Goal: Complete application form

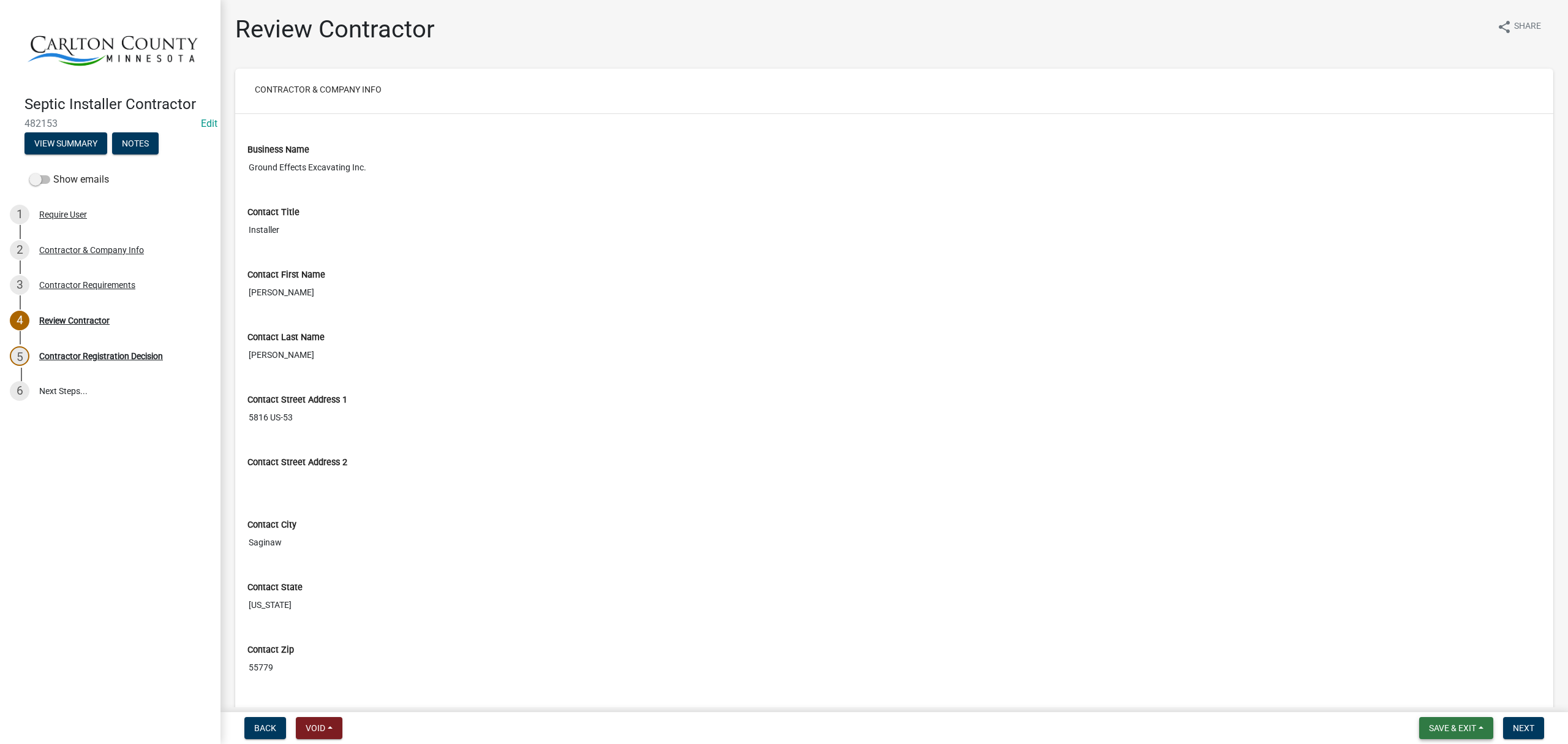
click at [1437, 732] on span "Save & Exit" at bounding box center [1453, 728] width 47 height 10
click at [1446, 694] on button "Save & Exit" at bounding box center [1444, 697] width 98 height 29
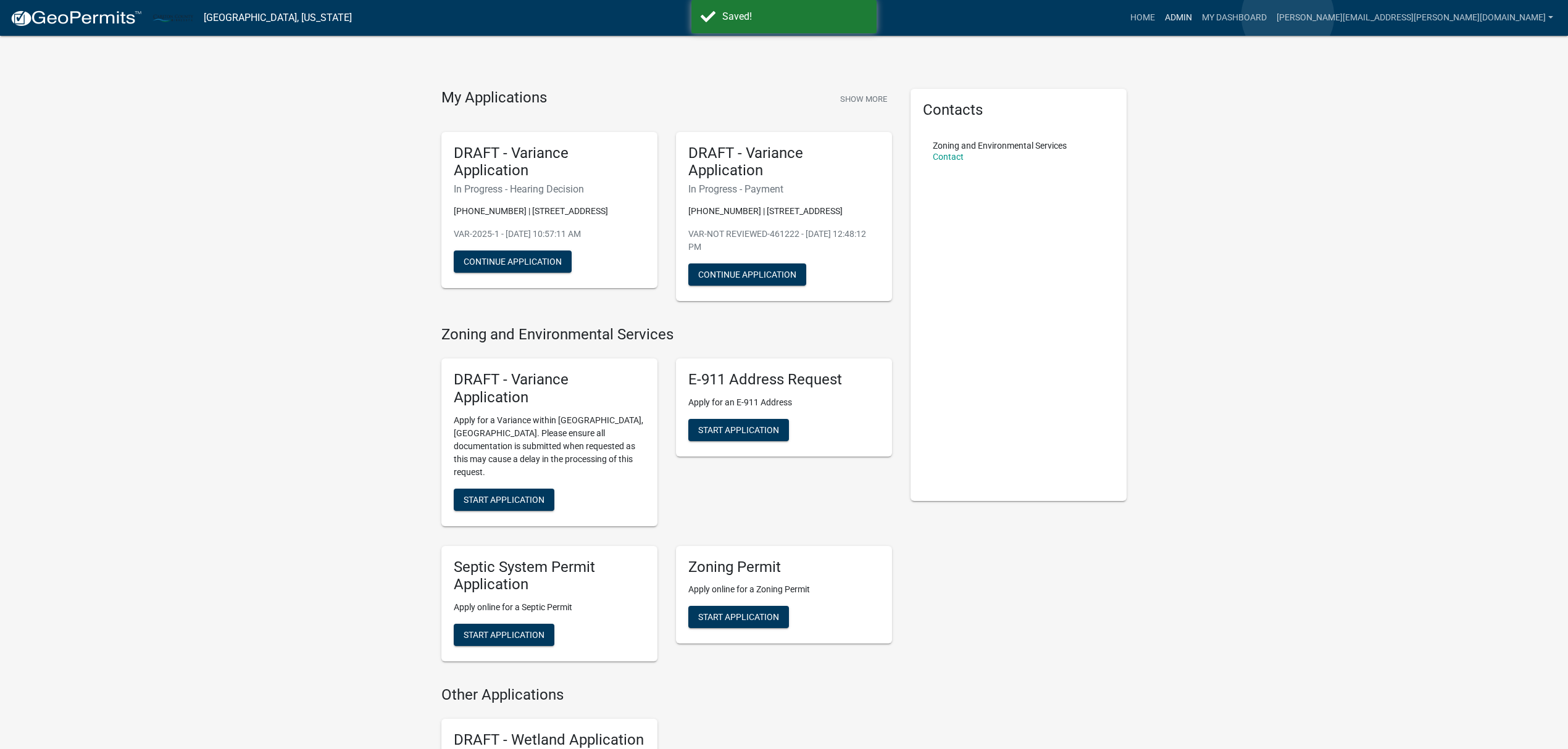
click at [1197, 16] on link "Admin" at bounding box center [1179, 18] width 37 height 23
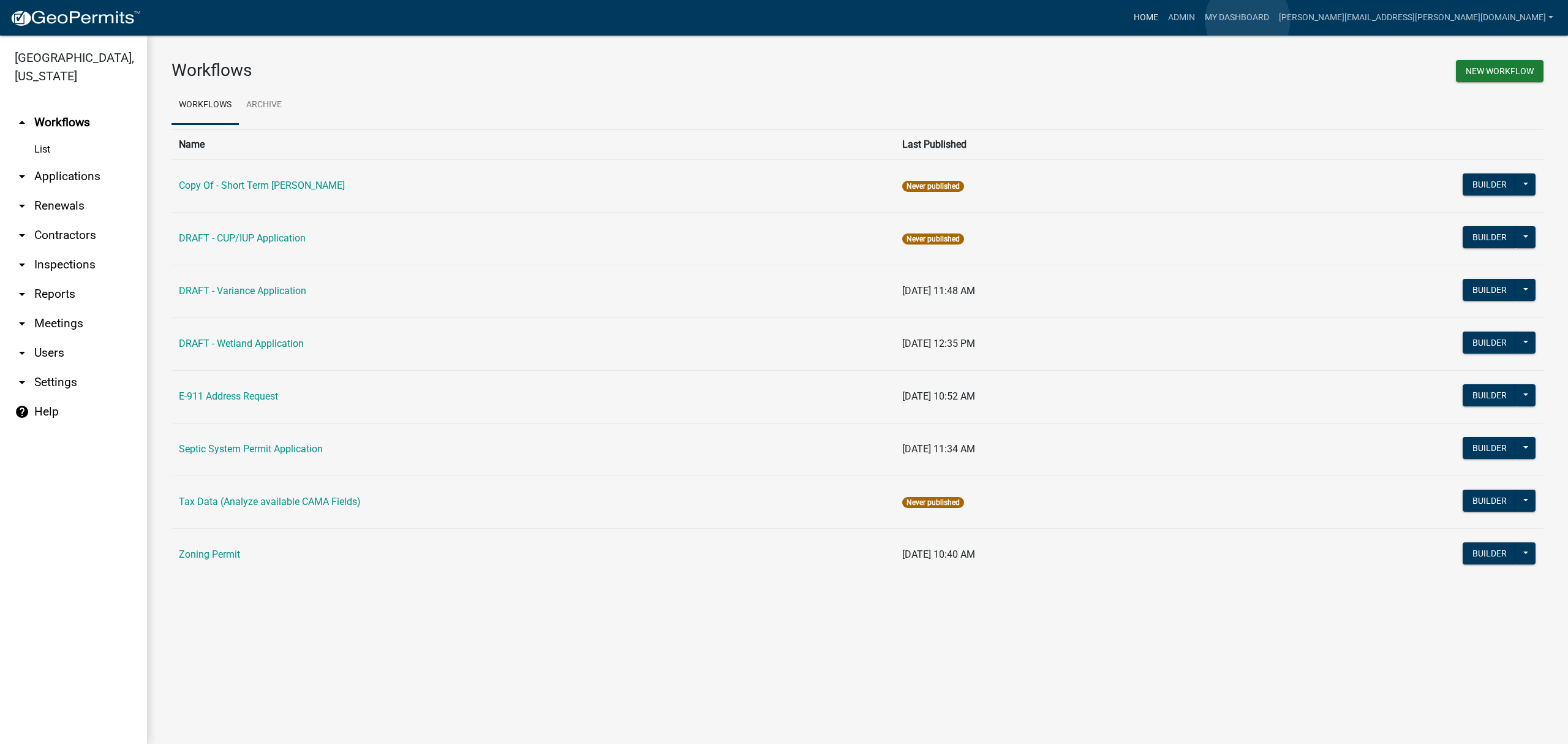
click at [1163, 20] on link "Home" at bounding box center [1146, 18] width 35 height 23
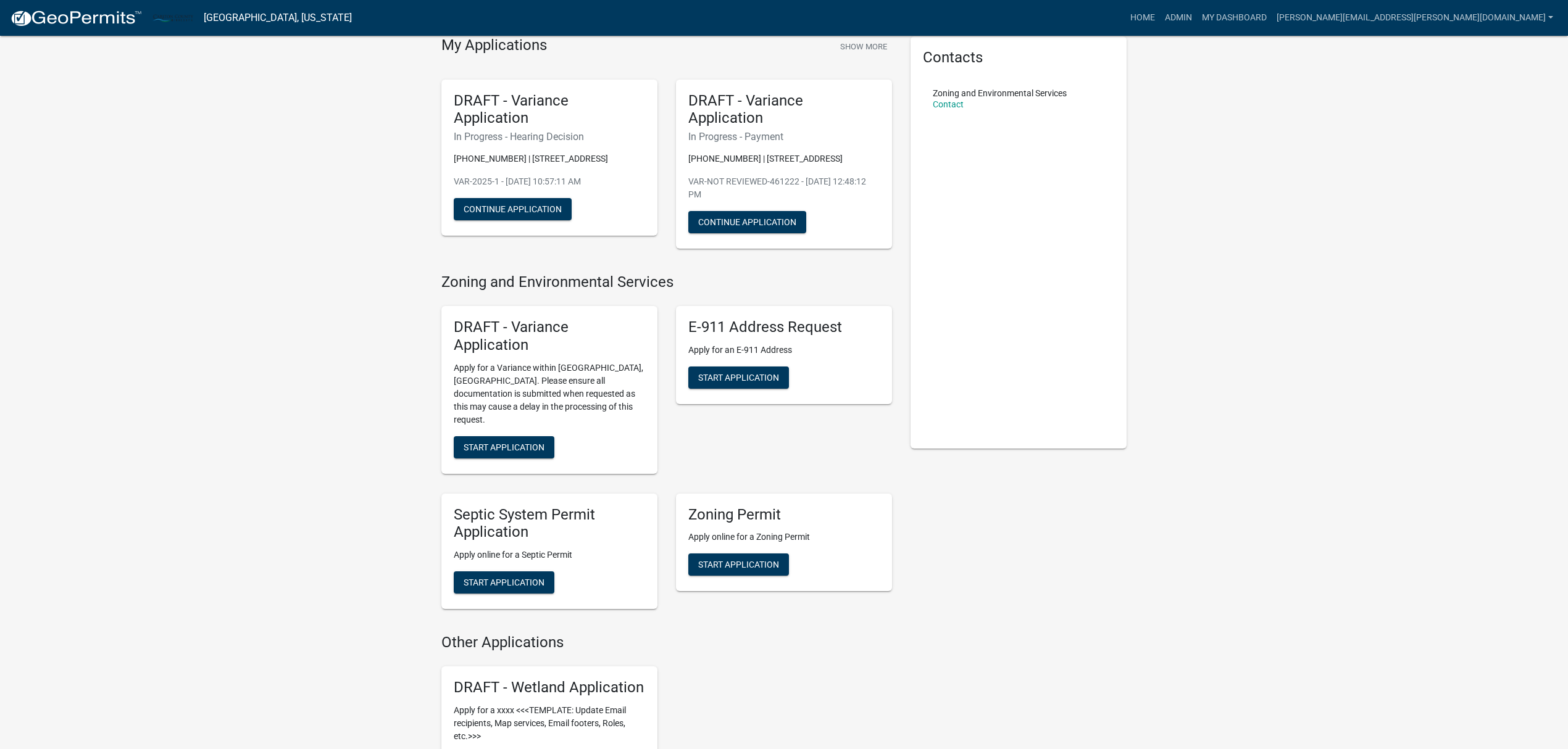
scroll to position [26, 0]
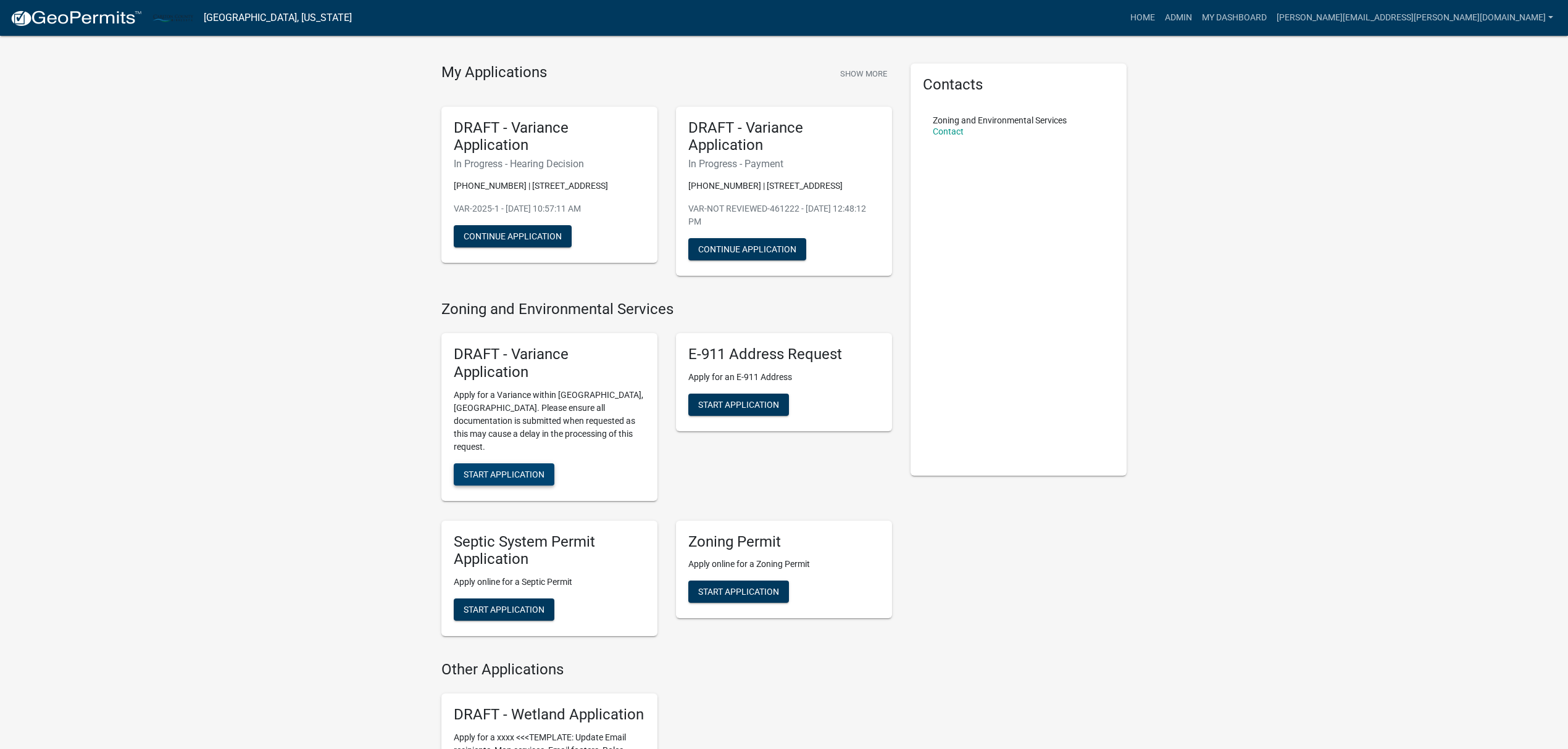
click at [537, 469] on span "Start Application" at bounding box center [504, 474] width 81 height 10
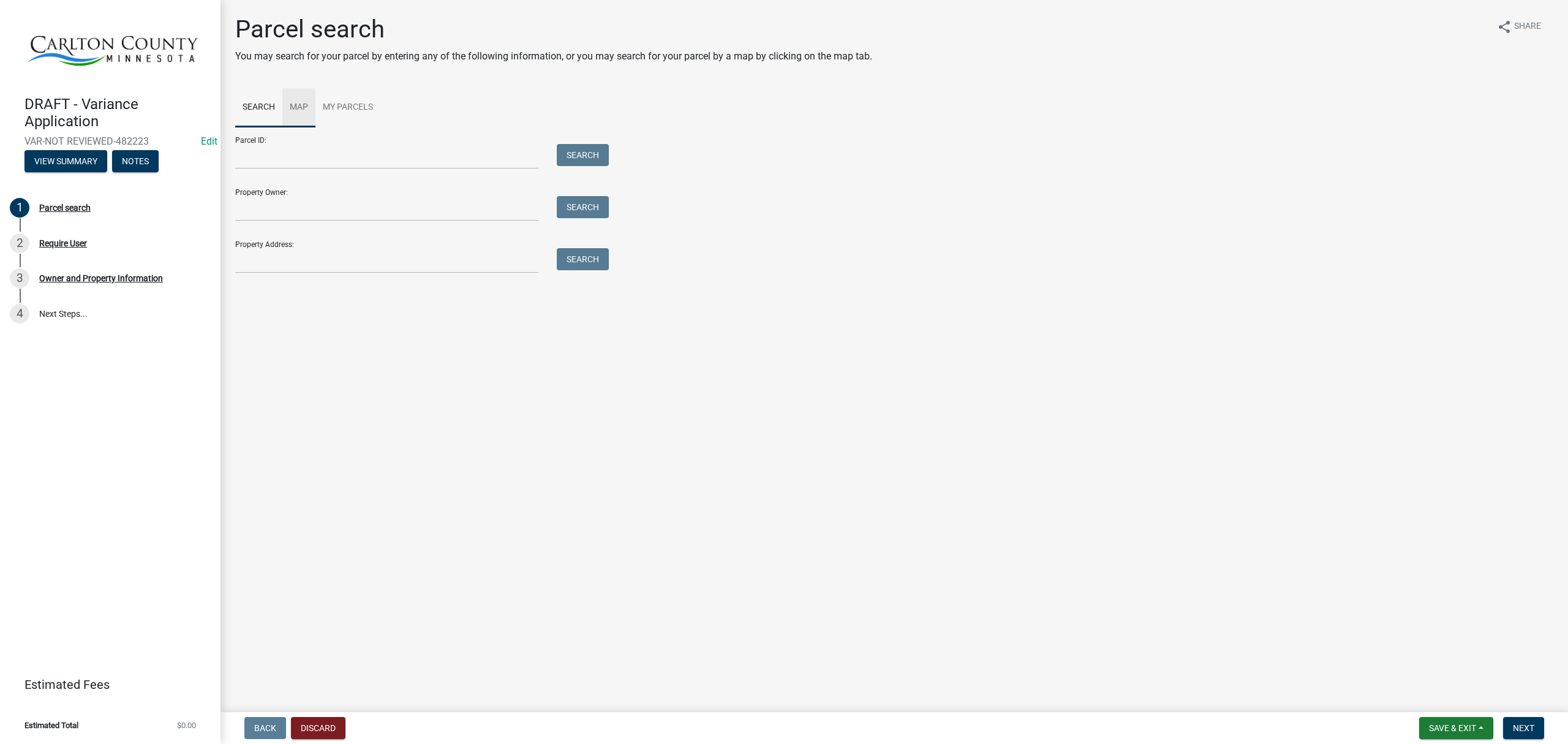
click at [309, 103] on link "Map" at bounding box center [299, 108] width 33 height 39
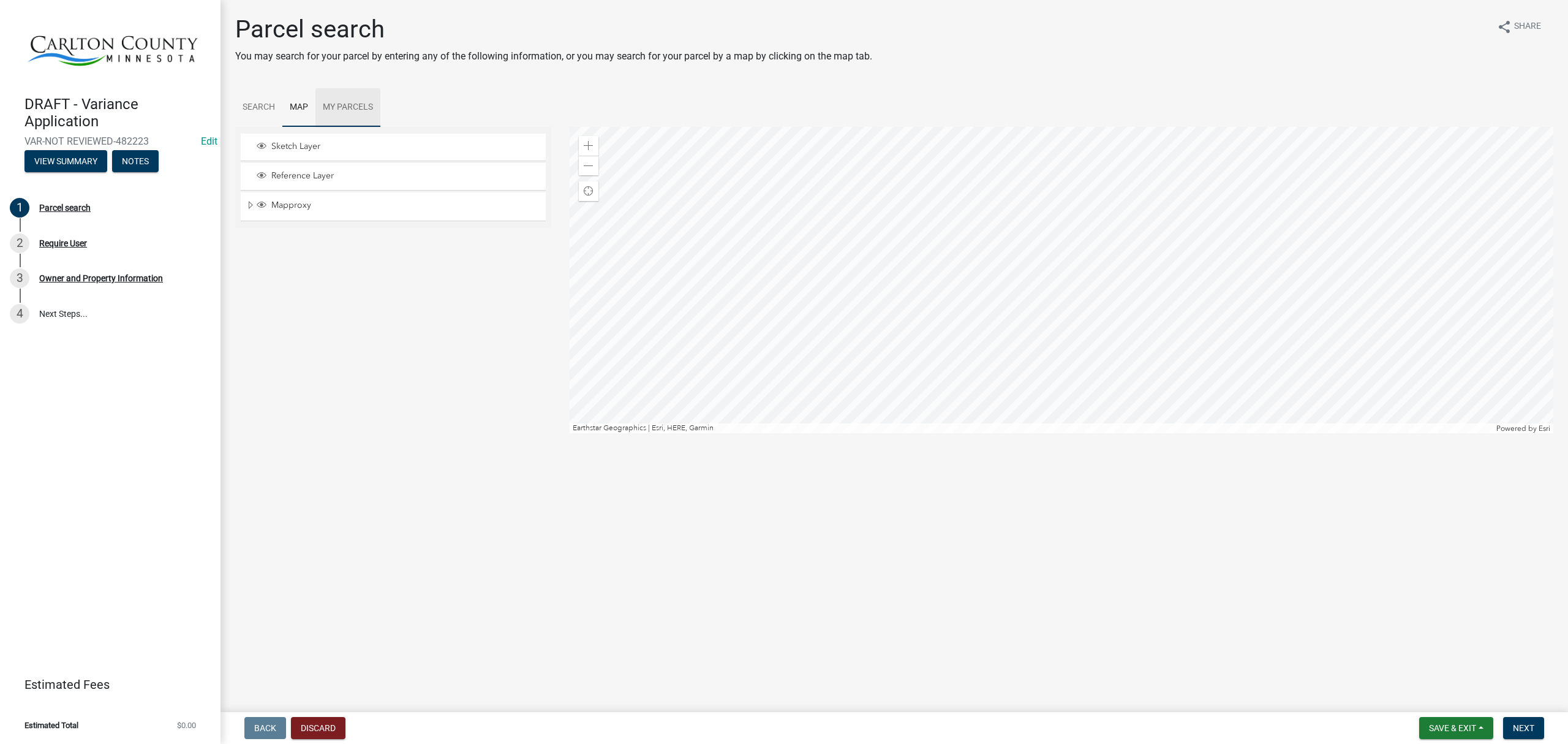
click at [332, 112] on link "My Parcels" at bounding box center [348, 108] width 65 height 39
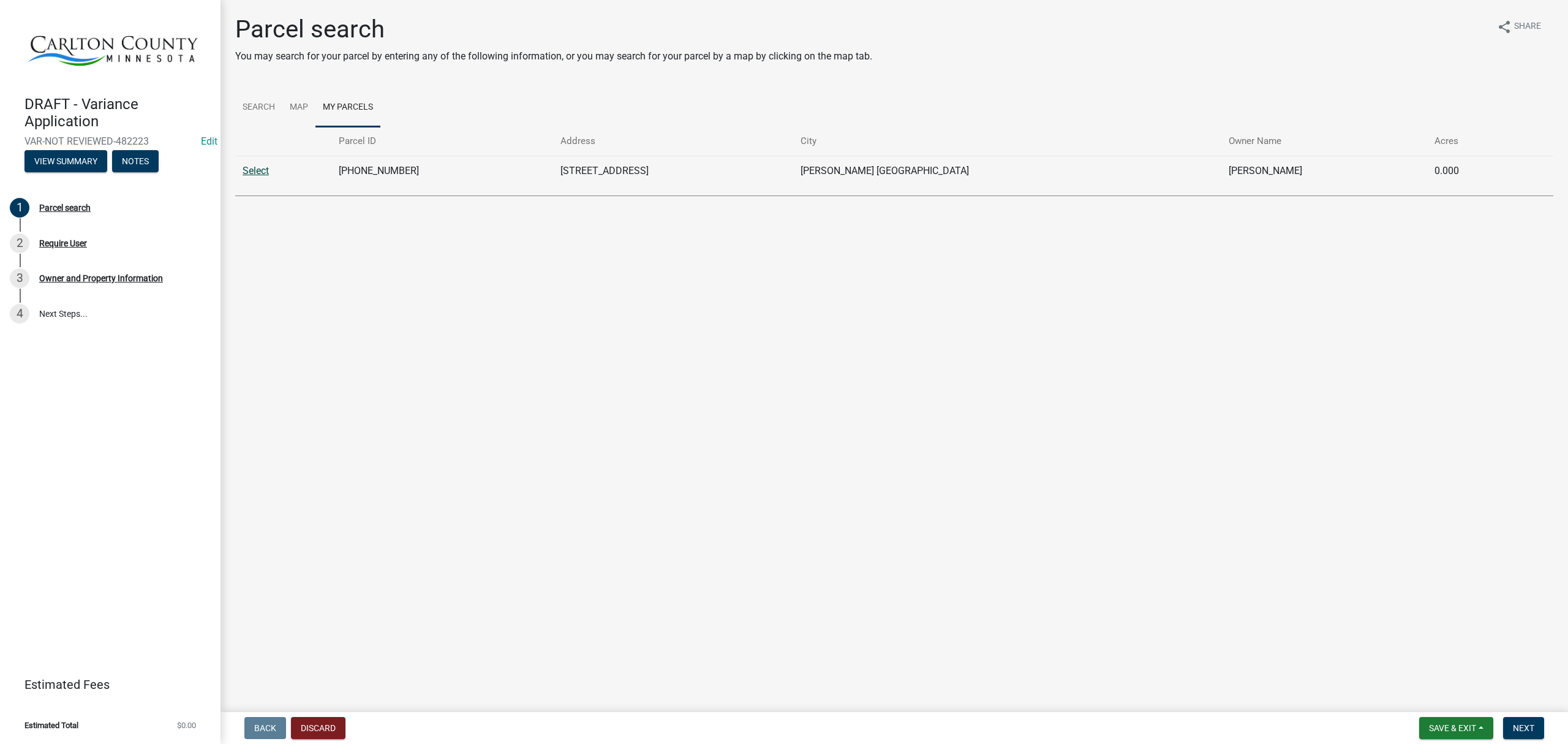
click at [257, 170] on link "Select" at bounding box center [256, 170] width 26 height 12
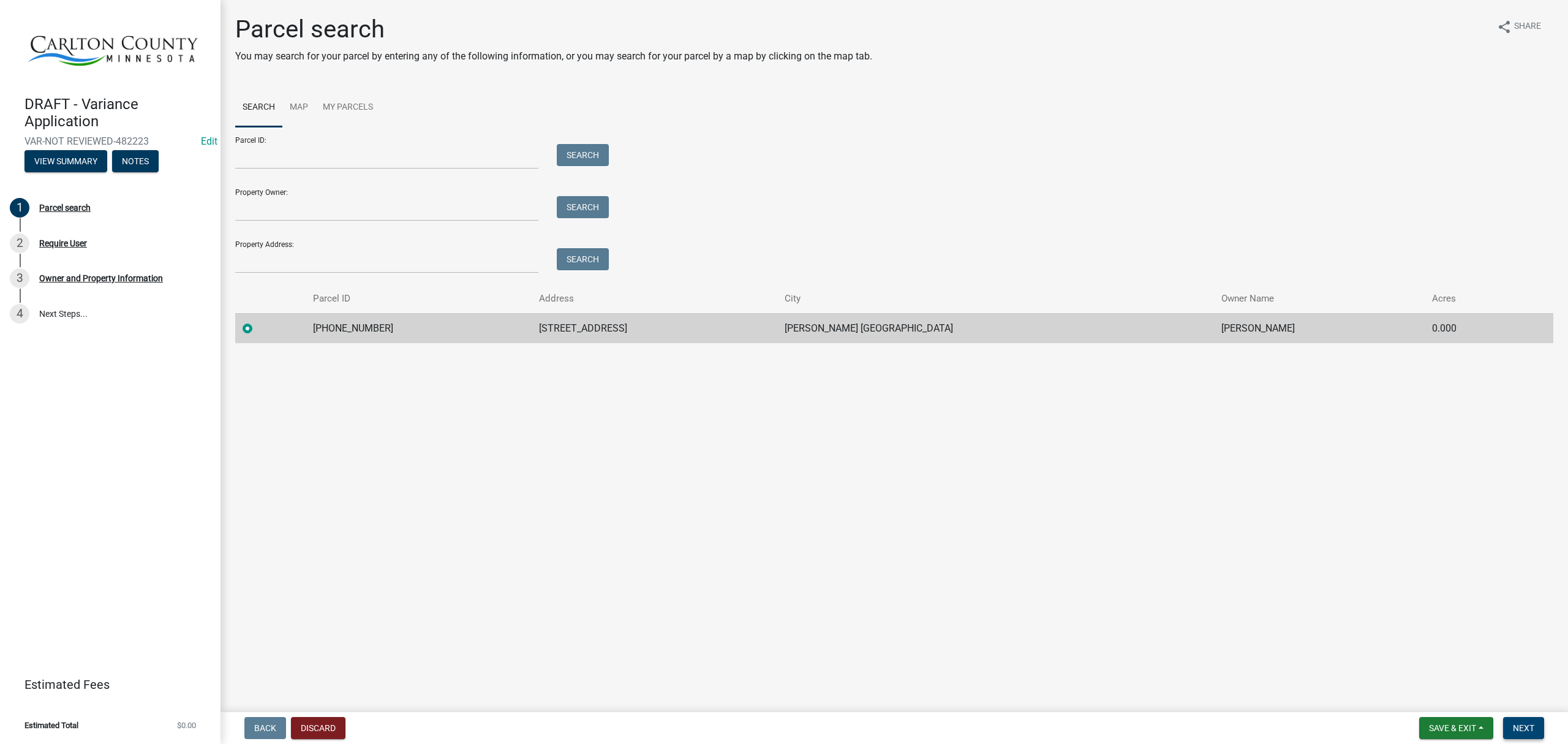
click at [1517, 726] on span "Next" at bounding box center [1524, 728] width 22 height 10
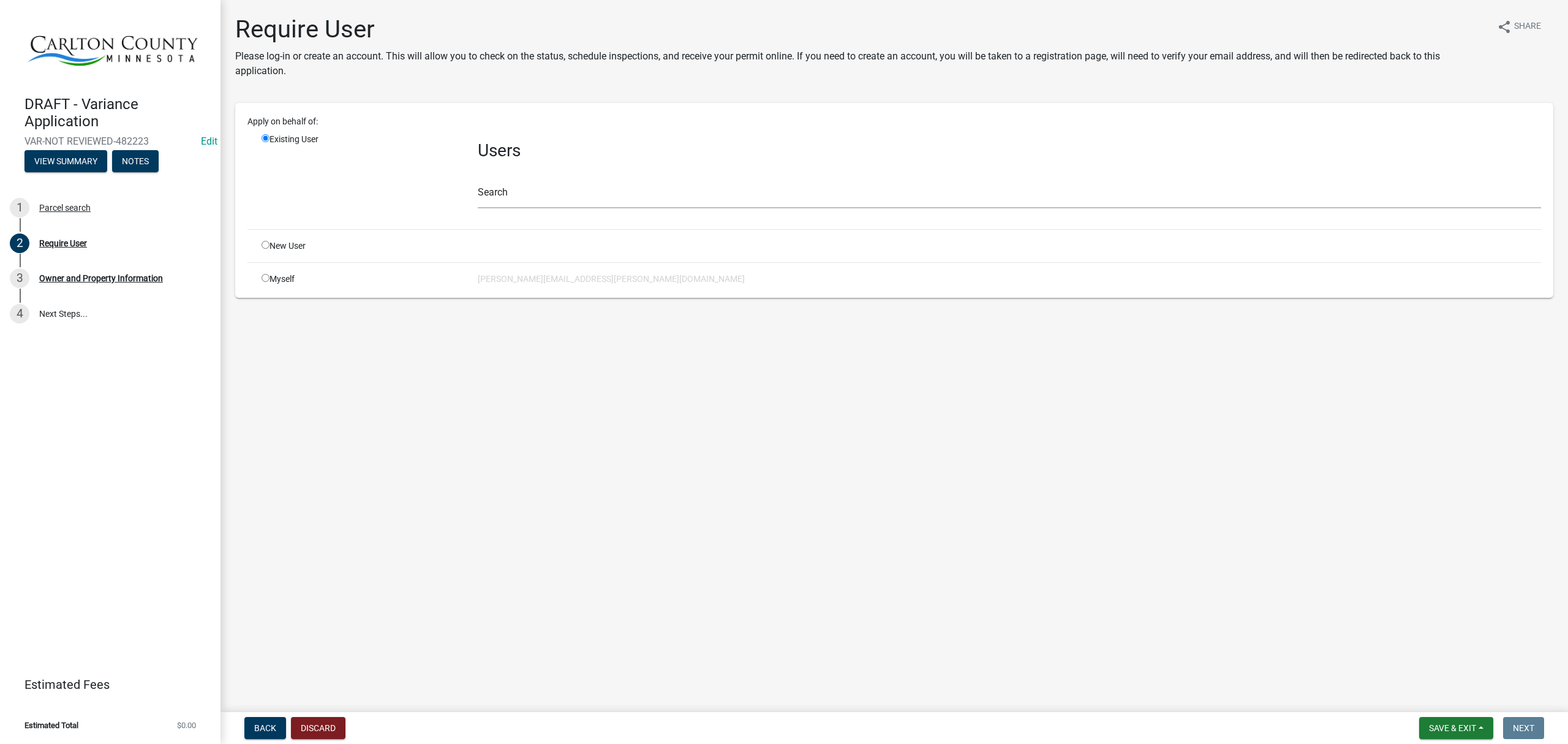
click at [276, 280] on div "Myself" at bounding box center [360, 279] width 216 height 13
click at [265, 276] on input "radio" at bounding box center [266, 278] width 8 height 8
radio input "true"
radio input "false"
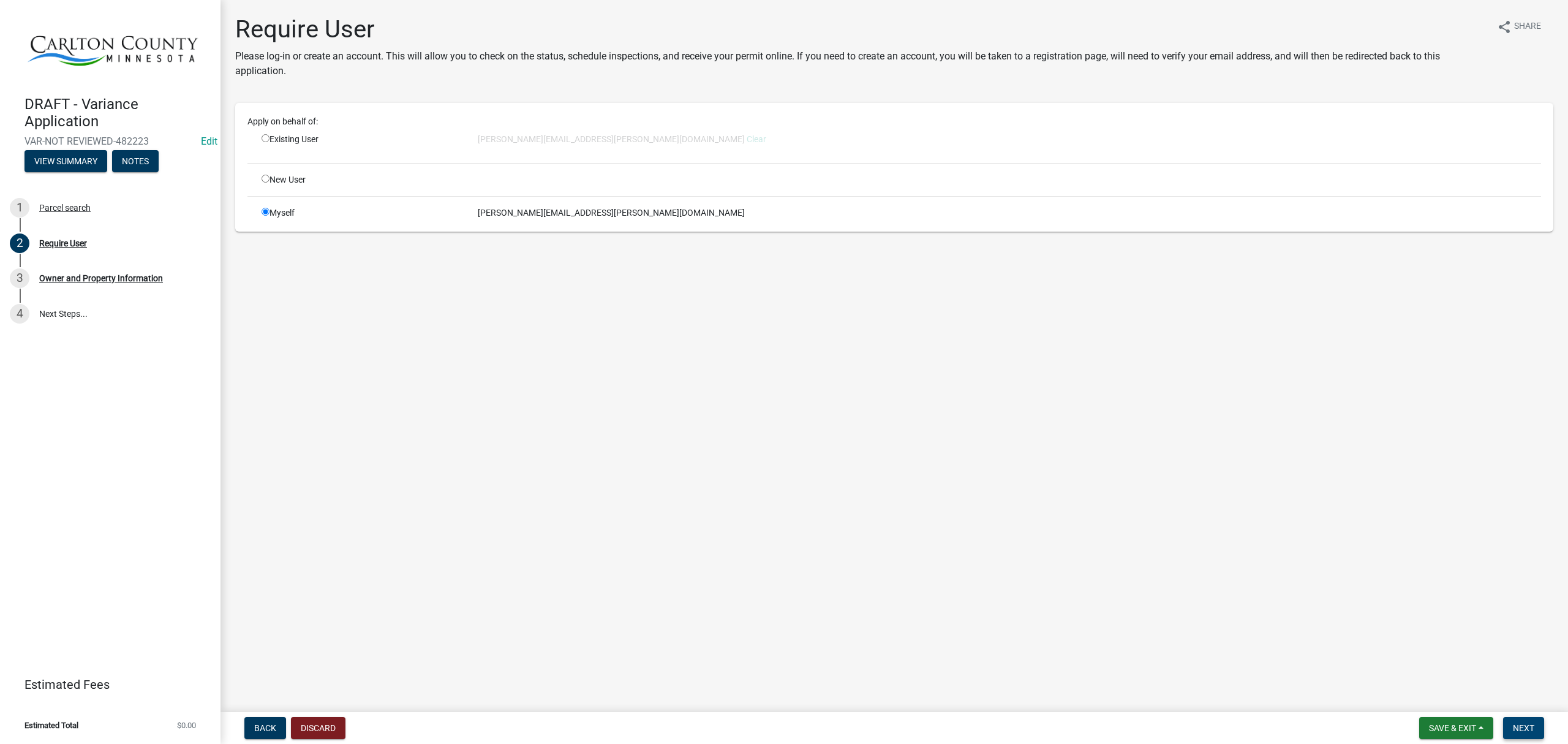
click at [1524, 723] on span "Next" at bounding box center [1524, 728] width 22 height 10
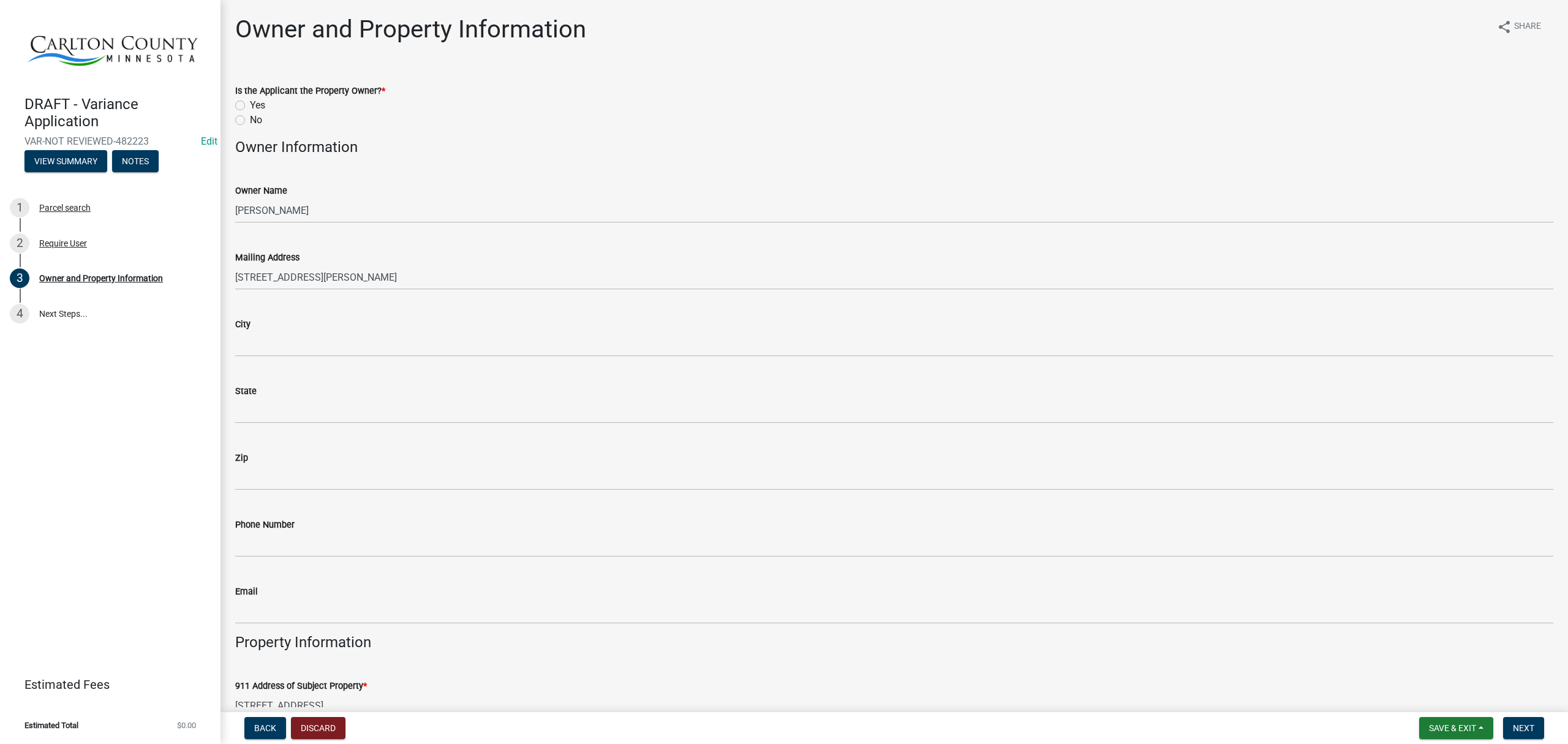
click at [250, 101] on label "Yes" at bounding box center [258, 105] width 15 height 15
click at [250, 101] on input "Yes" at bounding box center [254, 102] width 8 height 8
radio input "true"
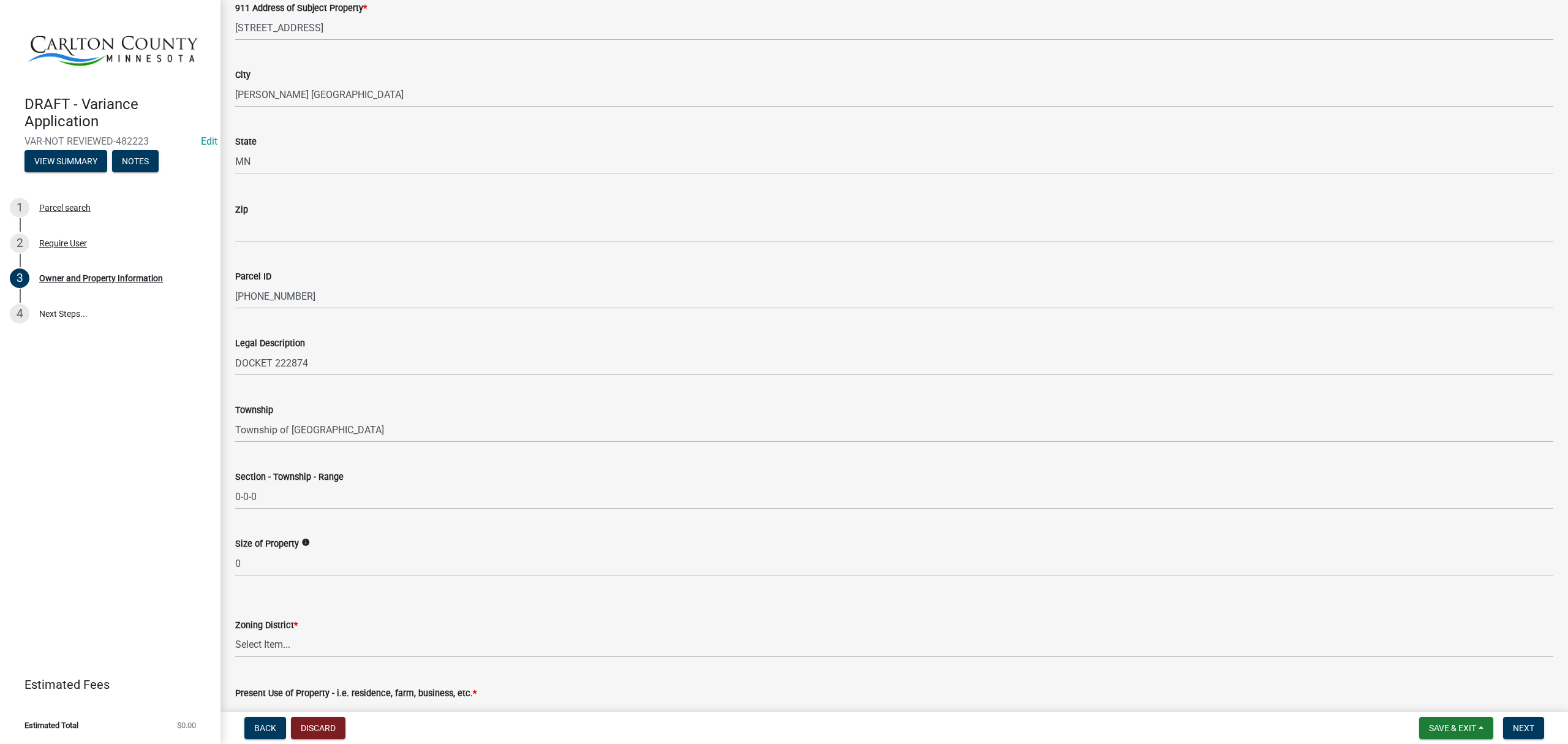
scroll to position [753, 0]
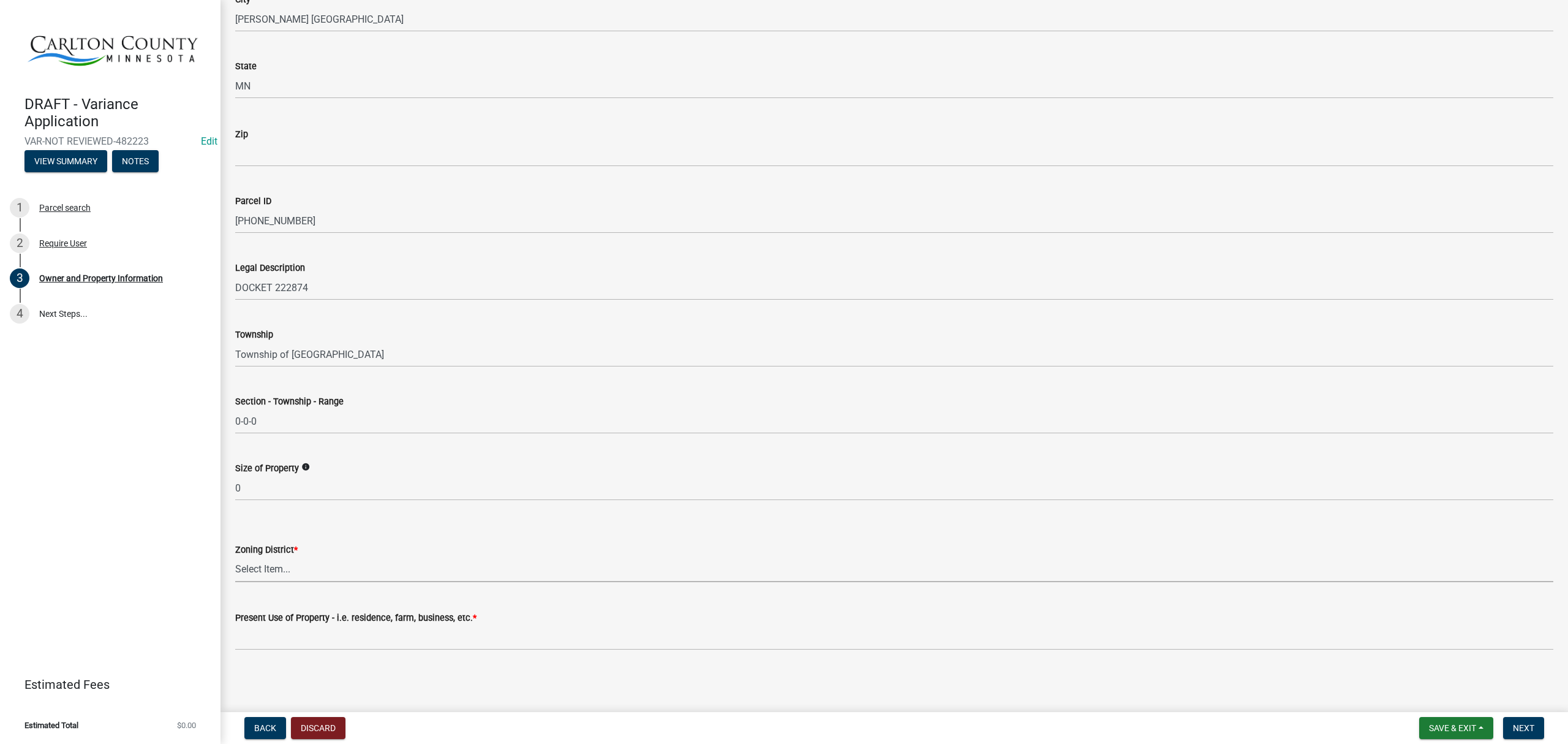
click at [366, 571] on select "Select Item... A-1 Agriculture/Forest Management District A-2 Agriculture/Rural…" at bounding box center [894, 569] width 1319 height 25
click at [236, 557] on select "Select Item... A-1 Agriculture/Forest Management District A-2 Agriculture/Rural…" at bounding box center [894, 569] width 1319 height 25
select select "ba1f745a-960d-48bb-8209-5b0406513e92"
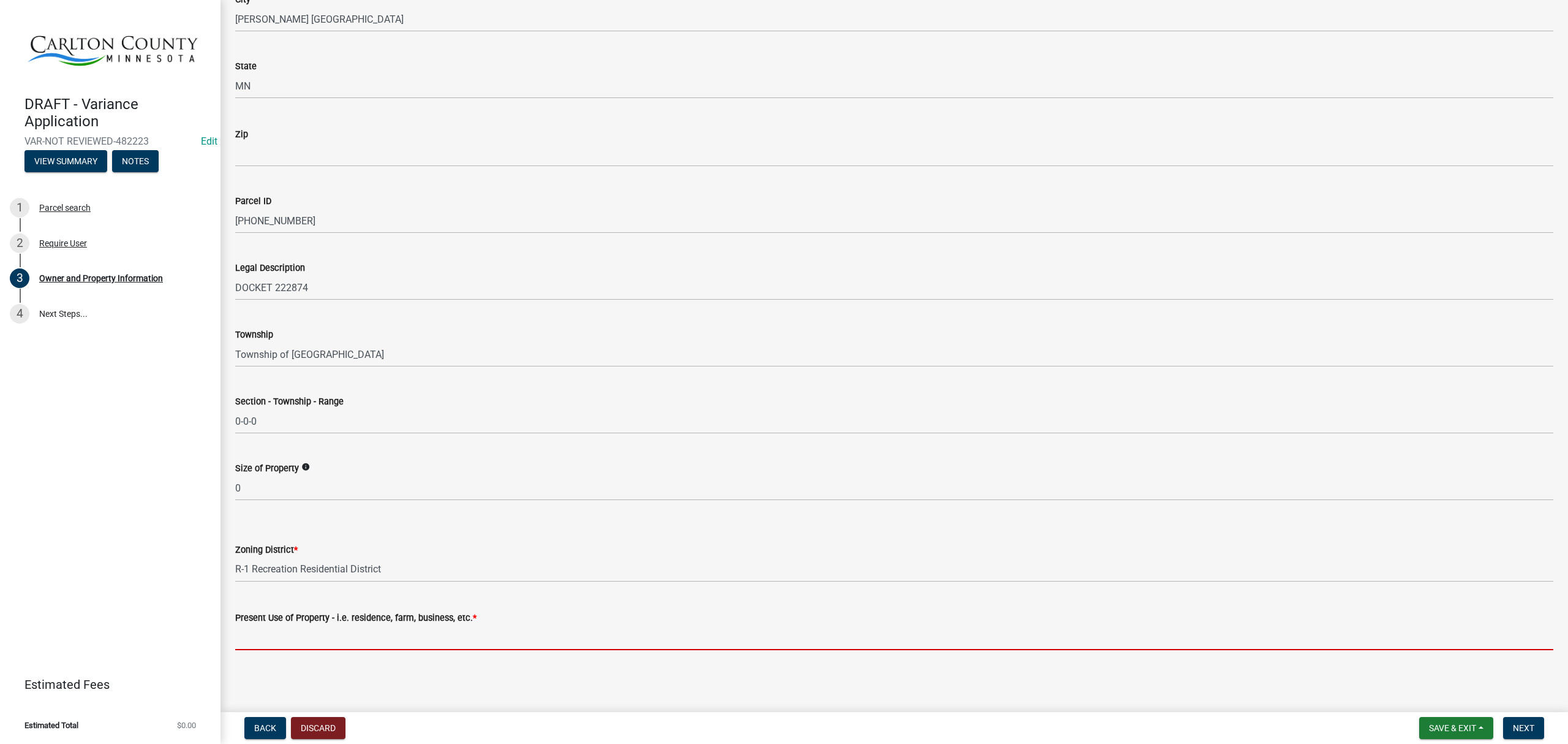
click at [369, 638] on input "Present Use of Property - i.e. residence, farm, business, etc. *" at bounding box center [894, 638] width 1319 height 25
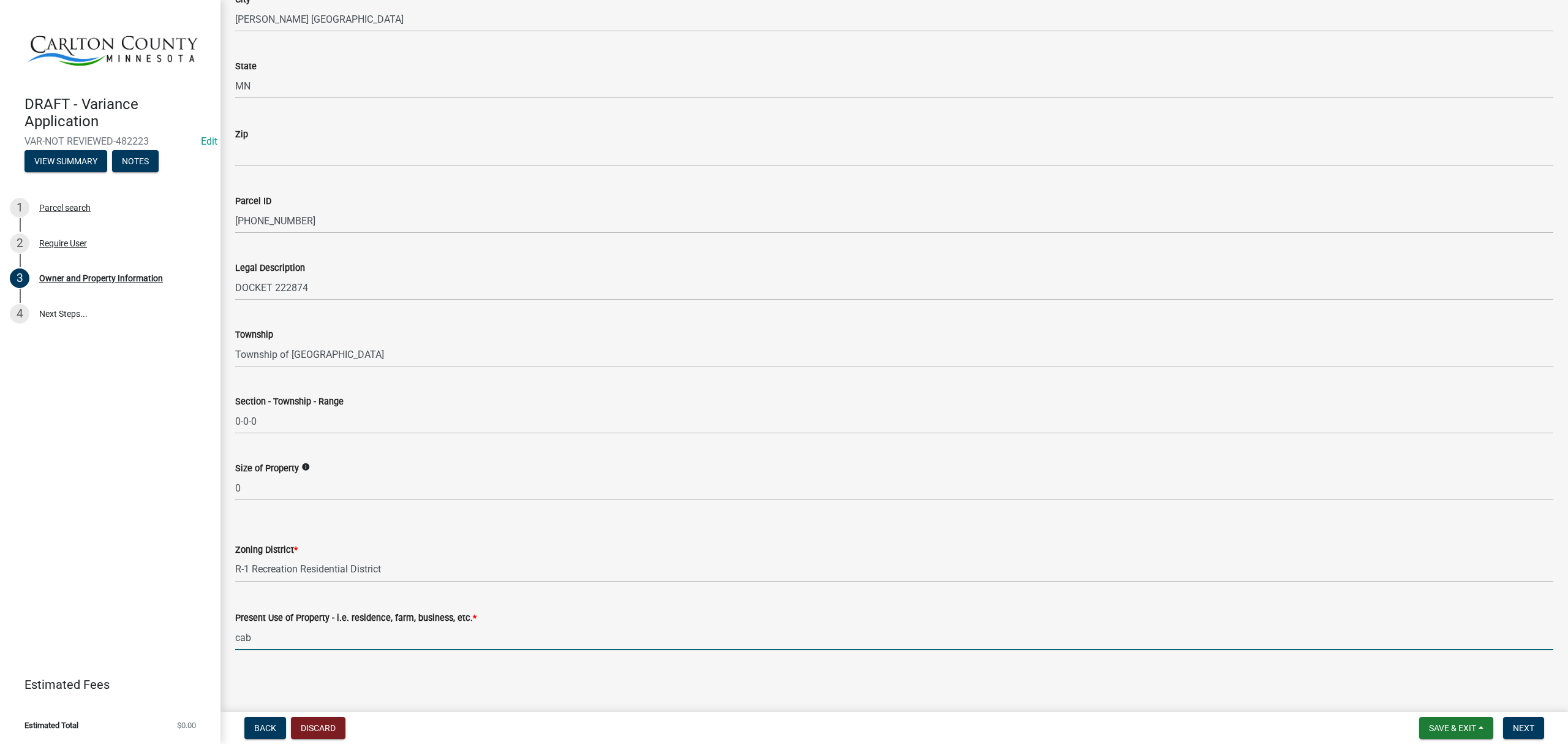
type input "Cabin"
click at [1532, 731] on span "Next" at bounding box center [1524, 728] width 22 height 10
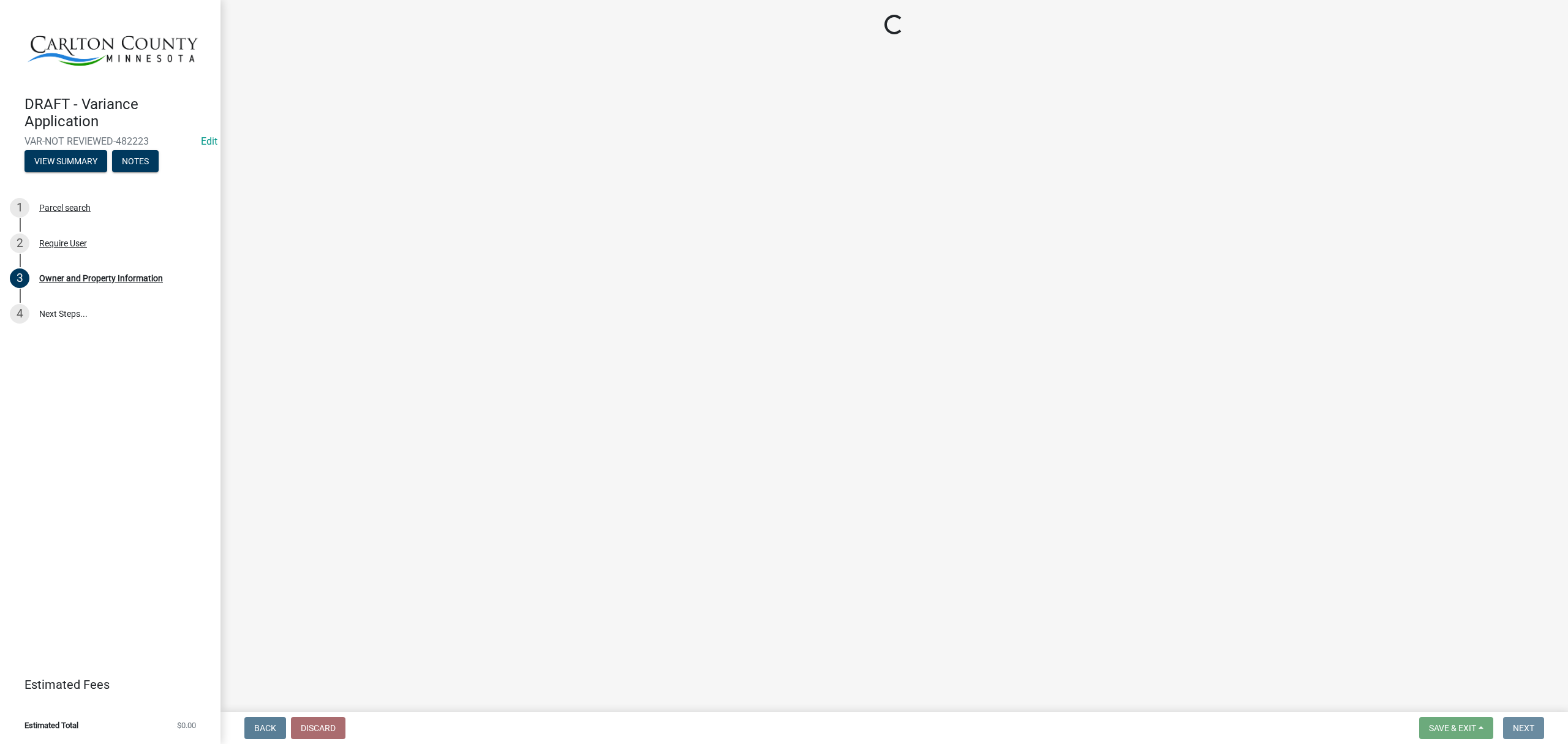
scroll to position [0, 0]
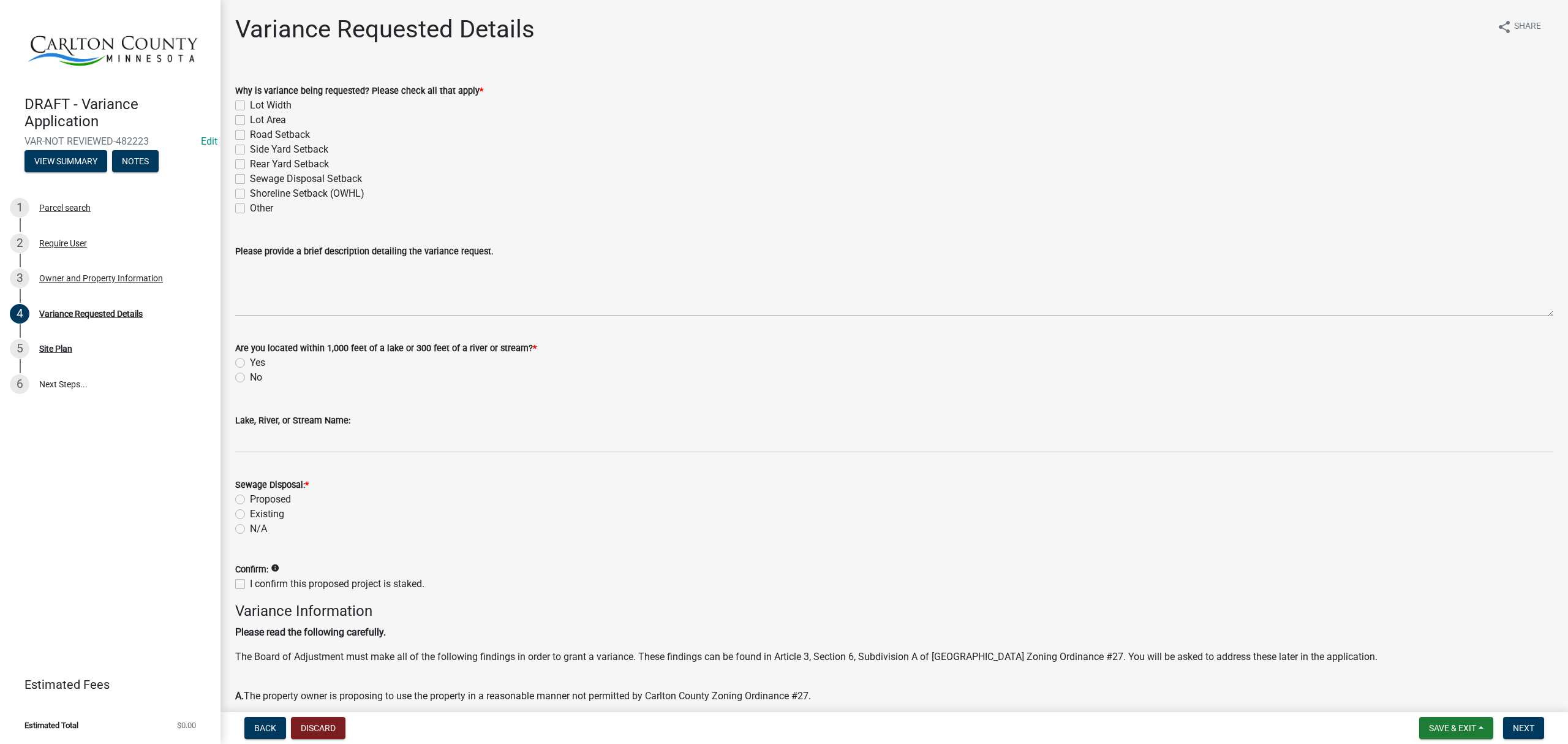
click at [250, 103] on label "Lot Width" at bounding box center [271, 105] width 42 height 15
click at [250, 103] on input "Lot Width" at bounding box center [254, 102] width 8 height 8
checkbox input "true"
checkbox input "false"
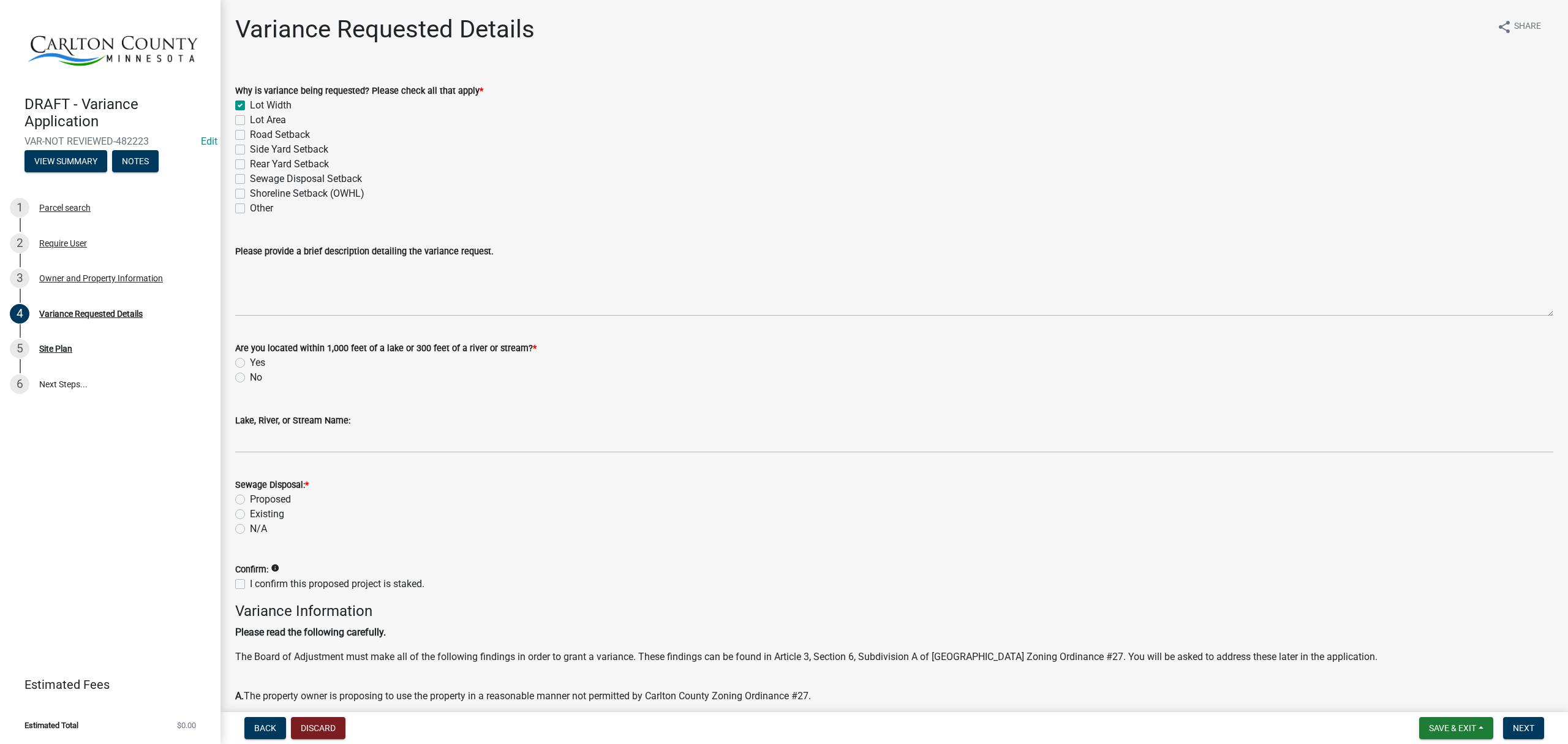
checkbox input "false"
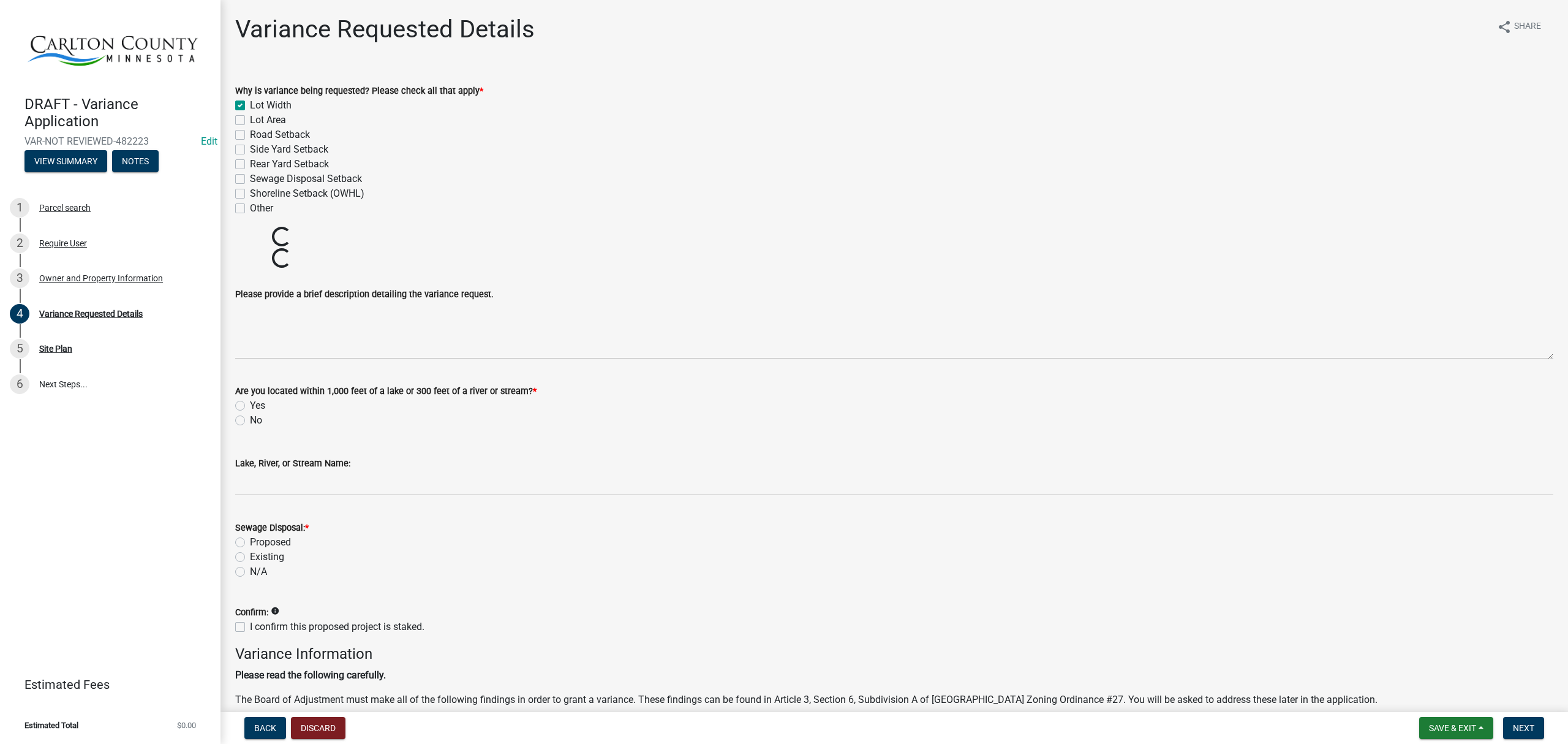
click at [250, 119] on label "Lot Area" at bounding box center [268, 119] width 36 height 15
click at [250, 119] on input "Lot Area" at bounding box center [254, 116] width 8 height 8
checkbox input "true"
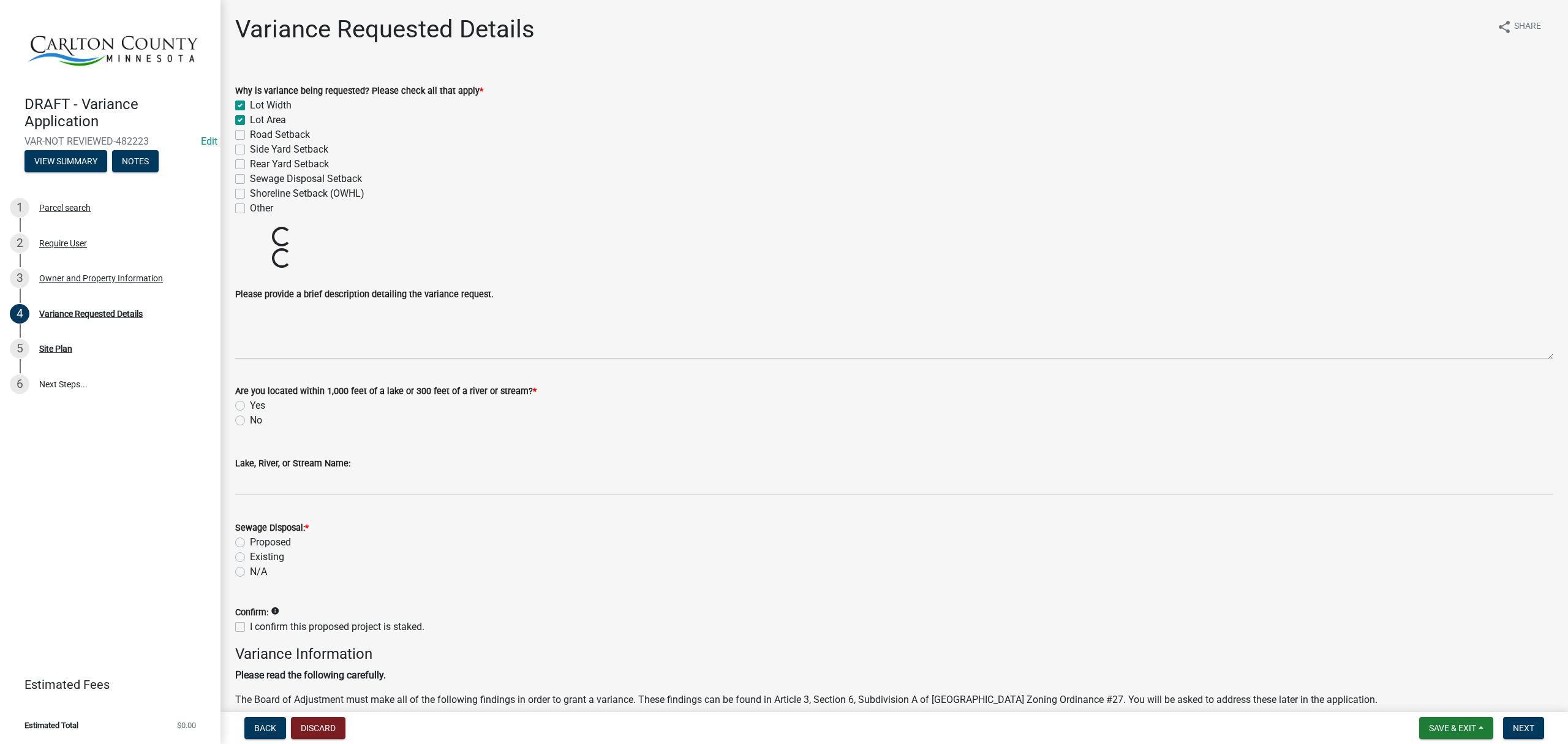
checkbox input "false"
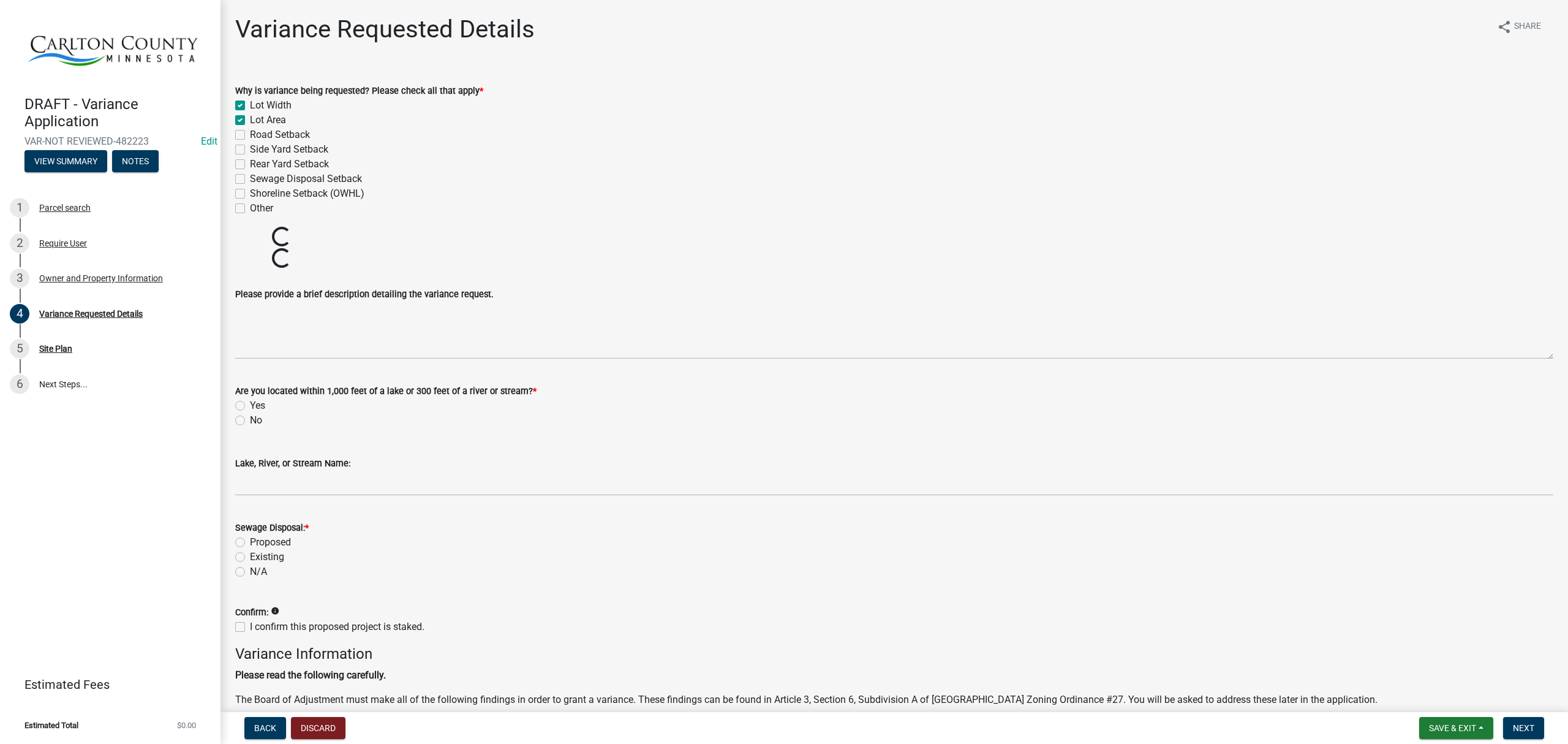
checkbox input "false"
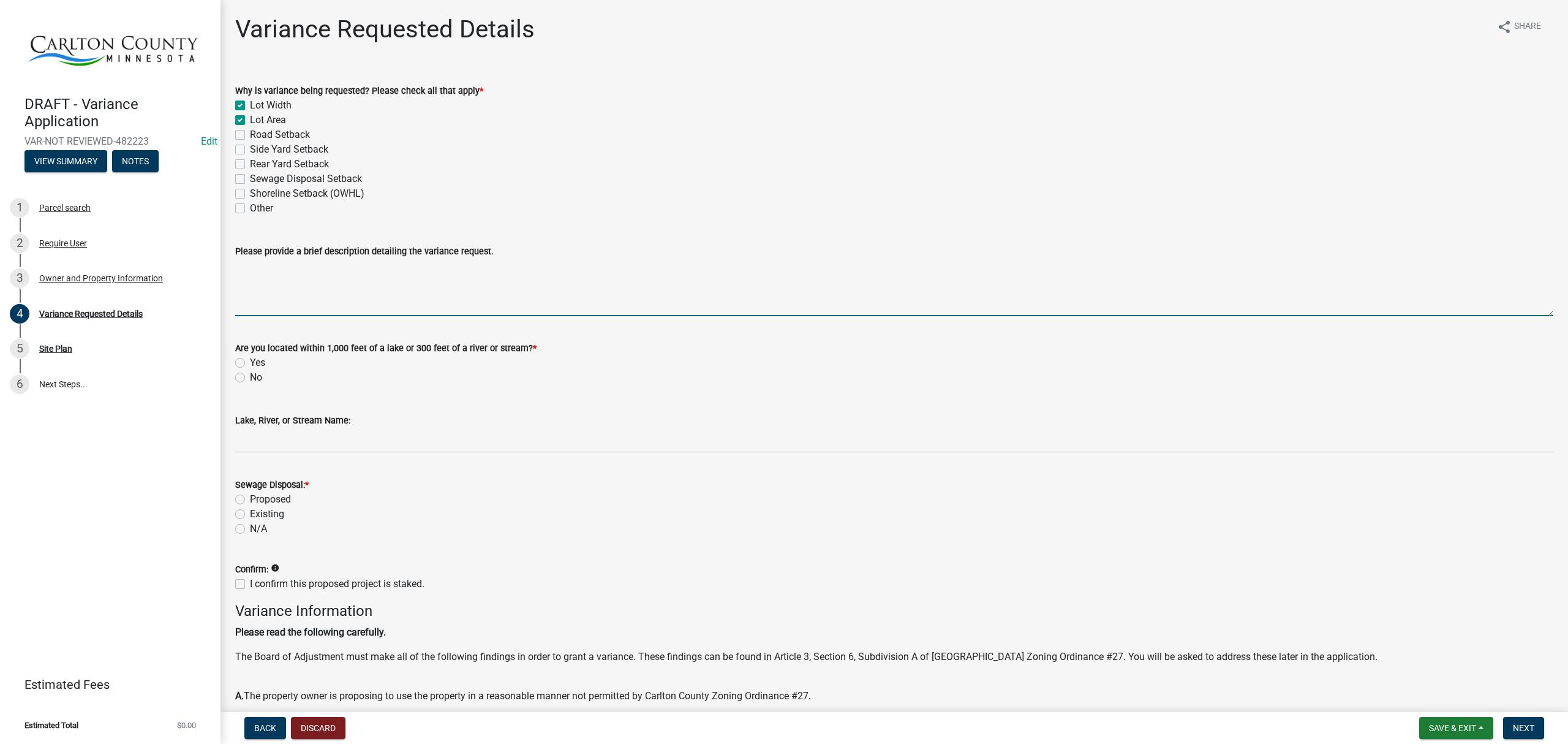
click at [299, 293] on textarea "Please provide a brief description detailing the variance request." at bounding box center [894, 287] width 1319 height 58
type textarea "shed"
click at [250, 364] on label "Yes" at bounding box center [258, 363] width 15 height 15
click at [250, 364] on input "Yes" at bounding box center [254, 360] width 8 height 8
radio input "true"
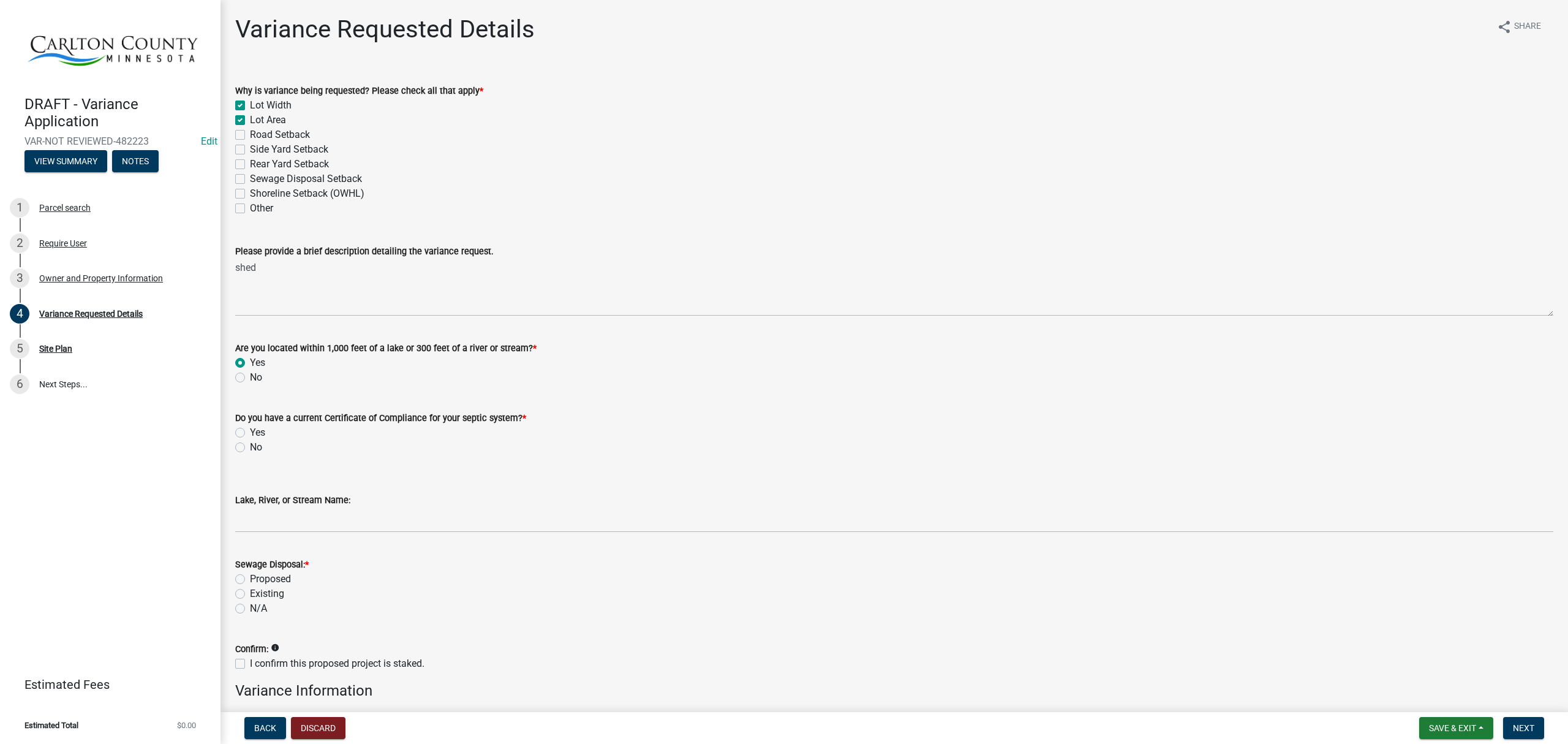
click at [250, 433] on label "Yes" at bounding box center [258, 432] width 15 height 15
click at [250, 433] on input "Yes" at bounding box center [254, 429] width 8 height 8
radio input "true"
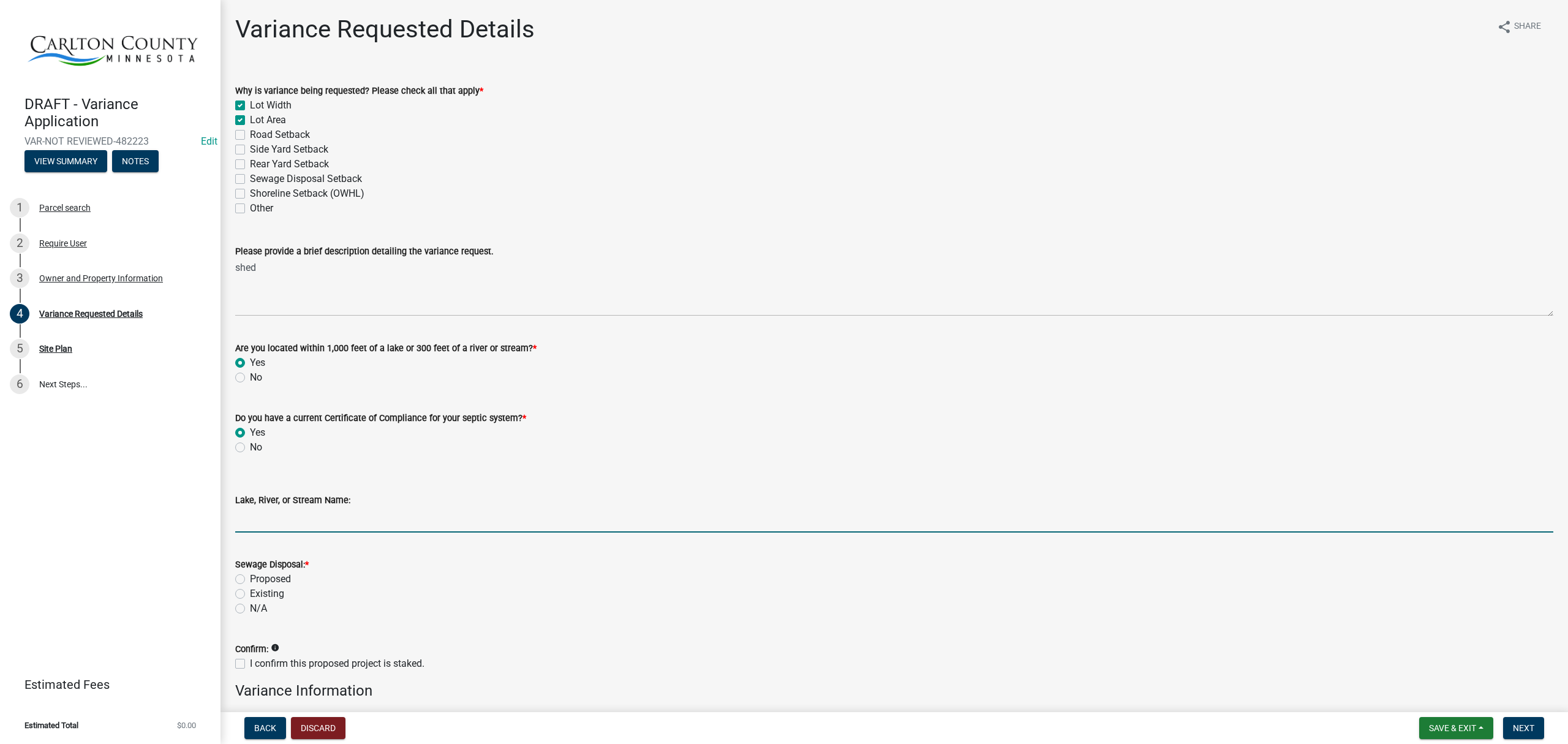
click at [307, 526] on input "Lake, River, or Stream Name:" at bounding box center [894, 520] width 1319 height 25
type input "Park Lake"
click at [250, 611] on label "N/A" at bounding box center [259, 608] width 17 height 15
click at [250, 609] on input "N/A" at bounding box center [254, 605] width 8 height 8
radio input "true"
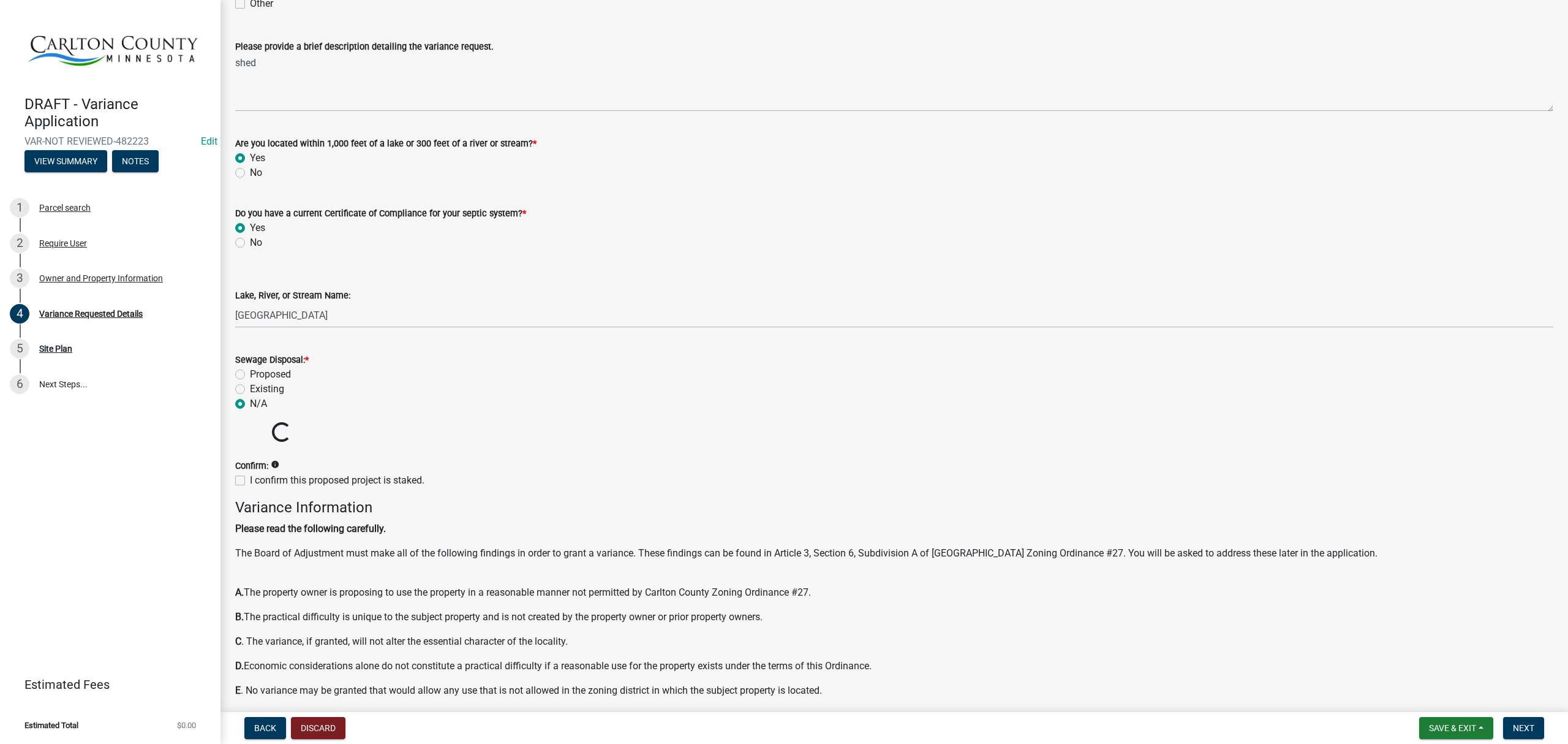
scroll to position [245, 0]
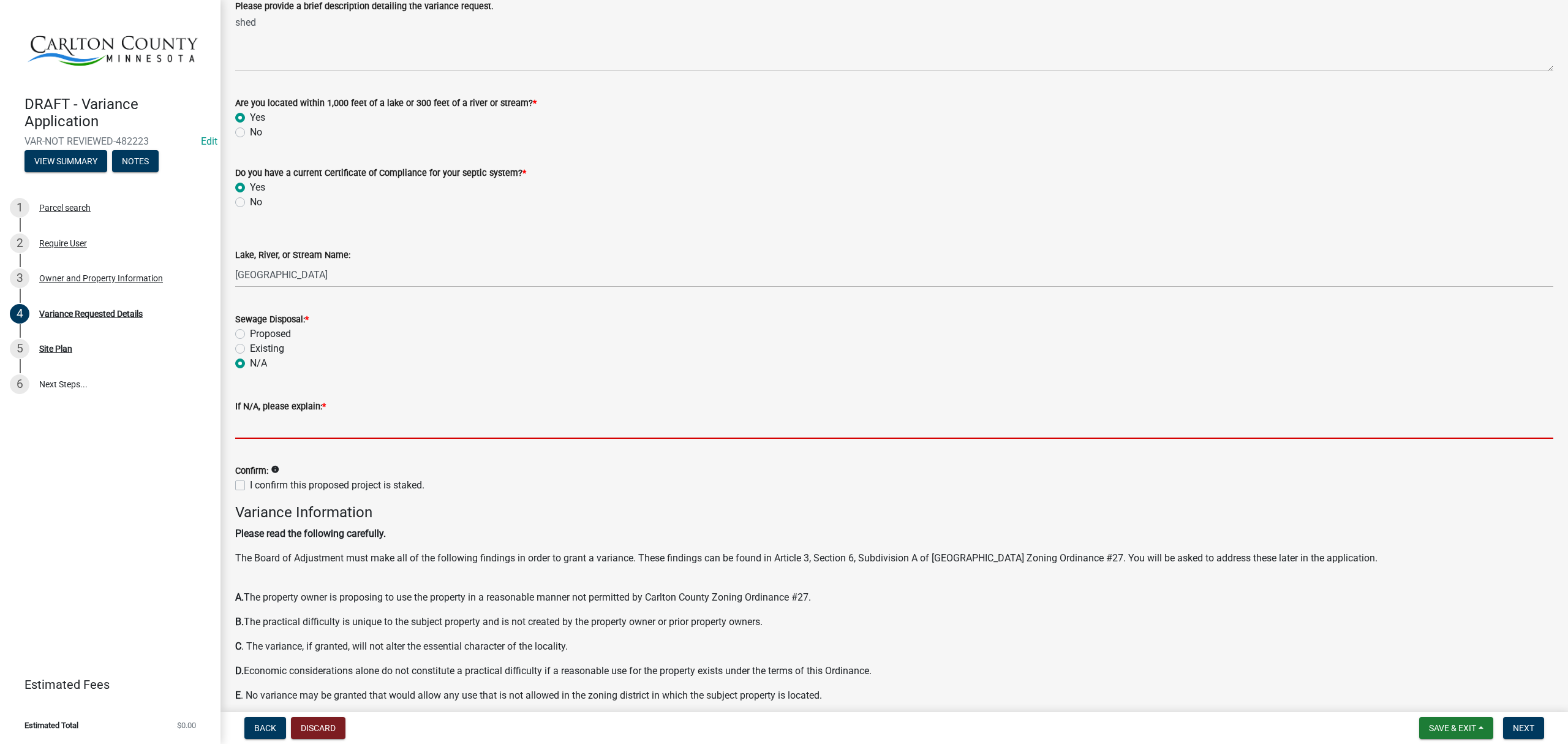
click at [286, 424] on input "If N/A, please explain: *" at bounding box center [894, 426] width 1319 height 25
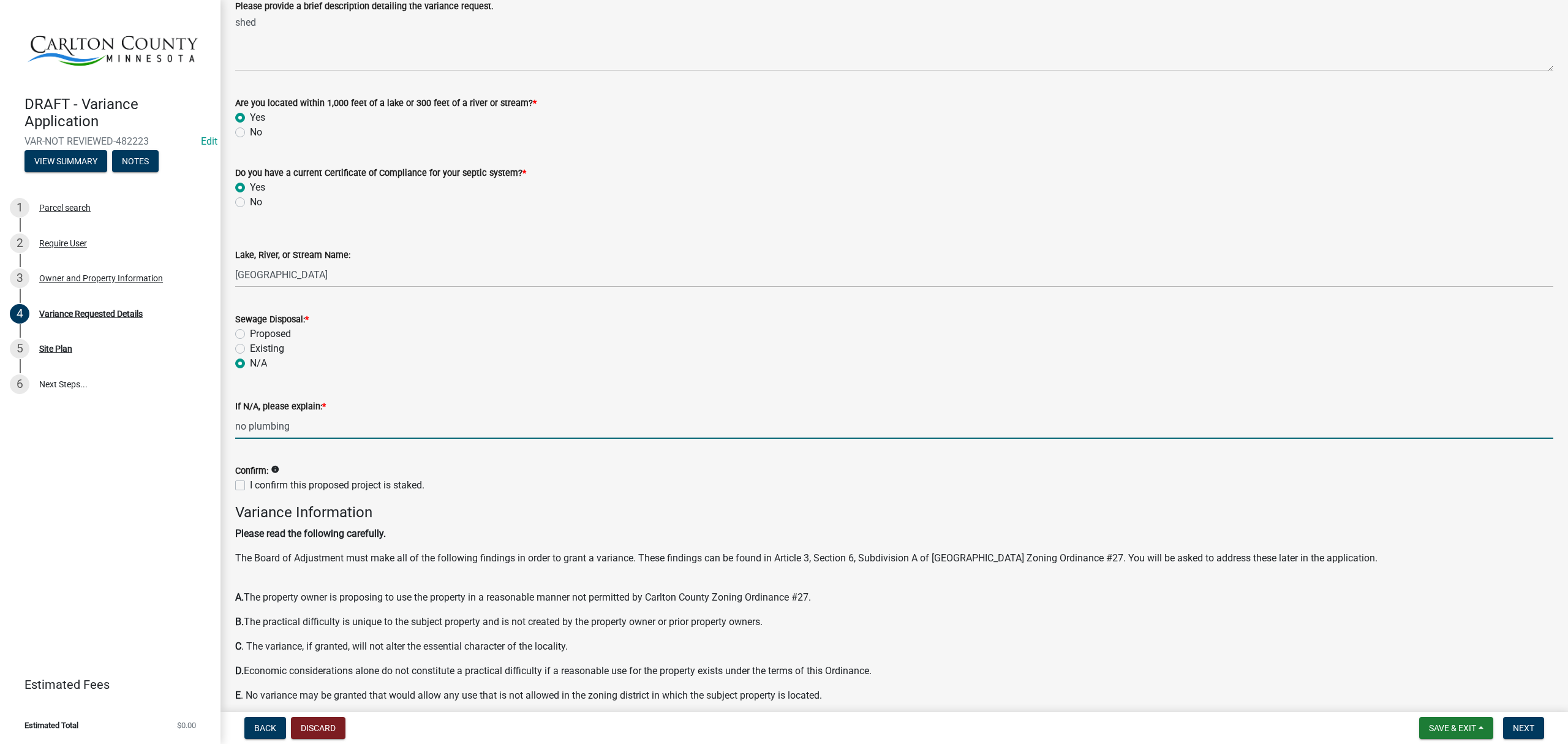
type input "no plumbing"
click at [250, 481] on label "I confirm this proposed project is staked." at bounding box center [337, 485] width 175 height 15
click at [250, 481] on input "I confirm this proposed project is staked." at bounding box center [254, 482] width 8 height 8
checkbox input "true"
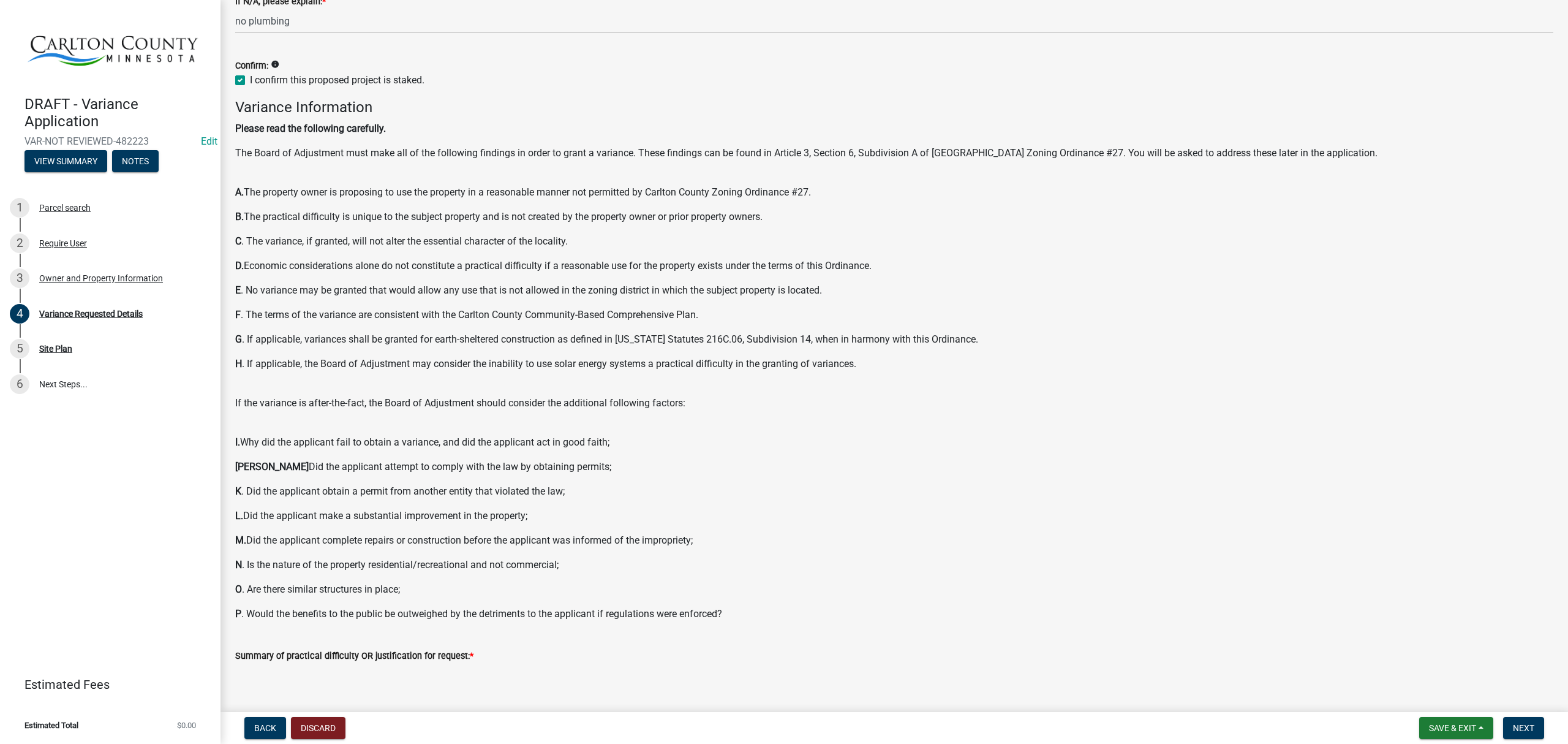
scroll to position [721, 0]
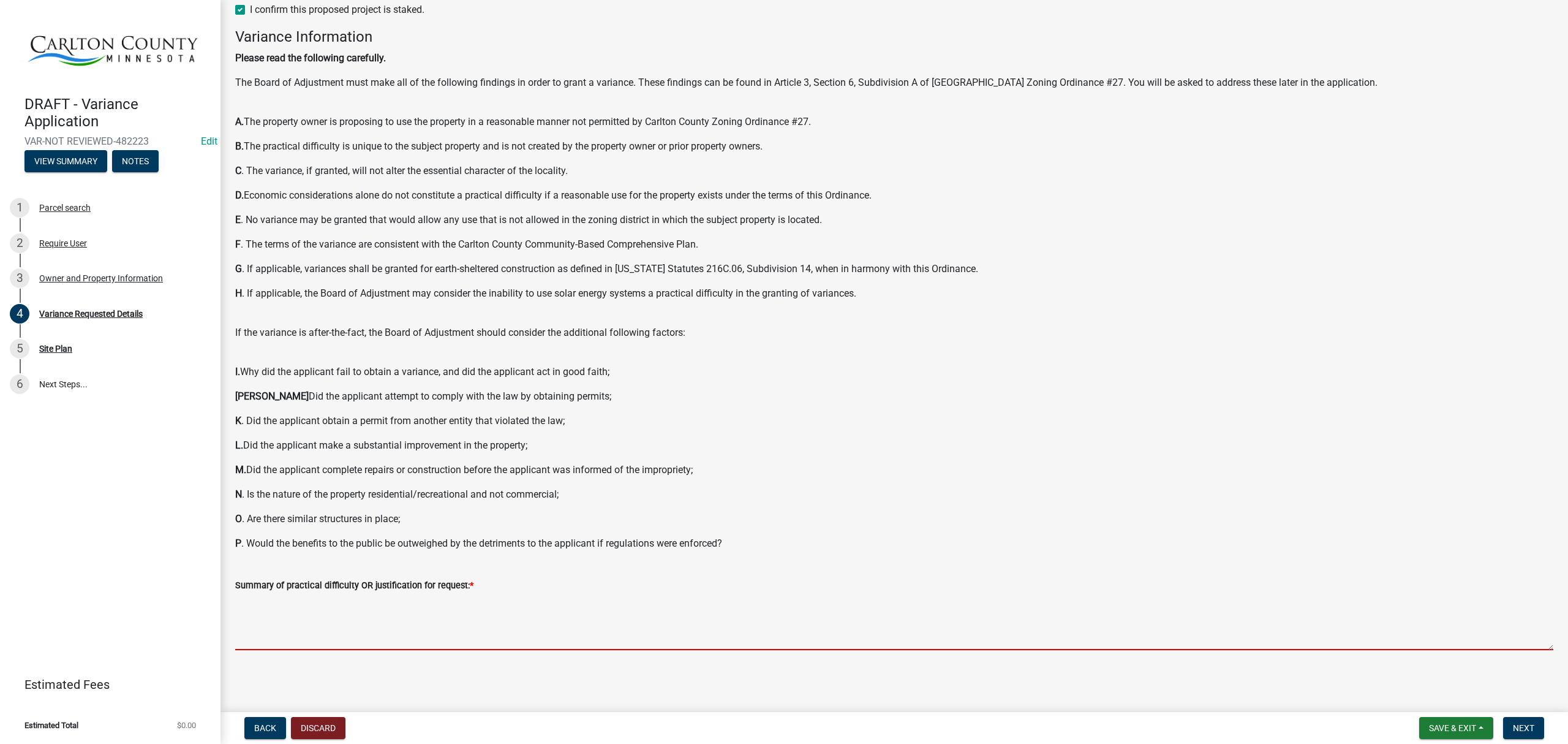
click at [356, 618] on textarea "Summary of practical difficulty OR justification for request: *" at bounding box center [894, 622] width 1319 height 58
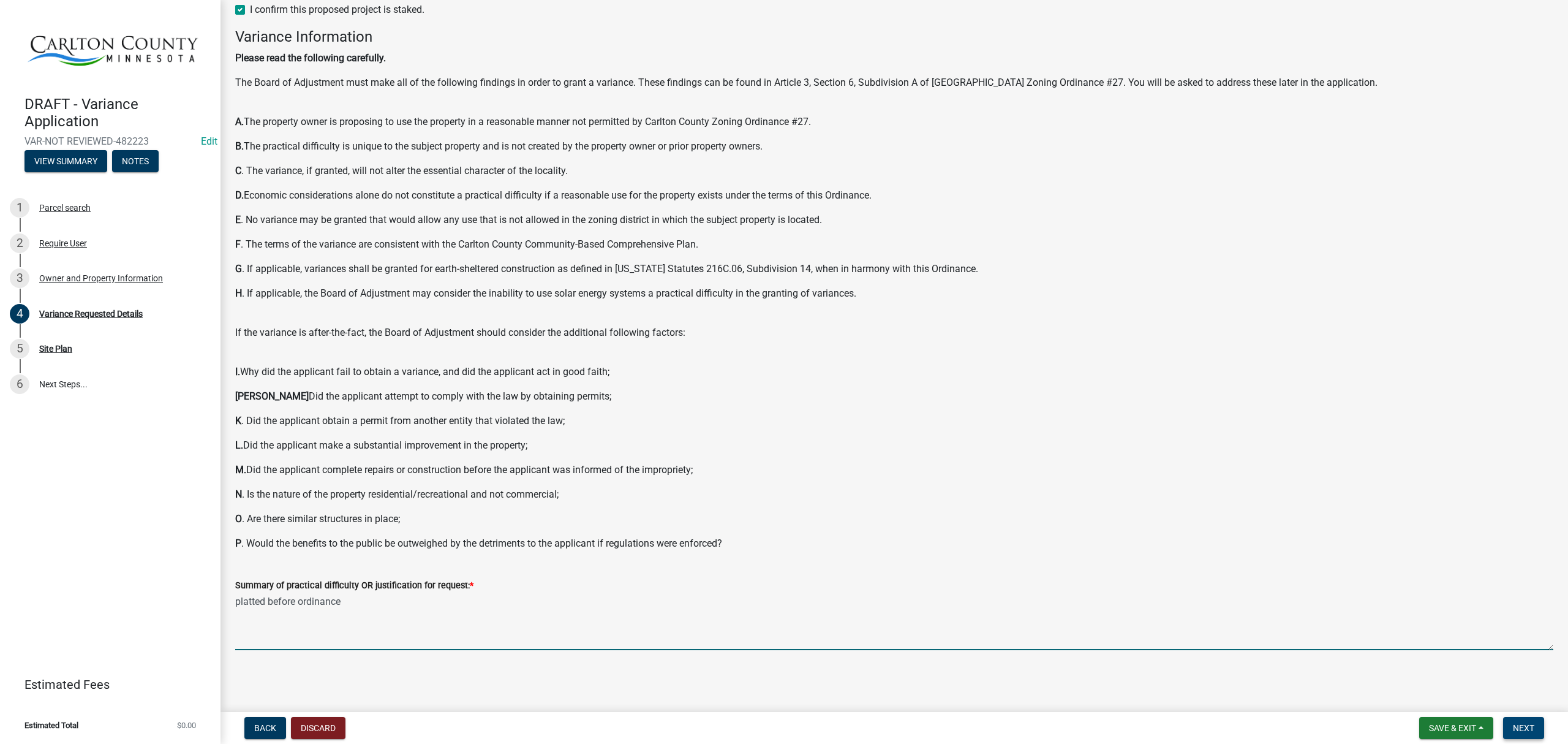
type textarea "platted before ordinance"
click at [1532, 734] on button "Next" at bounding box center [1523, 728] width 41 height 22
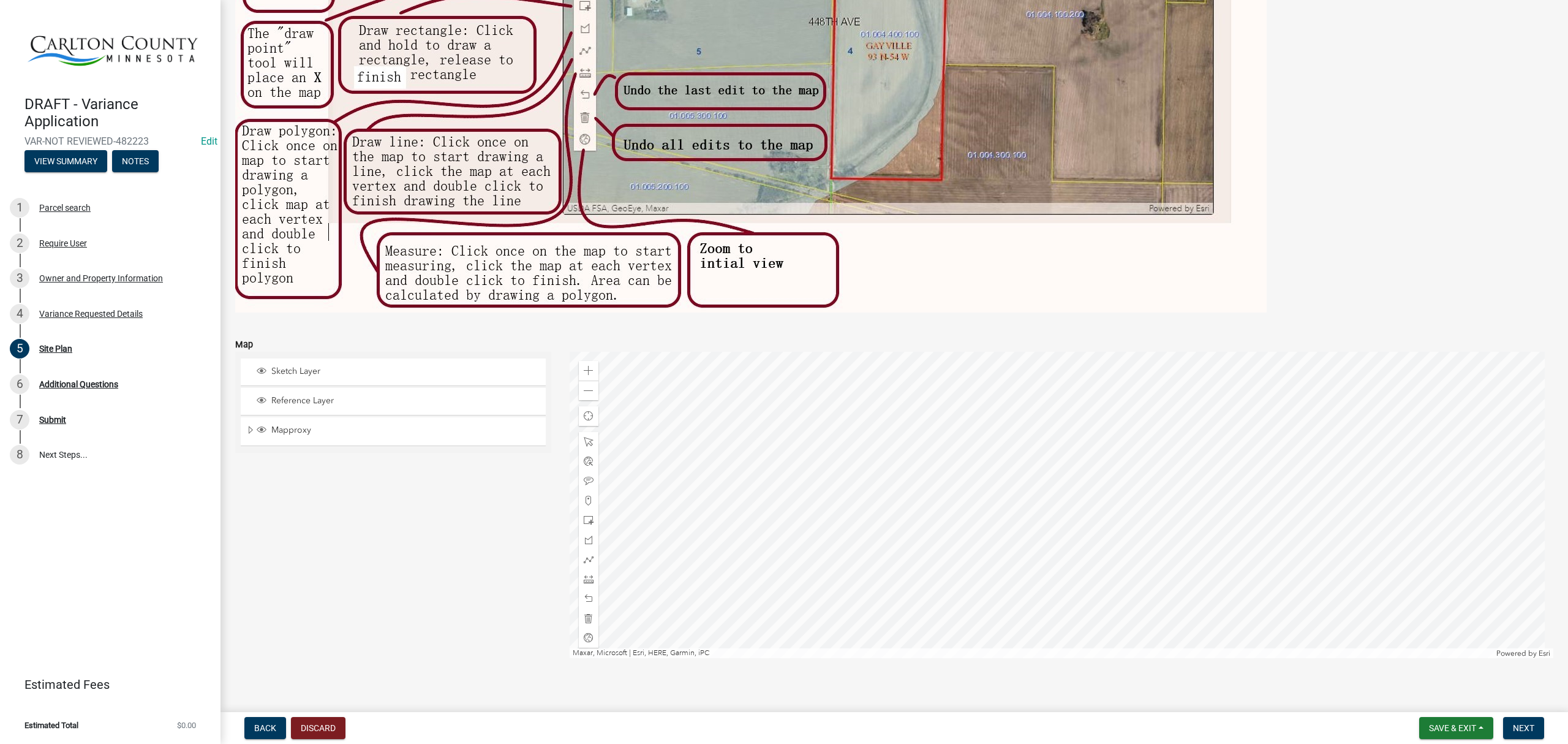
scroll to position [701, 0]
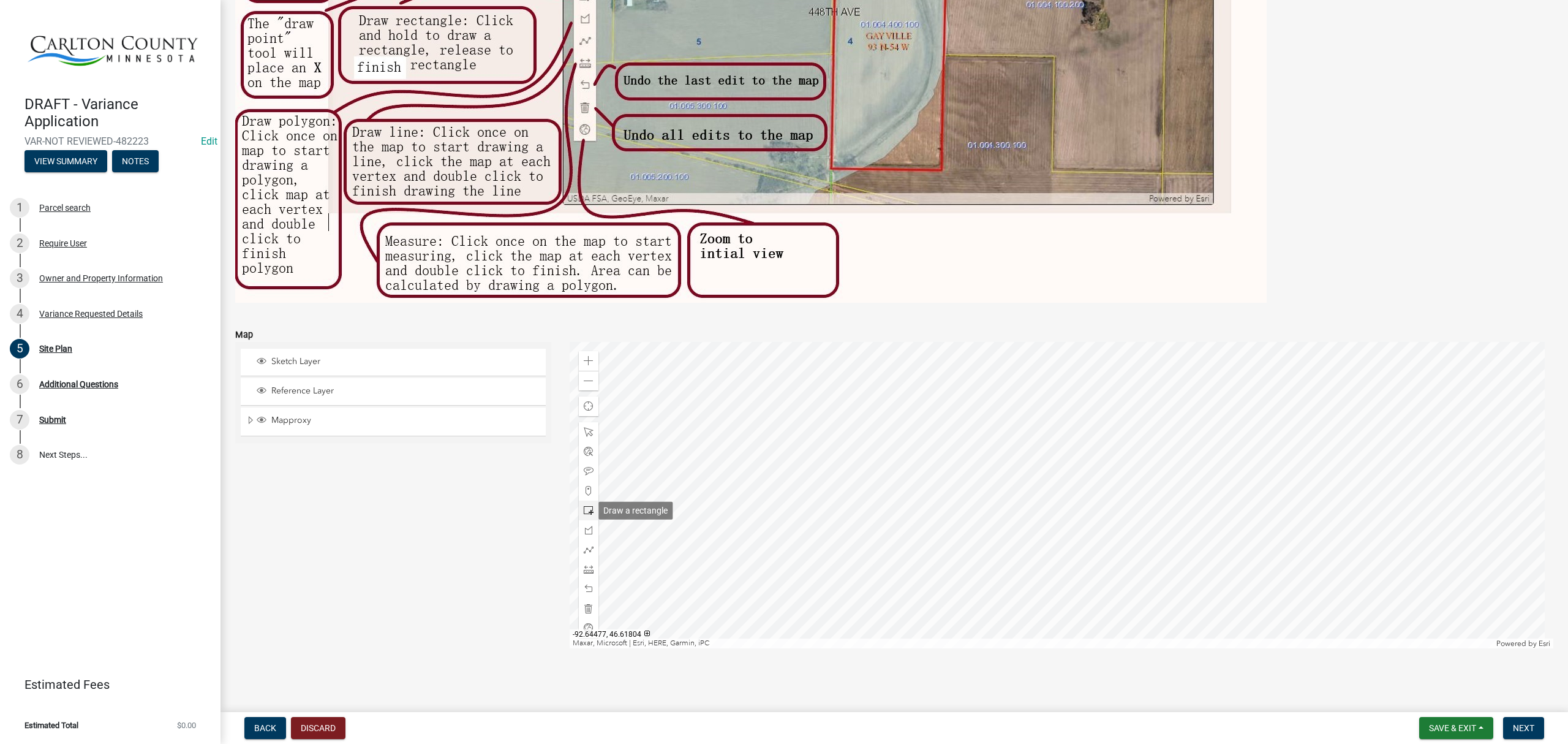
click at [583, 513] on span at bounding box center [588, 511] width 10 height 10
click at [1037, 503] on div at bounding box center [1061, 495] width 985 height 307
click at [1522, 729] on span "Next" at bounding box center [1524, 728] width 22 height 10
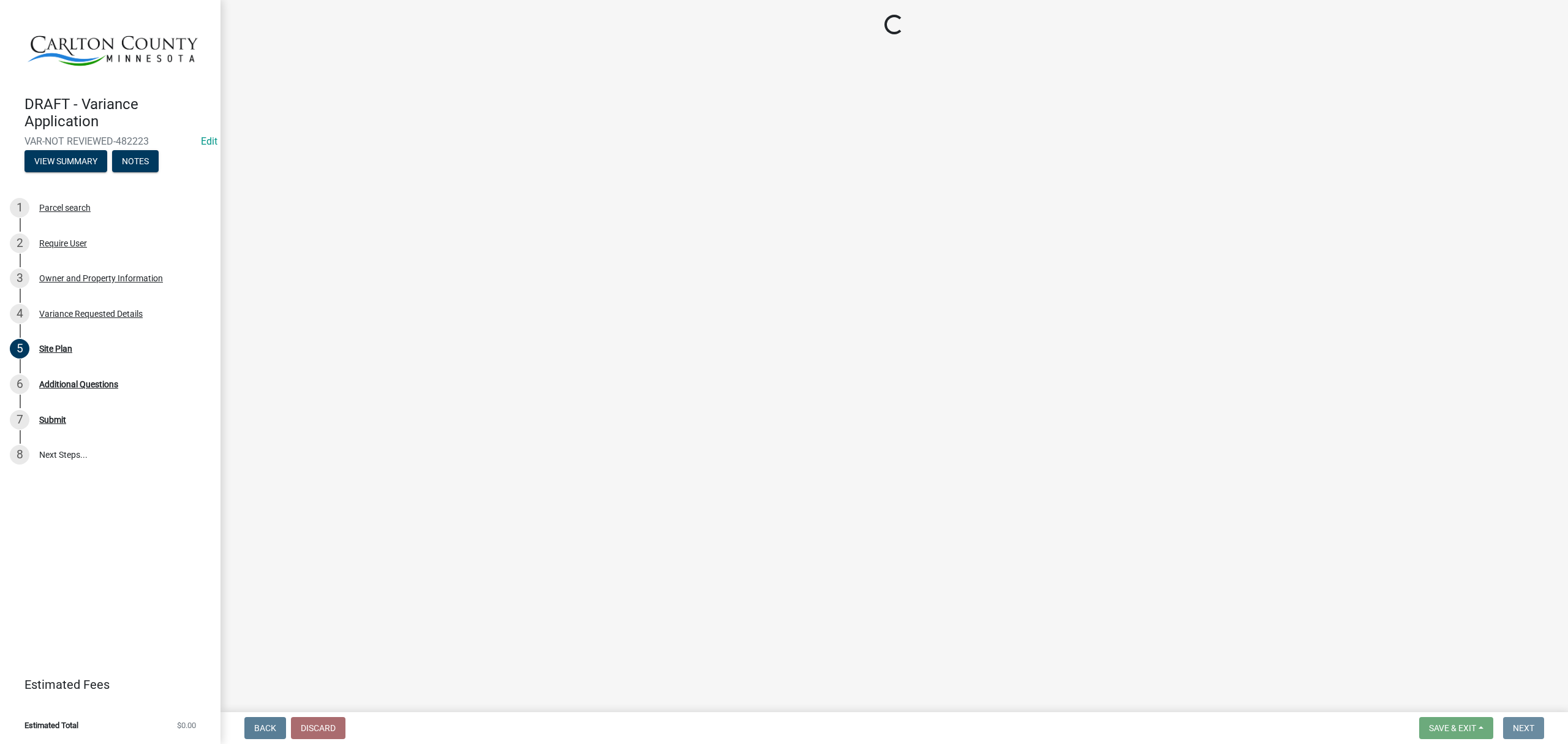
scroll to position [0, 0]
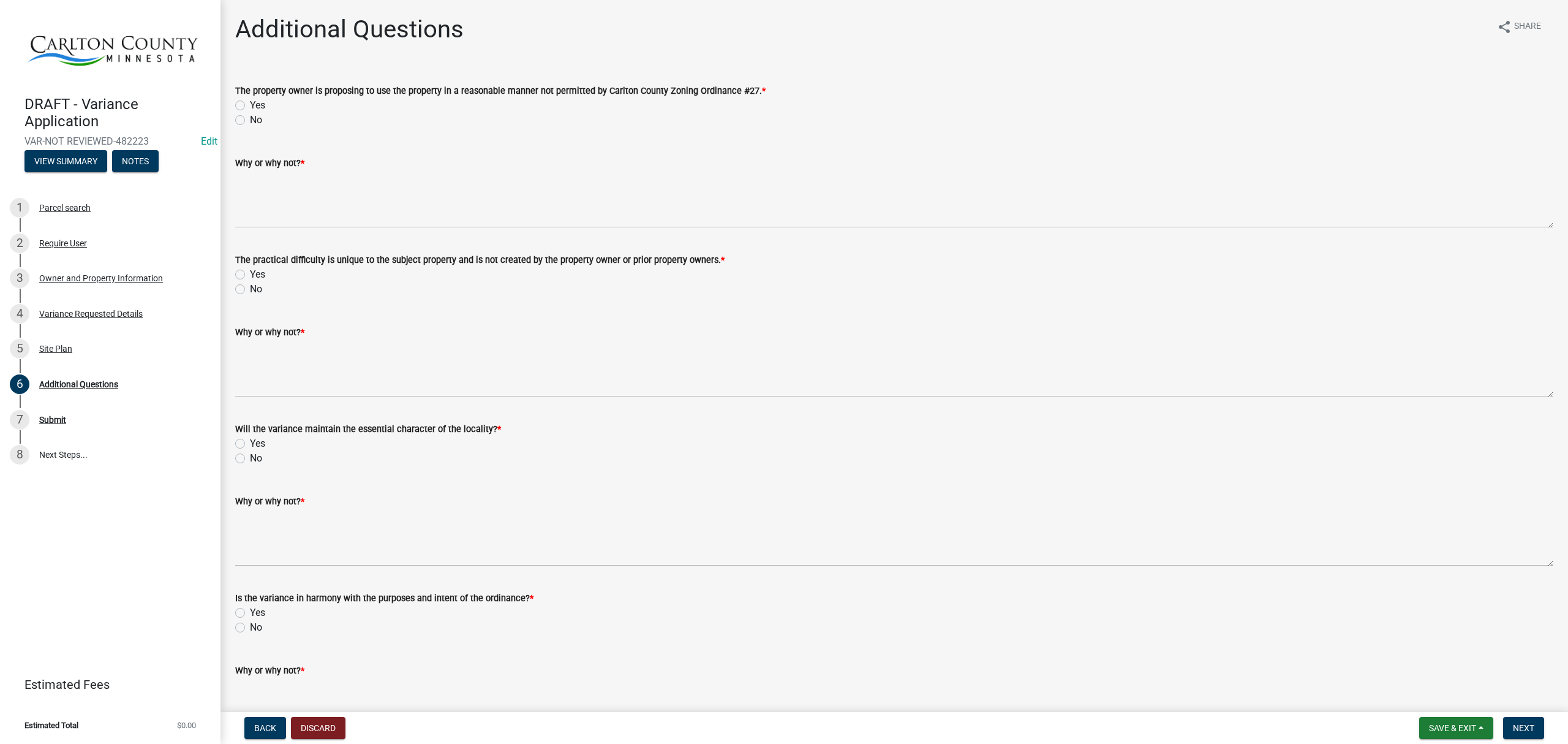
click at [250, 104] on label "Yes" at bounding box center [258, 105] width 15 height 15
click at [250, 104] on input "Yes" at bounding box center [254, 102] width 8 height 8
radio input "true"
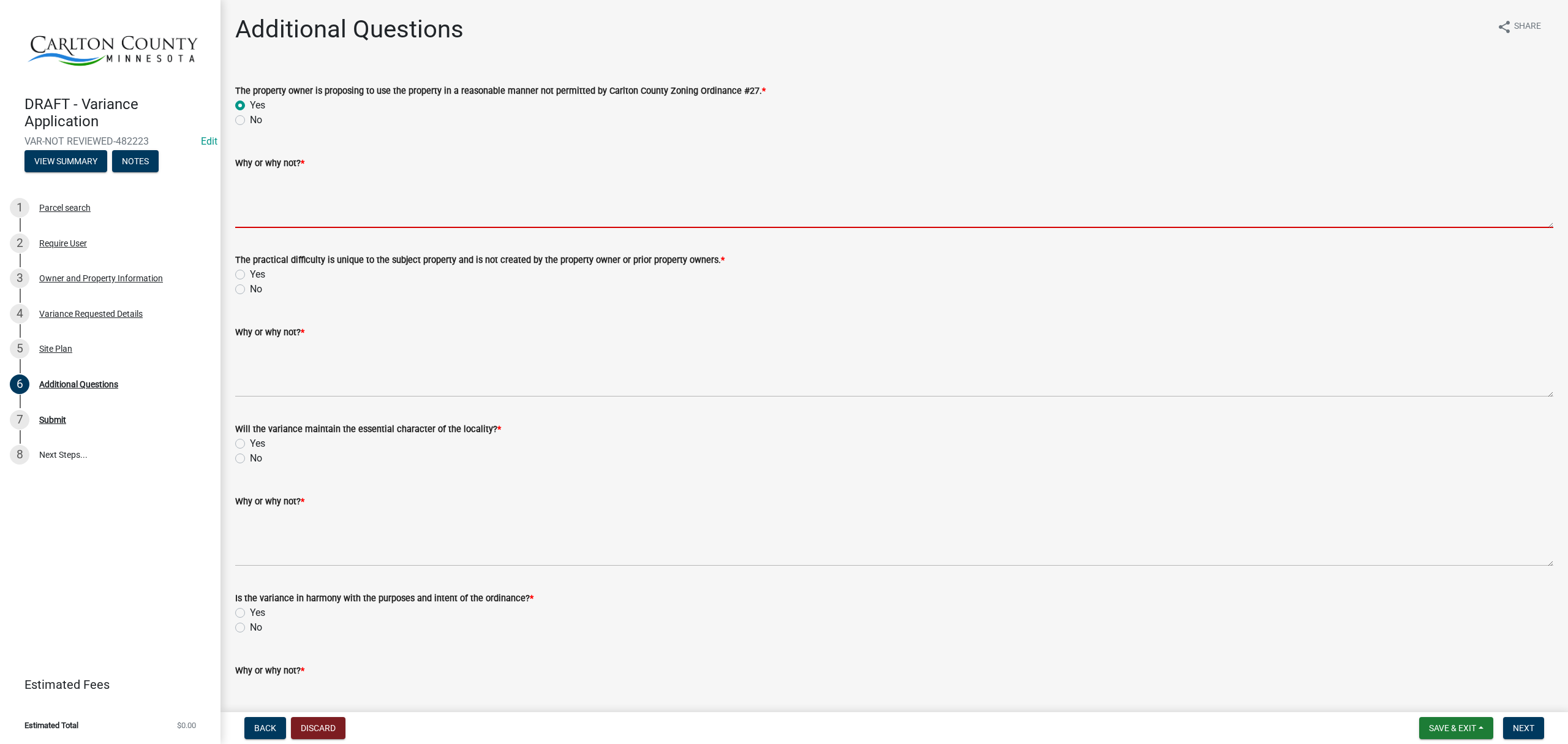
click at [278, 209] on textarea "Why or why not? *" at bounding box center [894, 199] width 1319 height 58
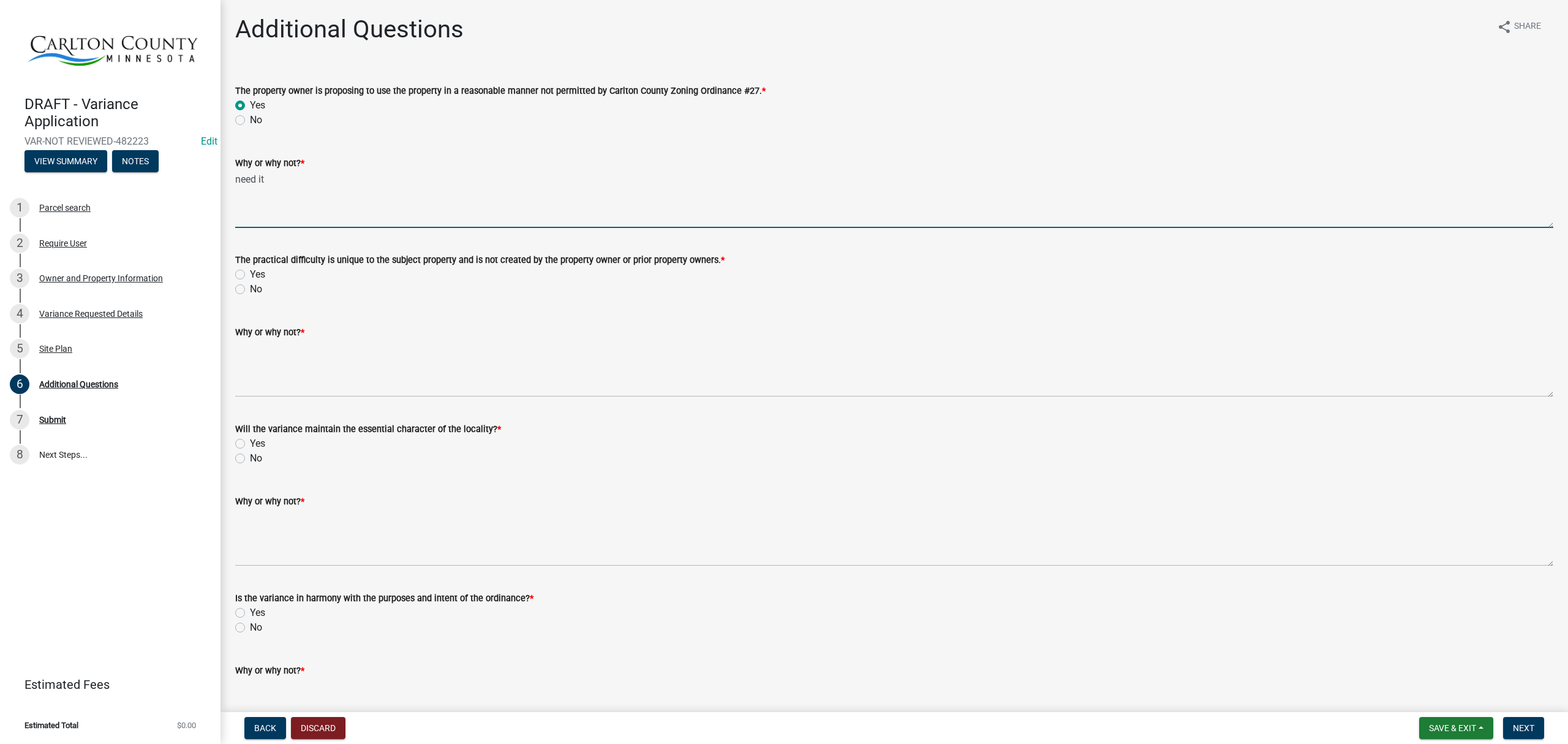
type textarea "need it"
click at [250, 277] on label "Yes" at bounding box center [258, 274] width 15 height 15
click at [250, 275] on input "Yes" at bounding box center [254, 271] width 8 height 8
radio input "true"
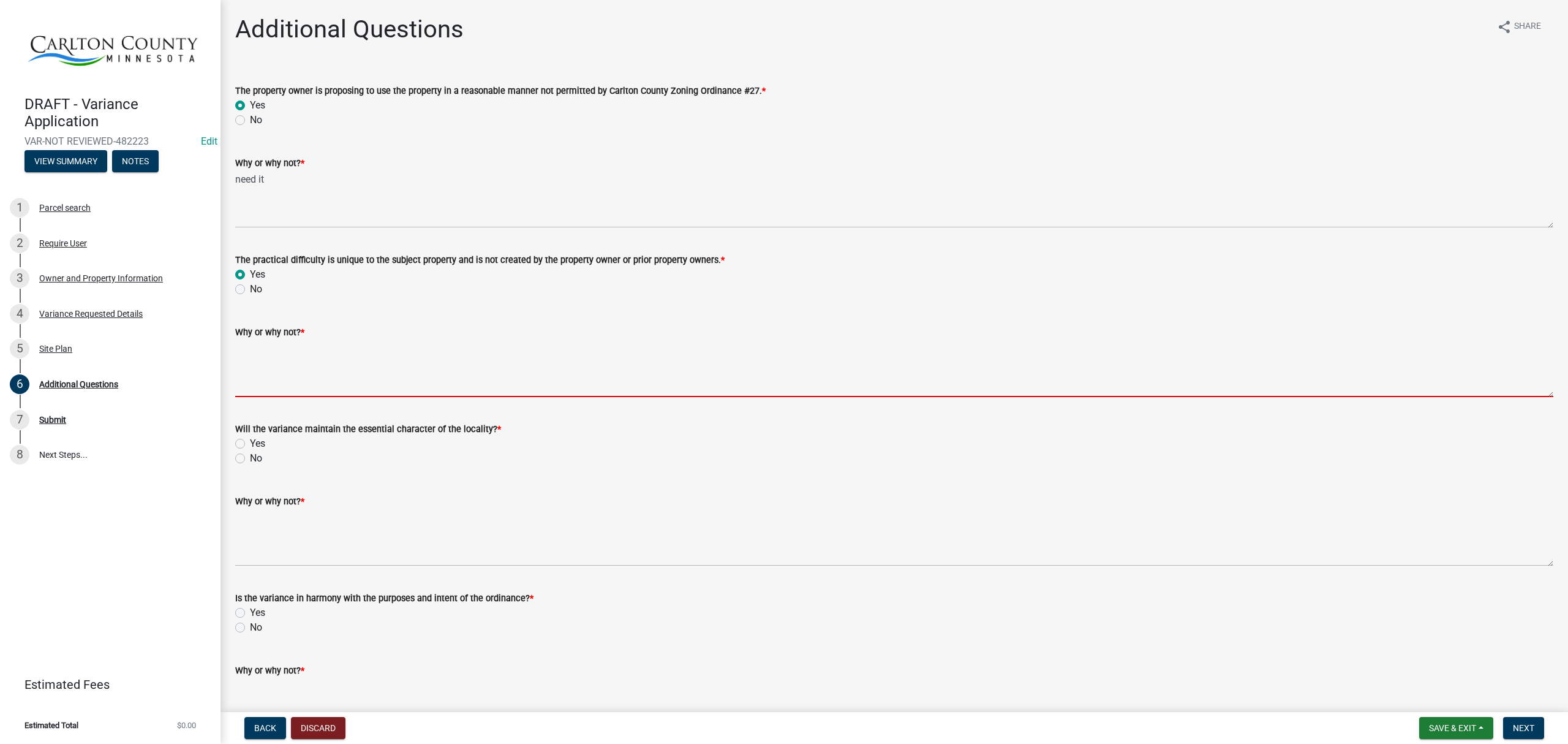
click at [239, 370] on textarea "Why or why not? *" at bounding box center [894, 368] width 1319 height 58
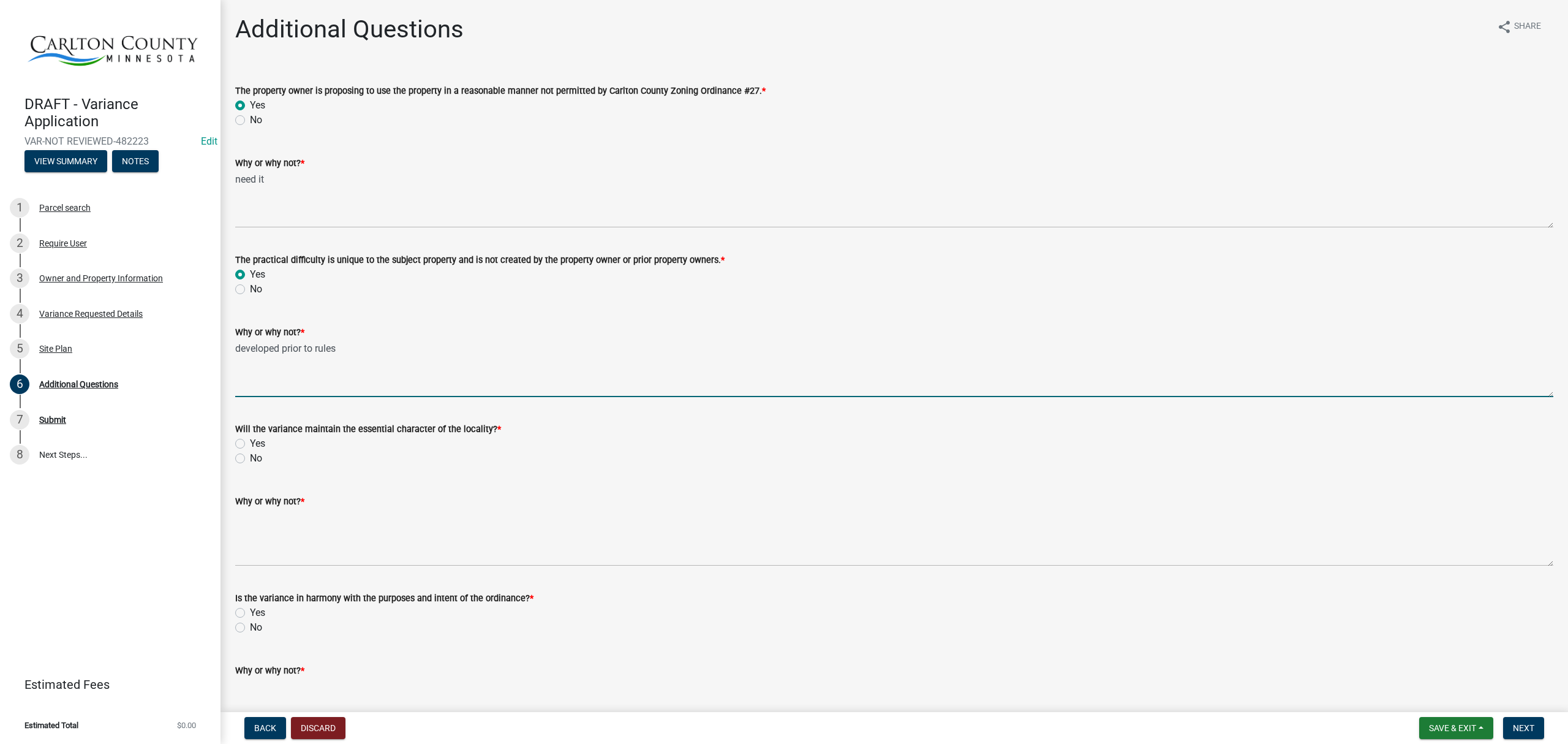
type textarea "developed prior to rules"
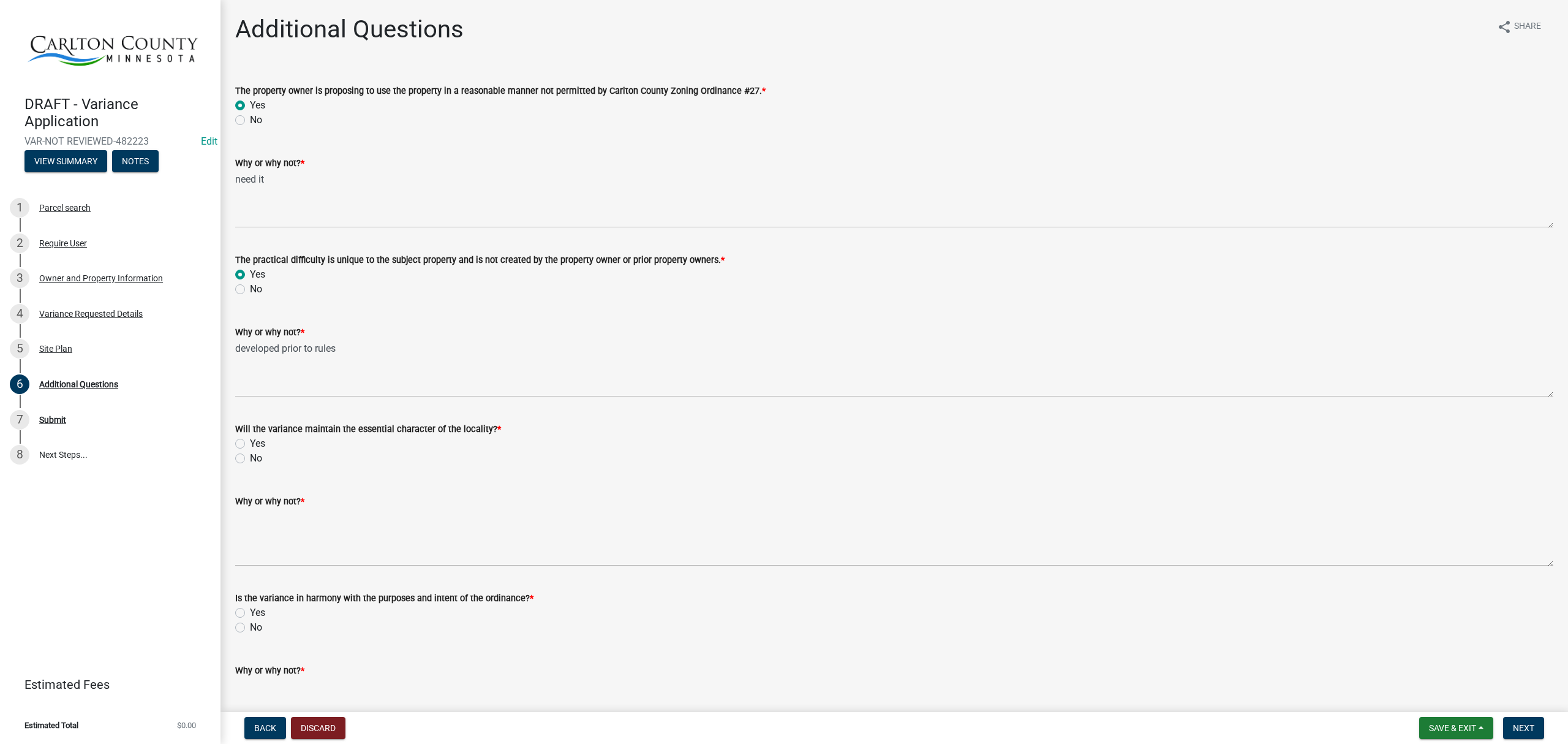
click at [239, 449] on div "Yes" at bounding box center [894, 444] width 1319 height 15
drag, startPoint x: 241, startPoint y: 442, endPoint x: 248, endPoint y: 487, distance: 45.5
click at [250, 443] on label "Yes" at bounding box center [258, 444] width 15 height 15
click at [250, 443] on input "Yes" at bounding box center [254, 441] width 8 height 8
radio input "true"
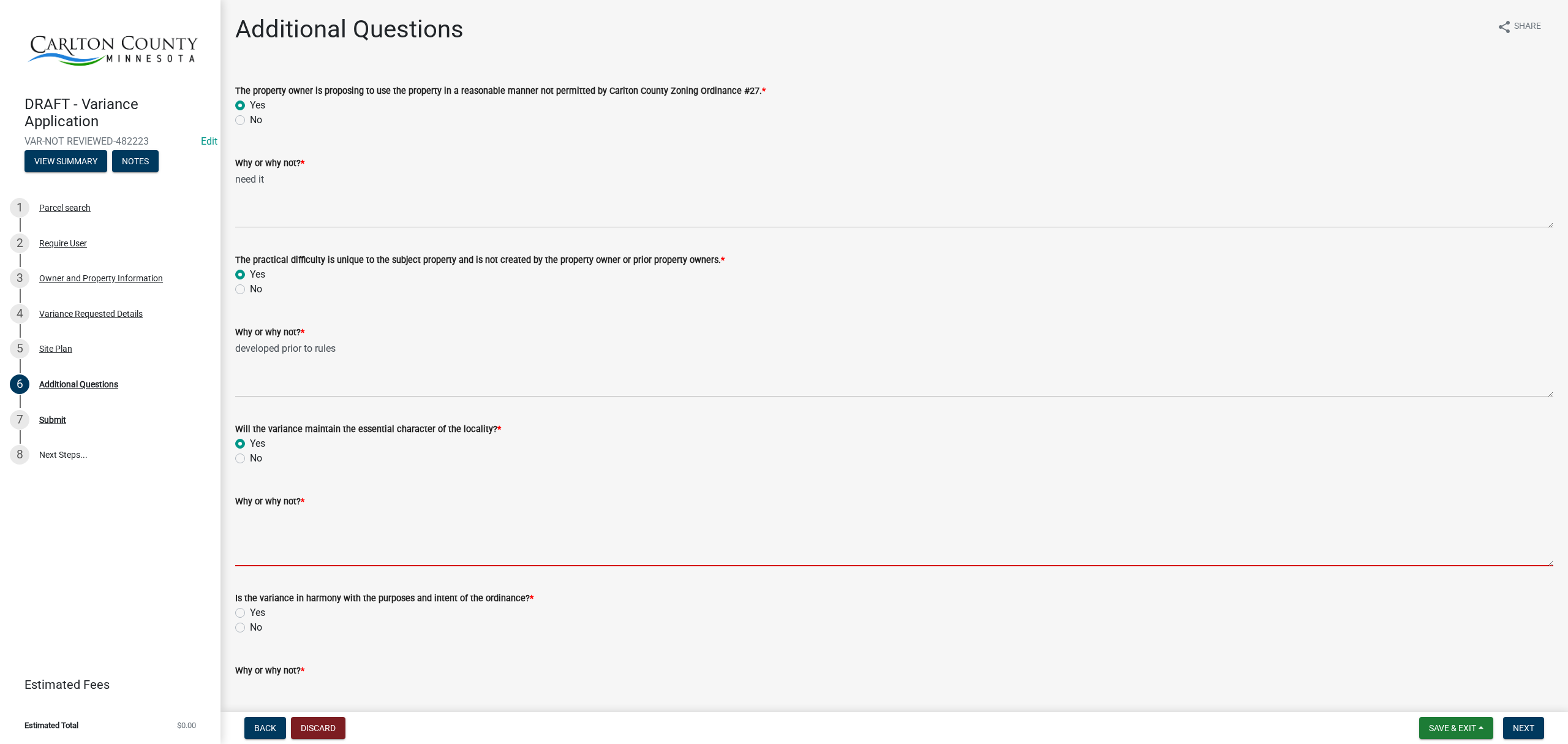
click at [259, 545] on textarea "Why or why not? *" at bounding box center [894, 537] width 1319 height 58
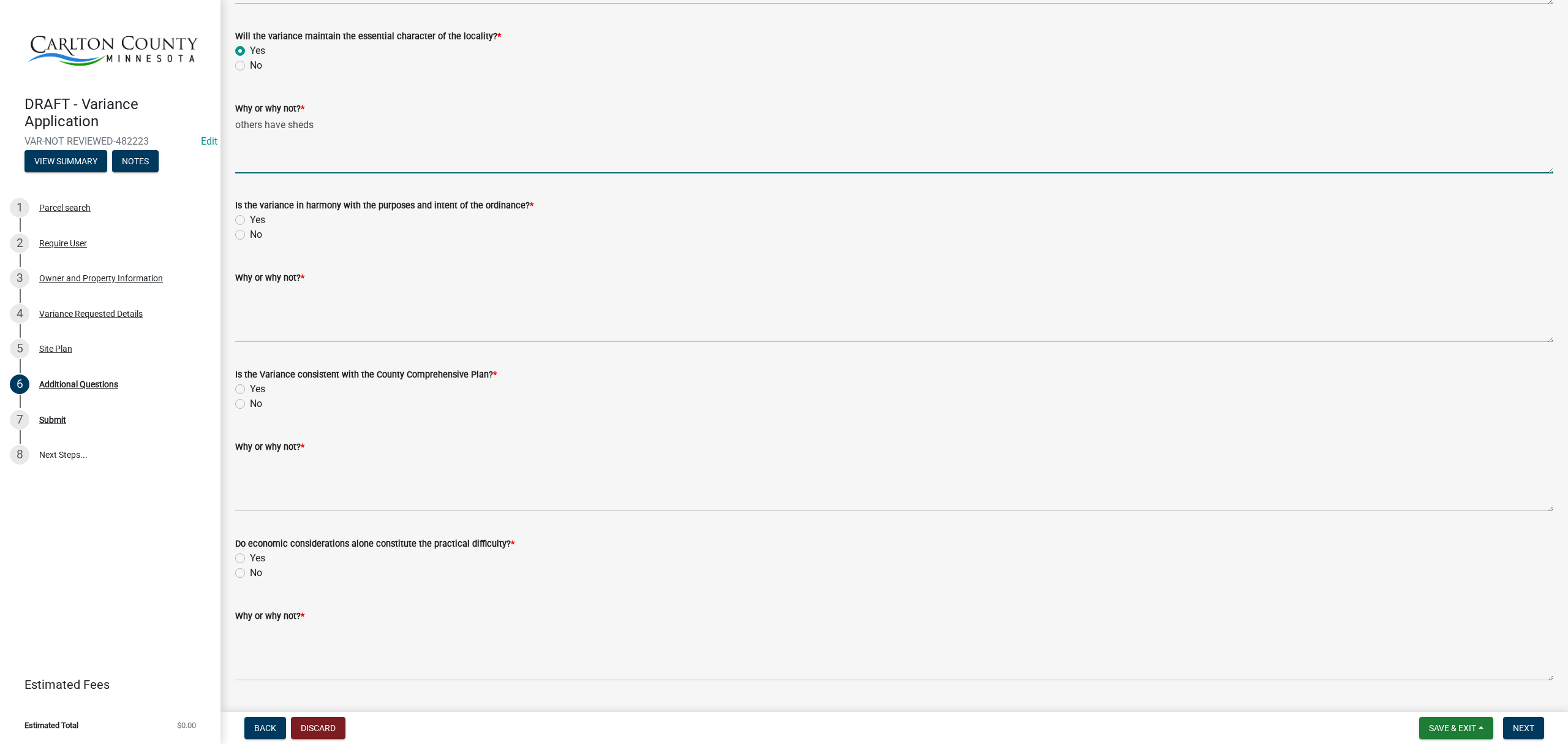
scroll to position [408, 0]
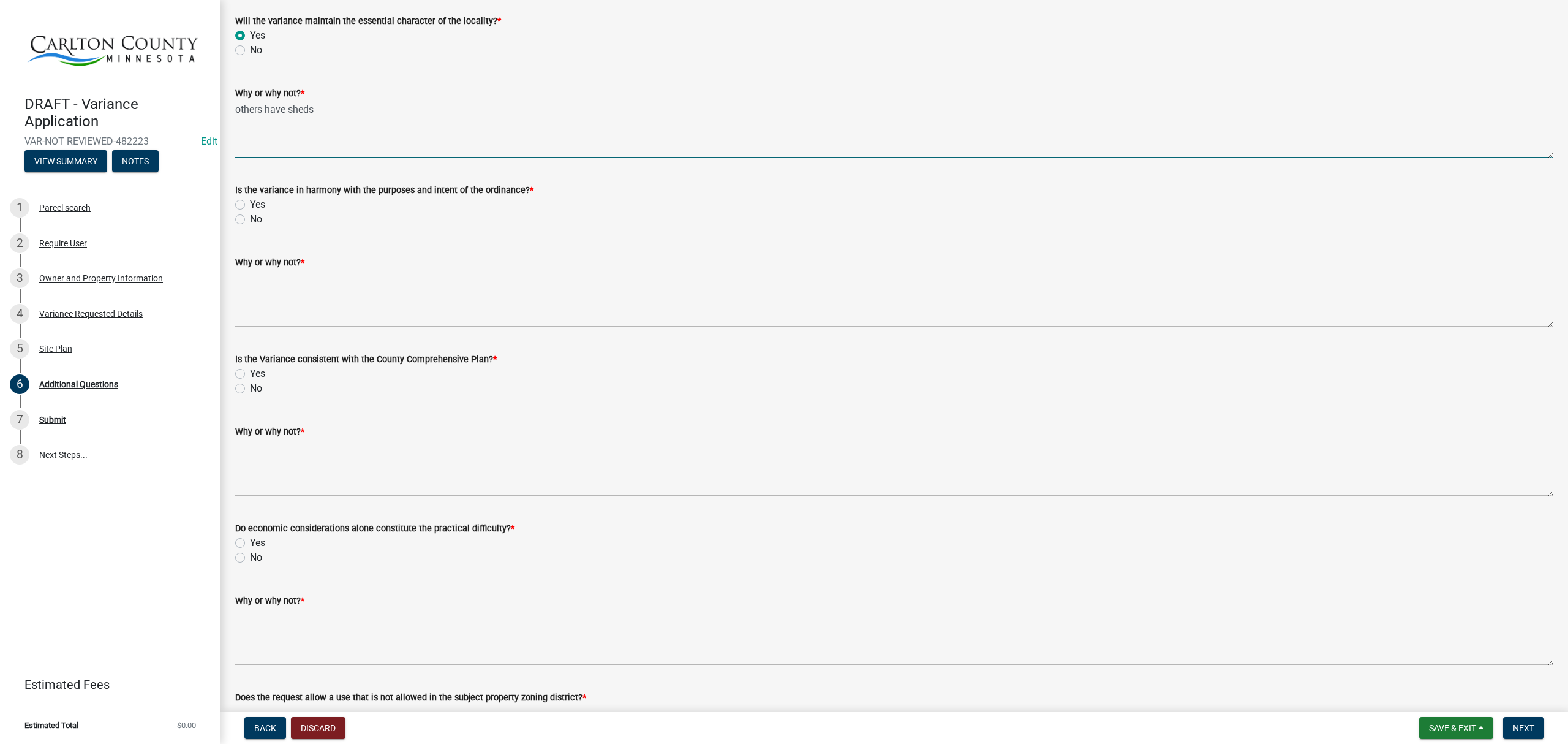
type textarea "others have sheds"
click at [250, 205] on label "Yes" at bounding box center [258, 204] width 15 height 15
click at [250, 205] on input "Yes" at bounding box center [254, 201] width 8 height 8
radio input "true"
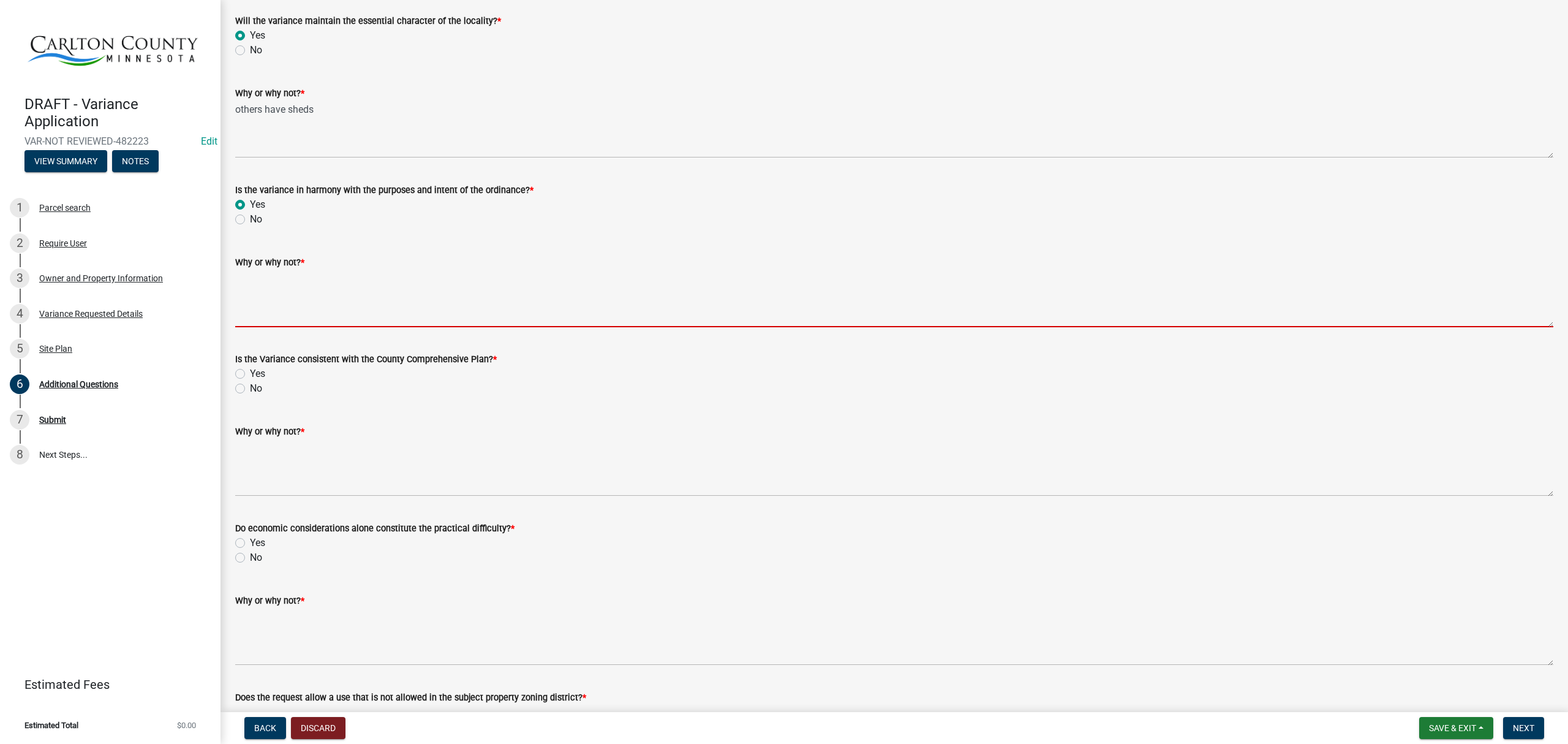
click at [250, 302] on textarea "Why or why not? *" at bounding box center [894, 298] width 1319 height 58
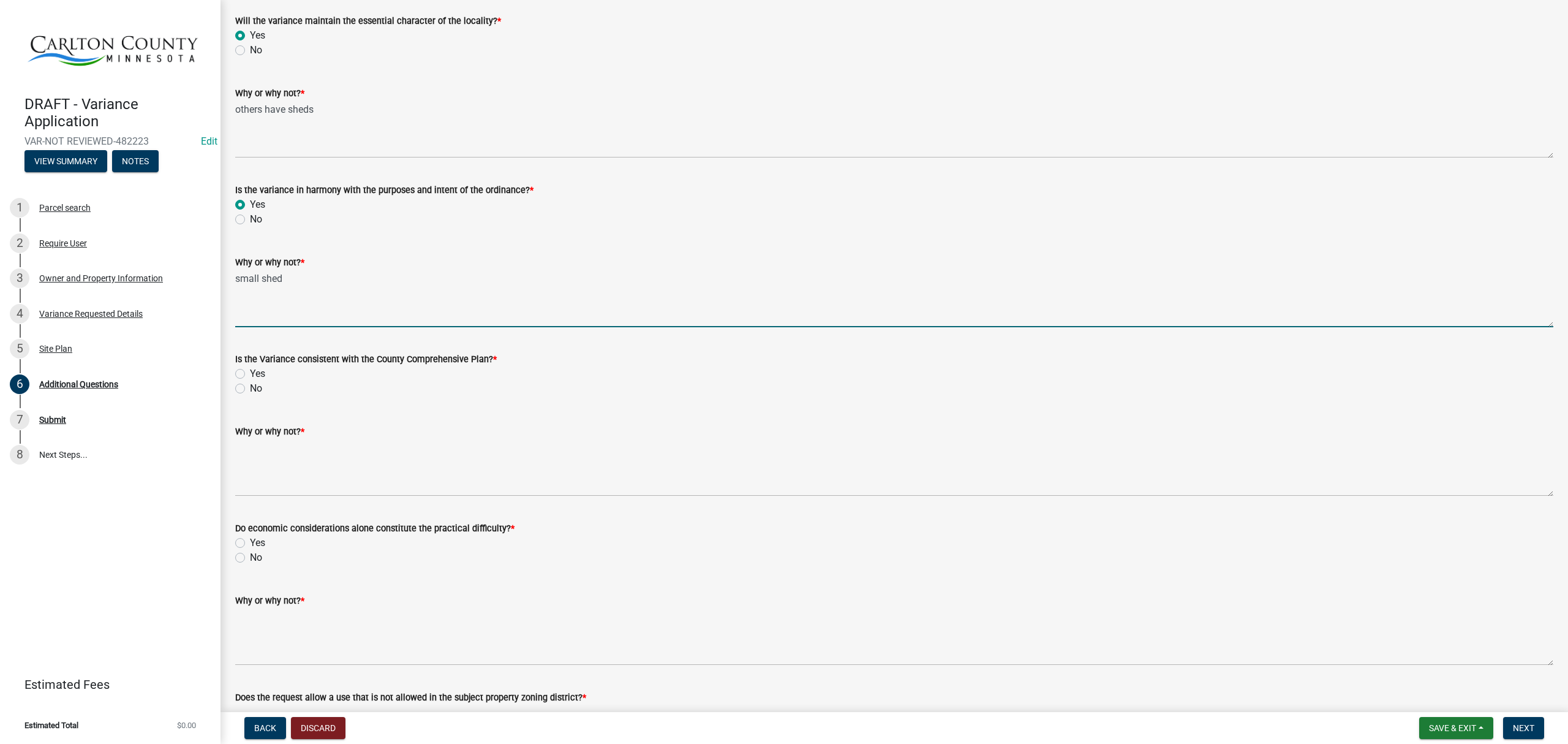
type textarea "small shed"
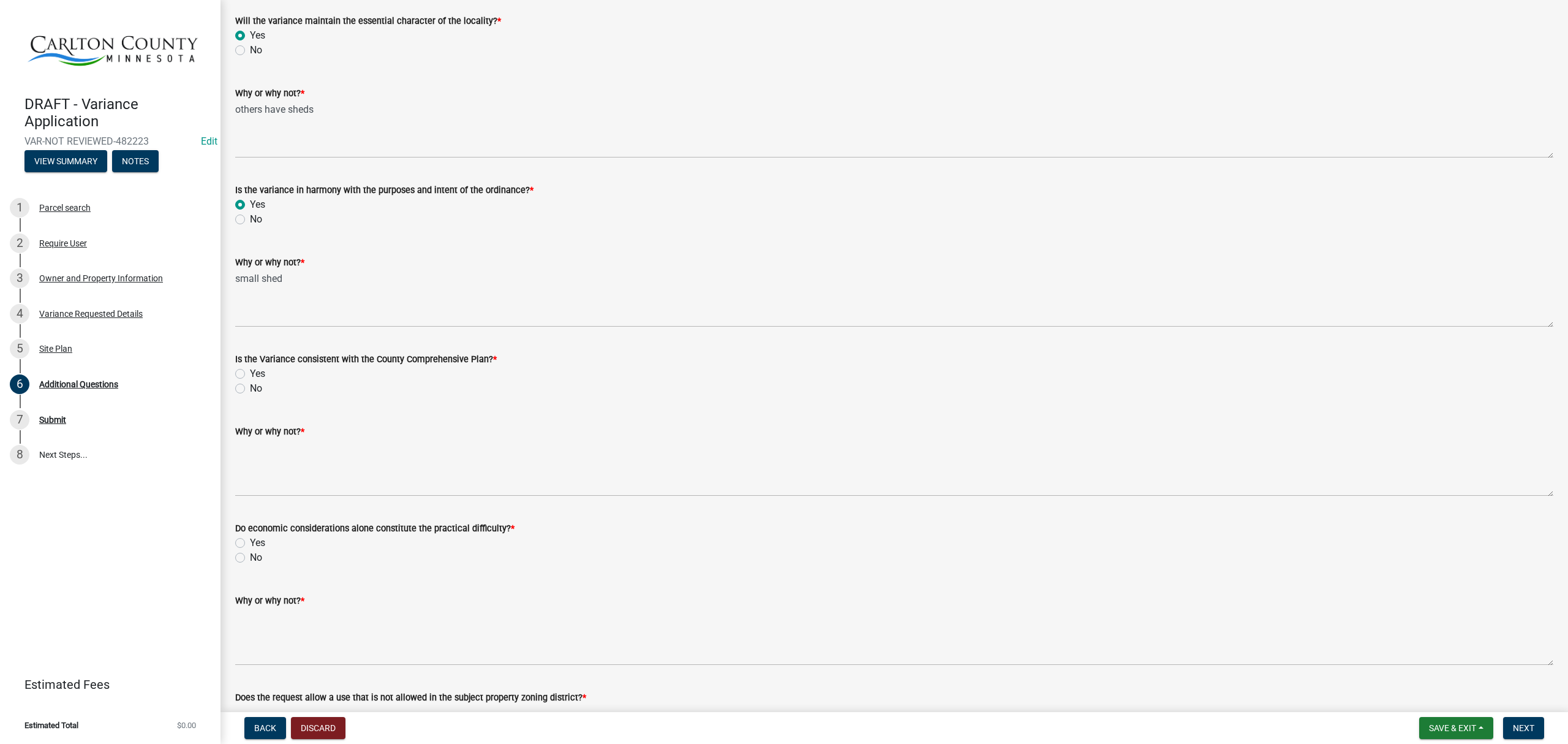
click at [250, 375] on label "Yes" at bounding box center [258, 374] width 15 height 15
click at [250, 374] on input "Yes" at bounding box center [254, 370] width 8 height 8
radio input "true"
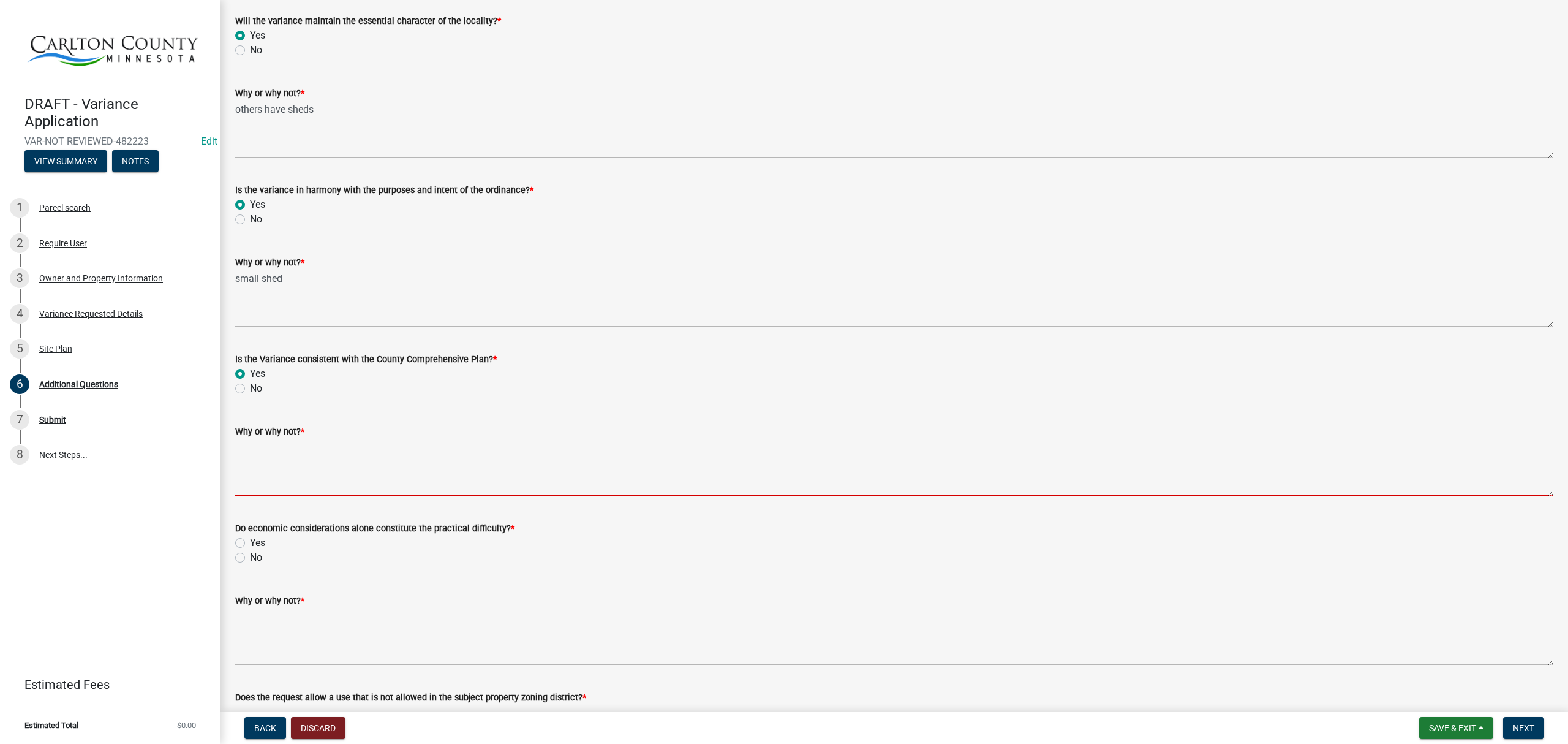
click at [253, 459] on textarea "Why or why not? *" at bounding box center [894, 468] width 1319 height 58
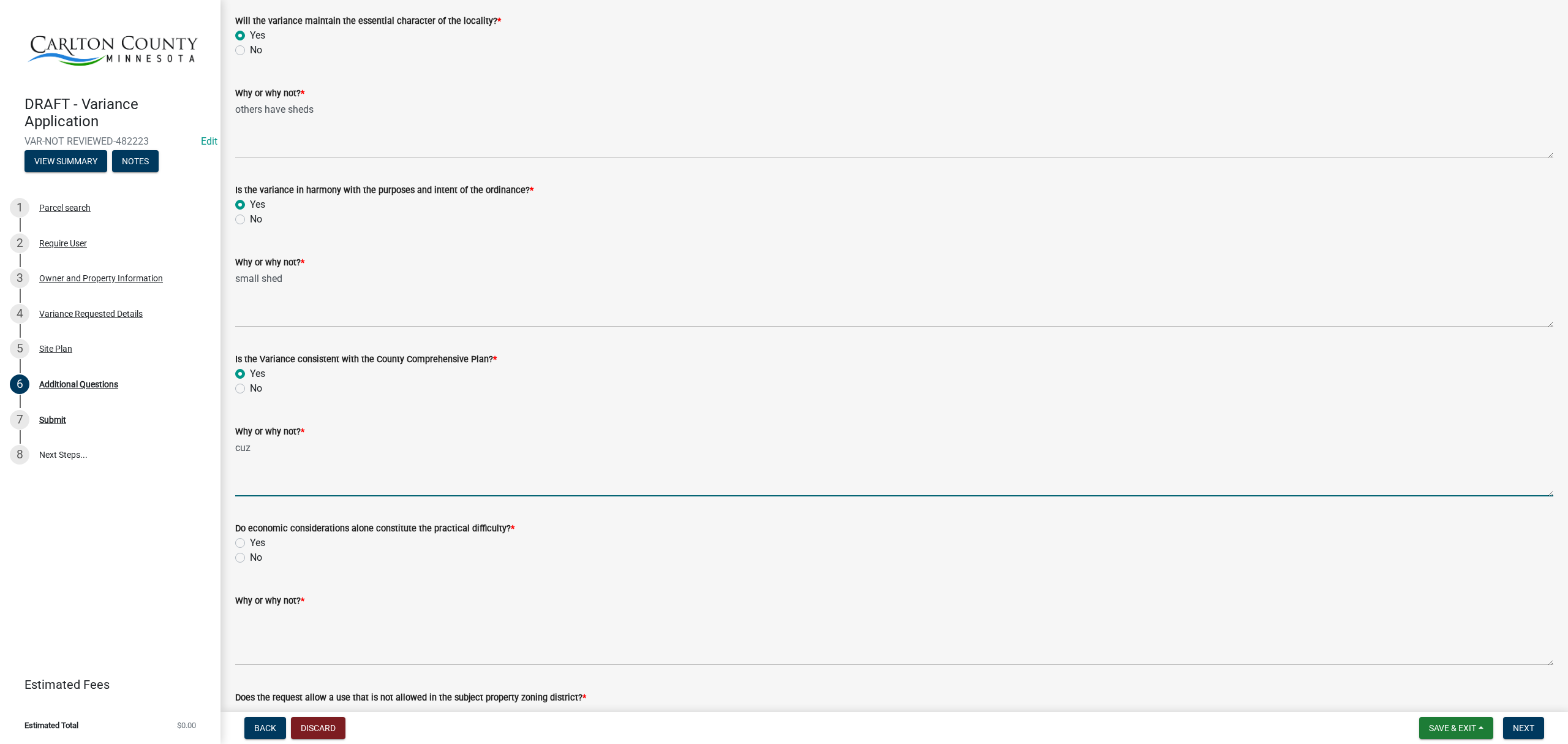
type textarea "cuz"
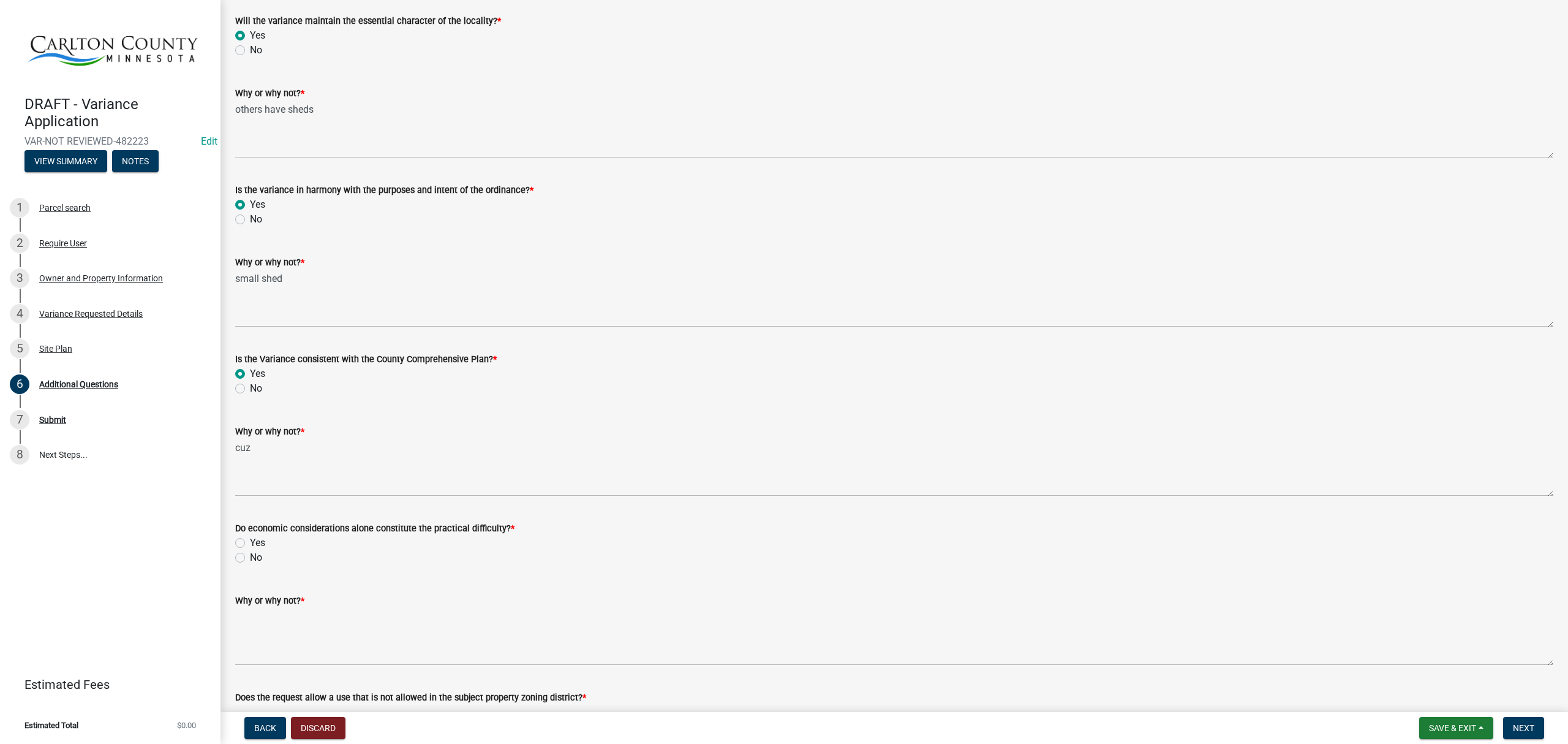
click at [250, 557] on label "No" at bounding box center [256, 558] width 12 height 15
click at [250, 557] on input "No" at bounding box center [254, 555] width 8 height 8
radio input "true"
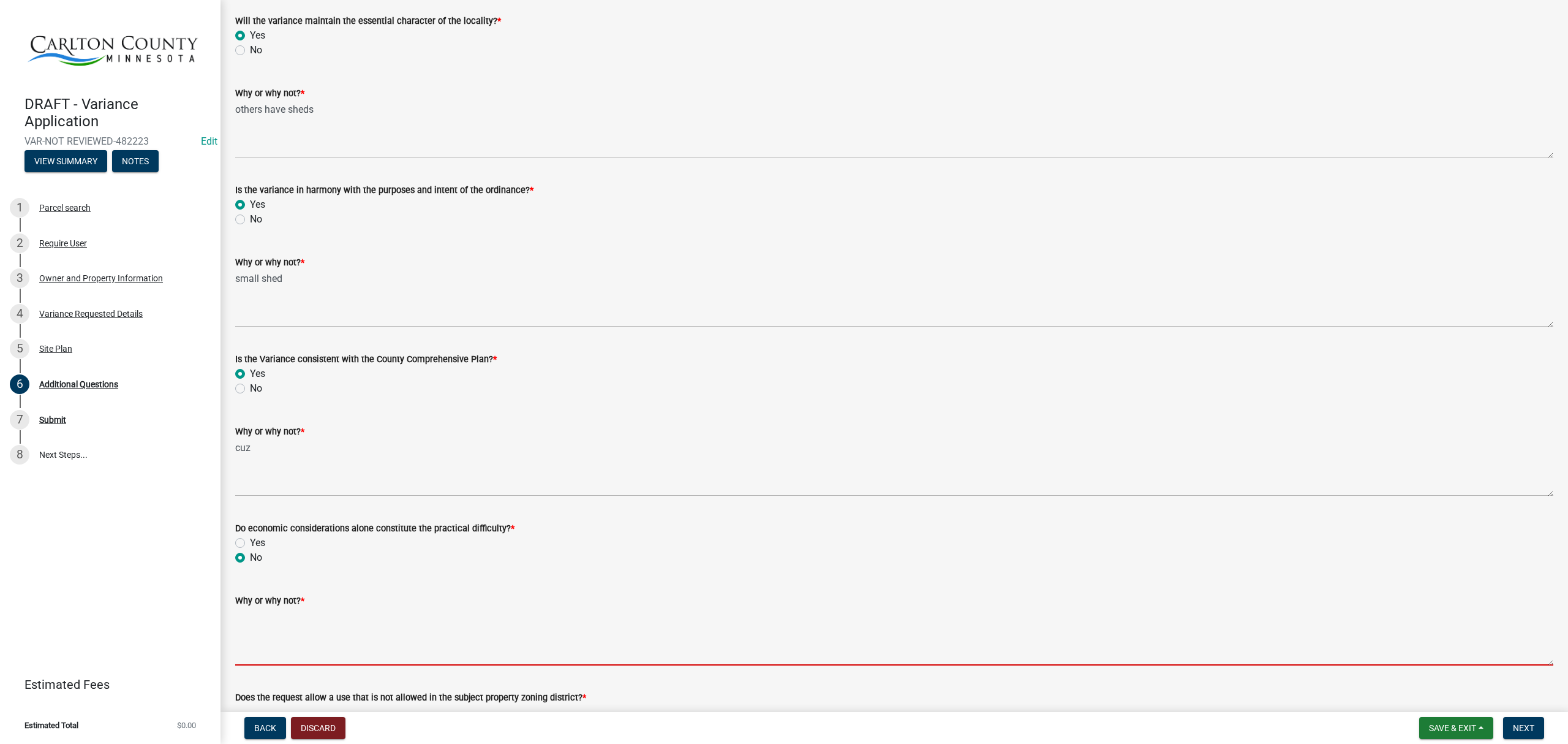
click at [249, 657] on textarea "Why or why not? *" at bounding box center [894, 636] width 1319 height 58
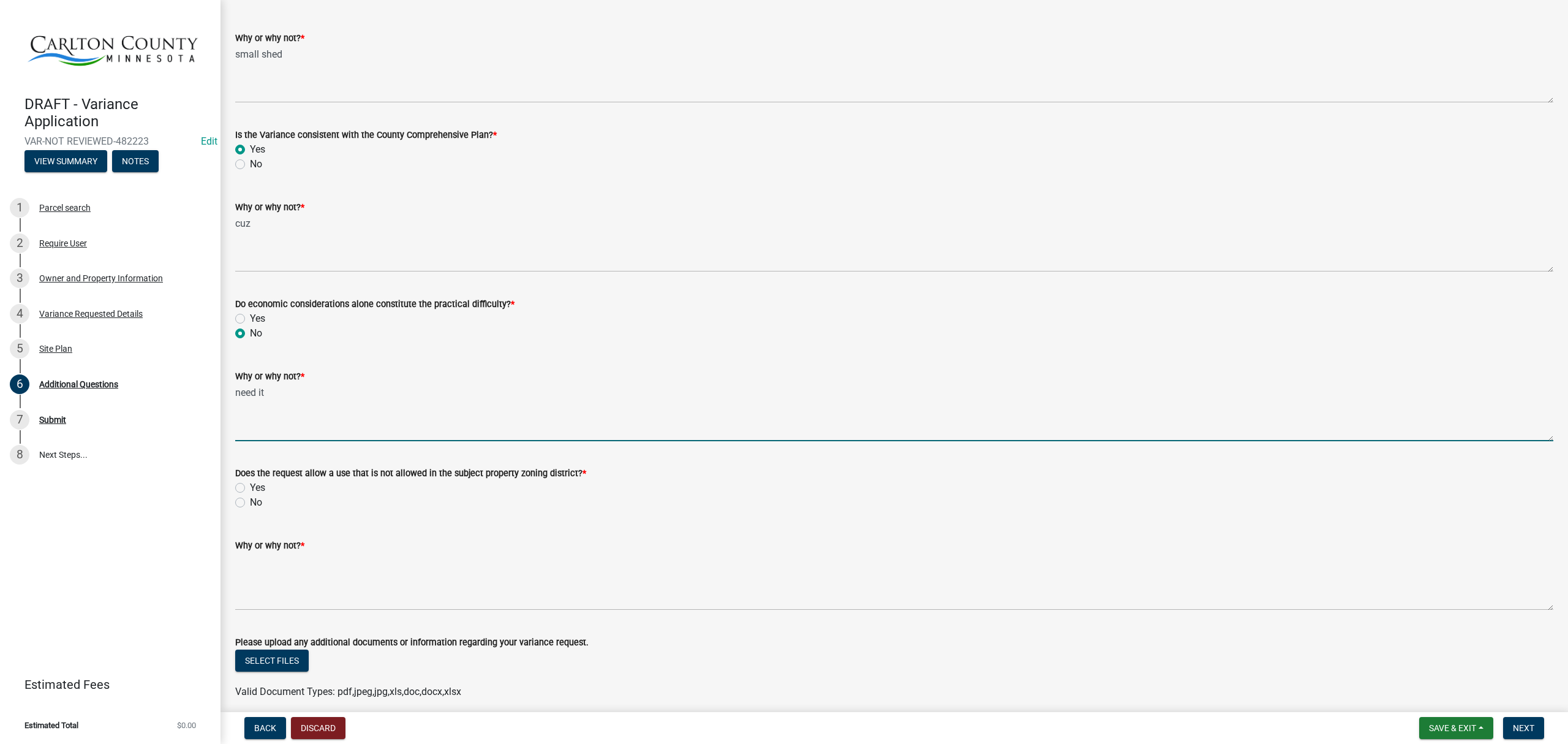
scroll to position [682, 0]
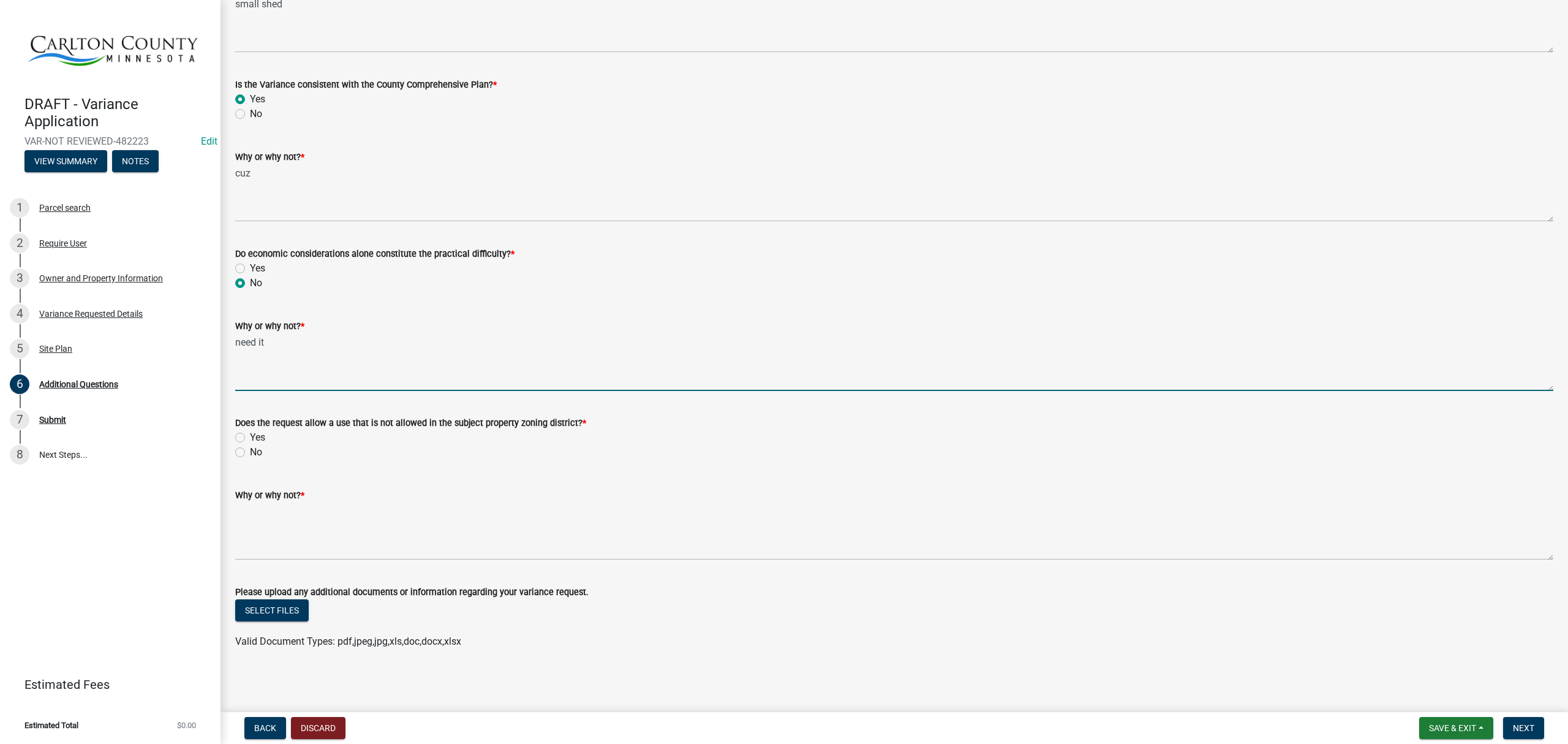
type textarea "need it"
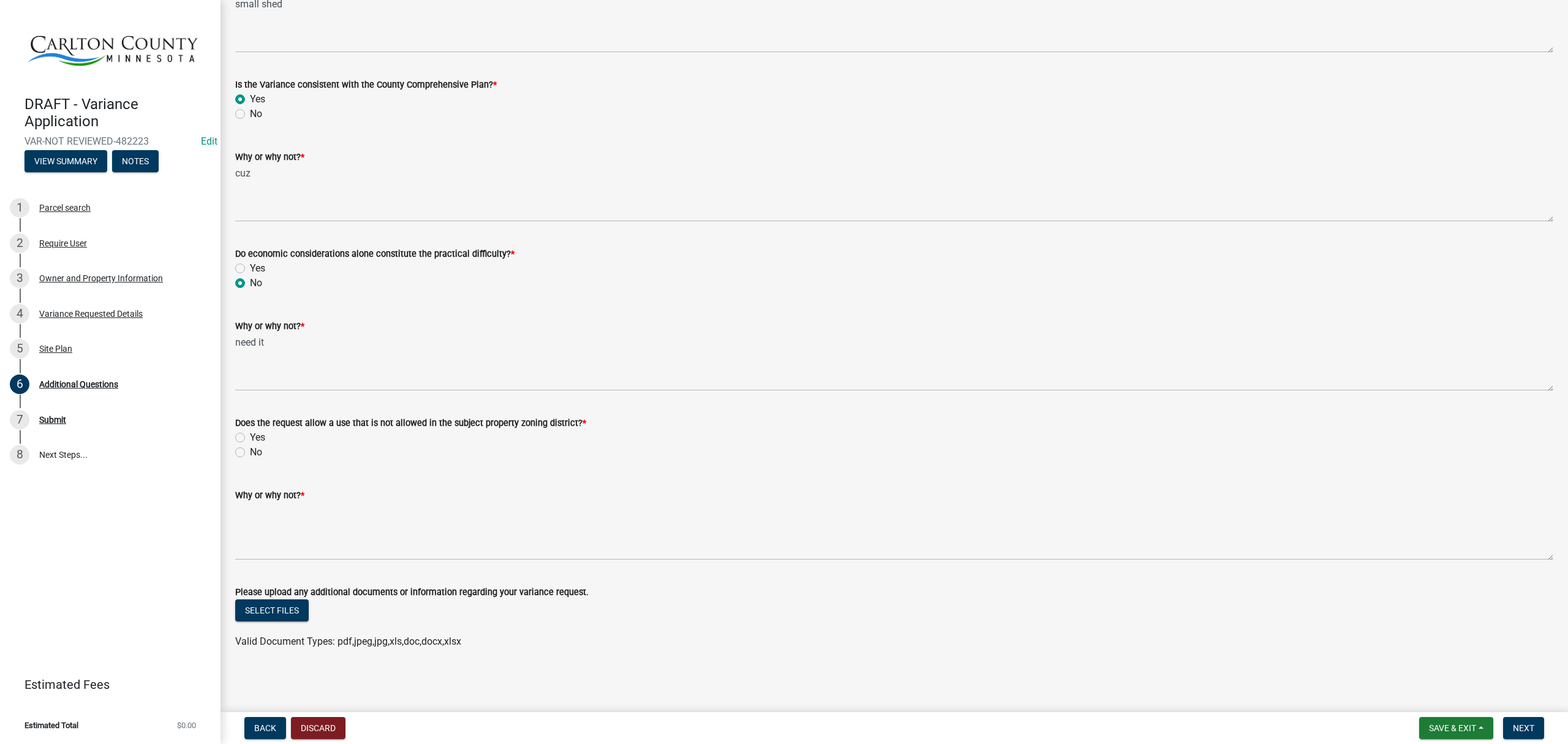
click at [250, 451] on label "No" at bounding box center [256, 452] width 12 height 15
click at [250, 451] on input "No" at bounding box center [254, 449] width 8 height 8
radio input "true"
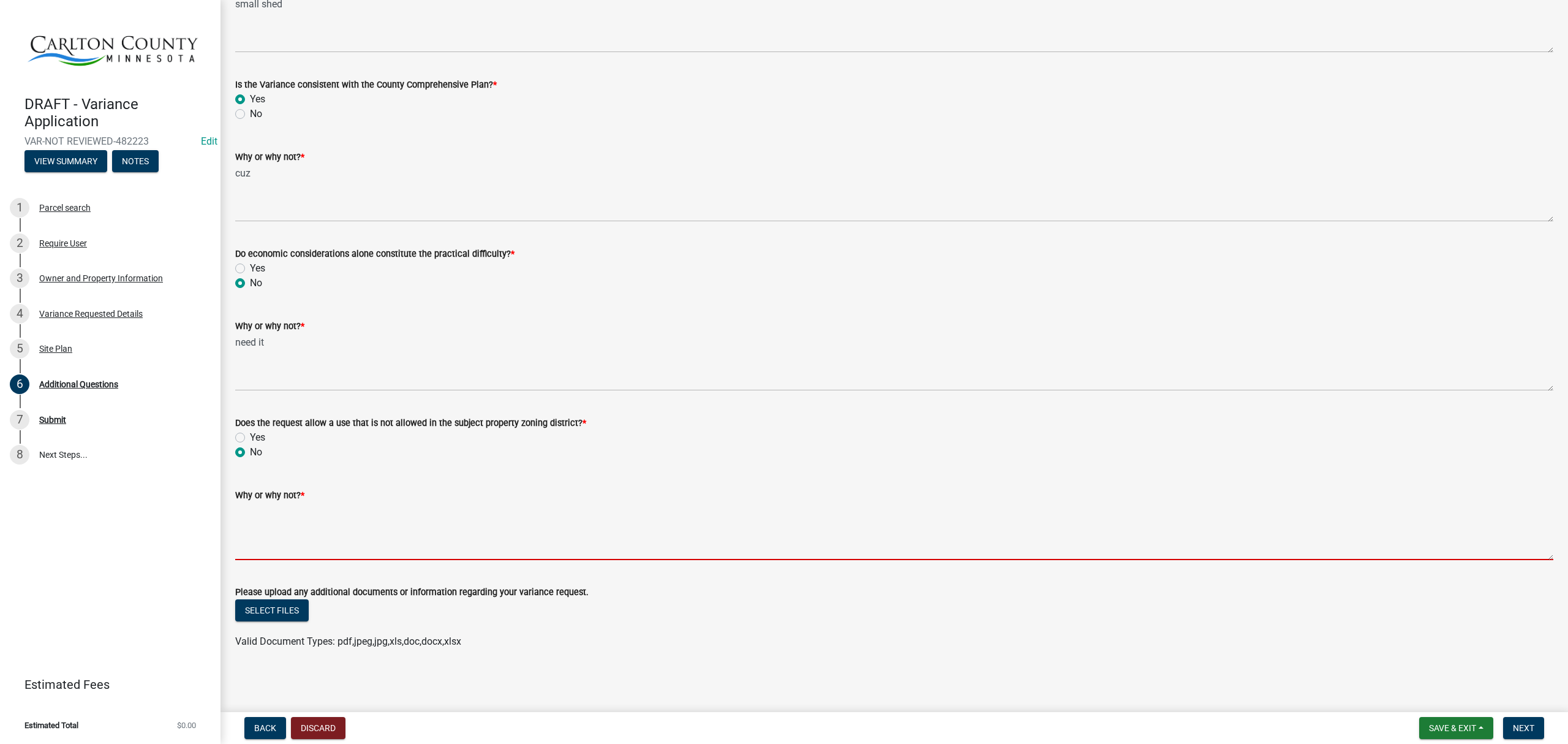
click at [279, 530] on textarea "Why or why not? *" at bounding box center [894, 531] width 1319 height 58
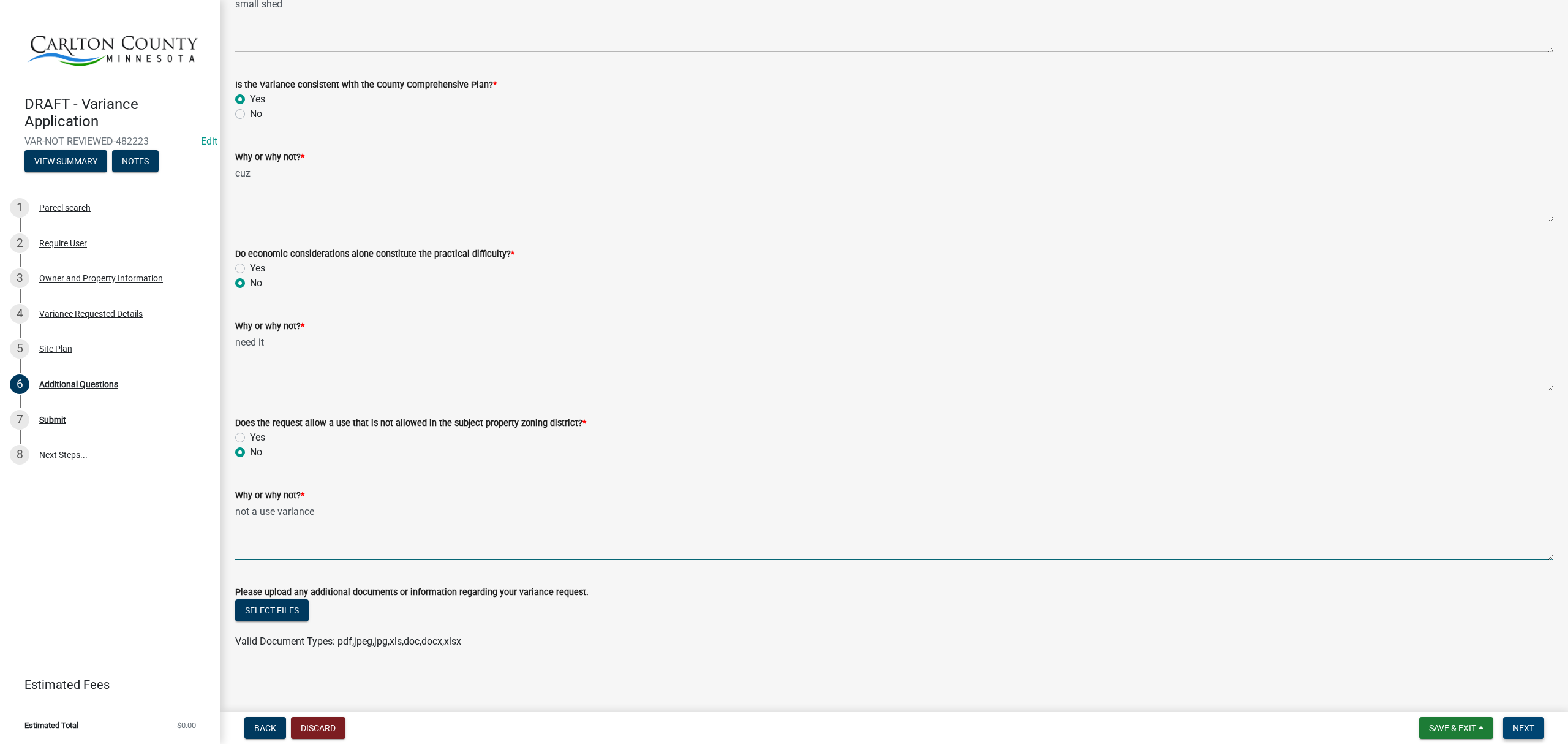
type textarea "not a use variance"
click at [1532, 726] on span "Next" at bounding box center [1524, 728] width 22 height 10
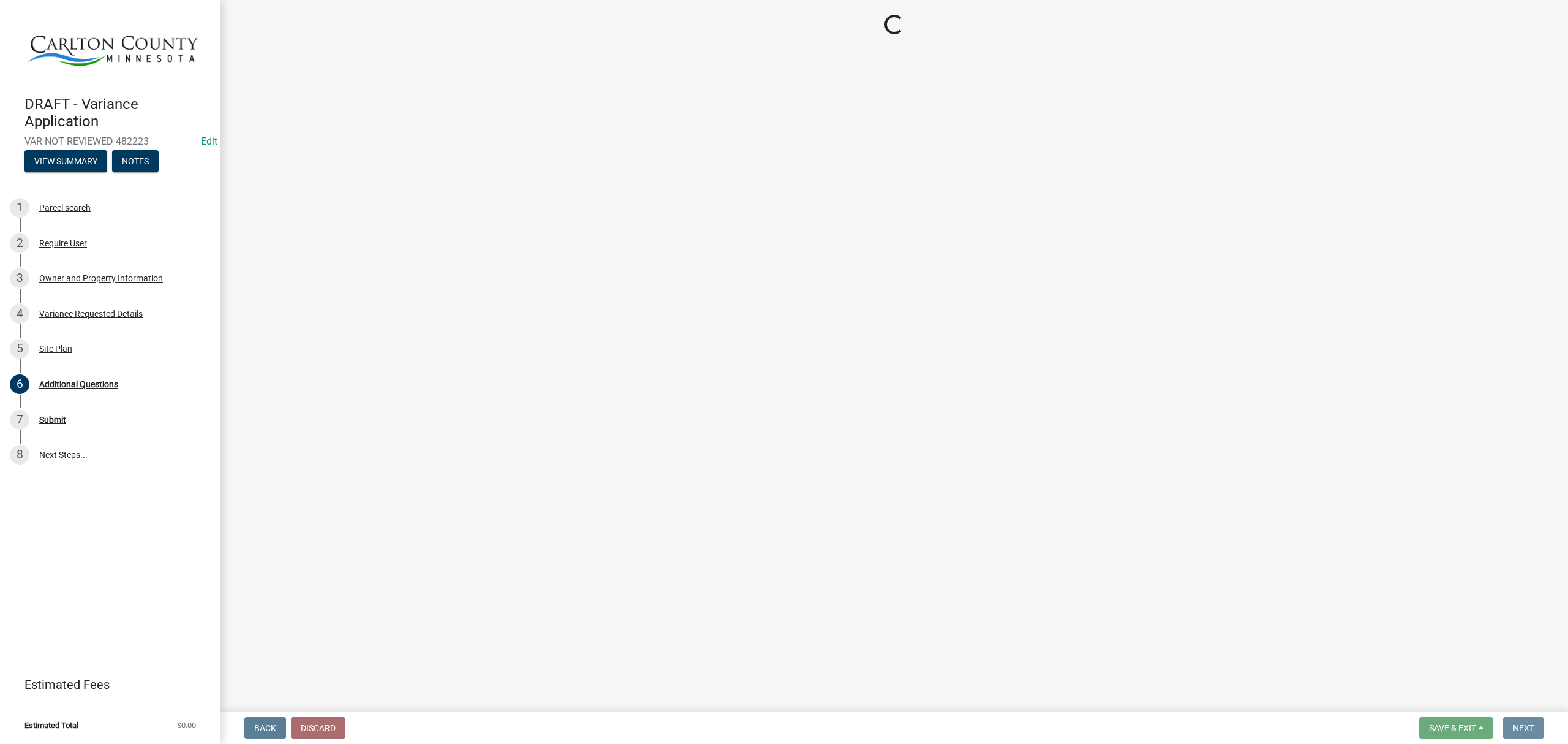
scroll to position [0, 0]
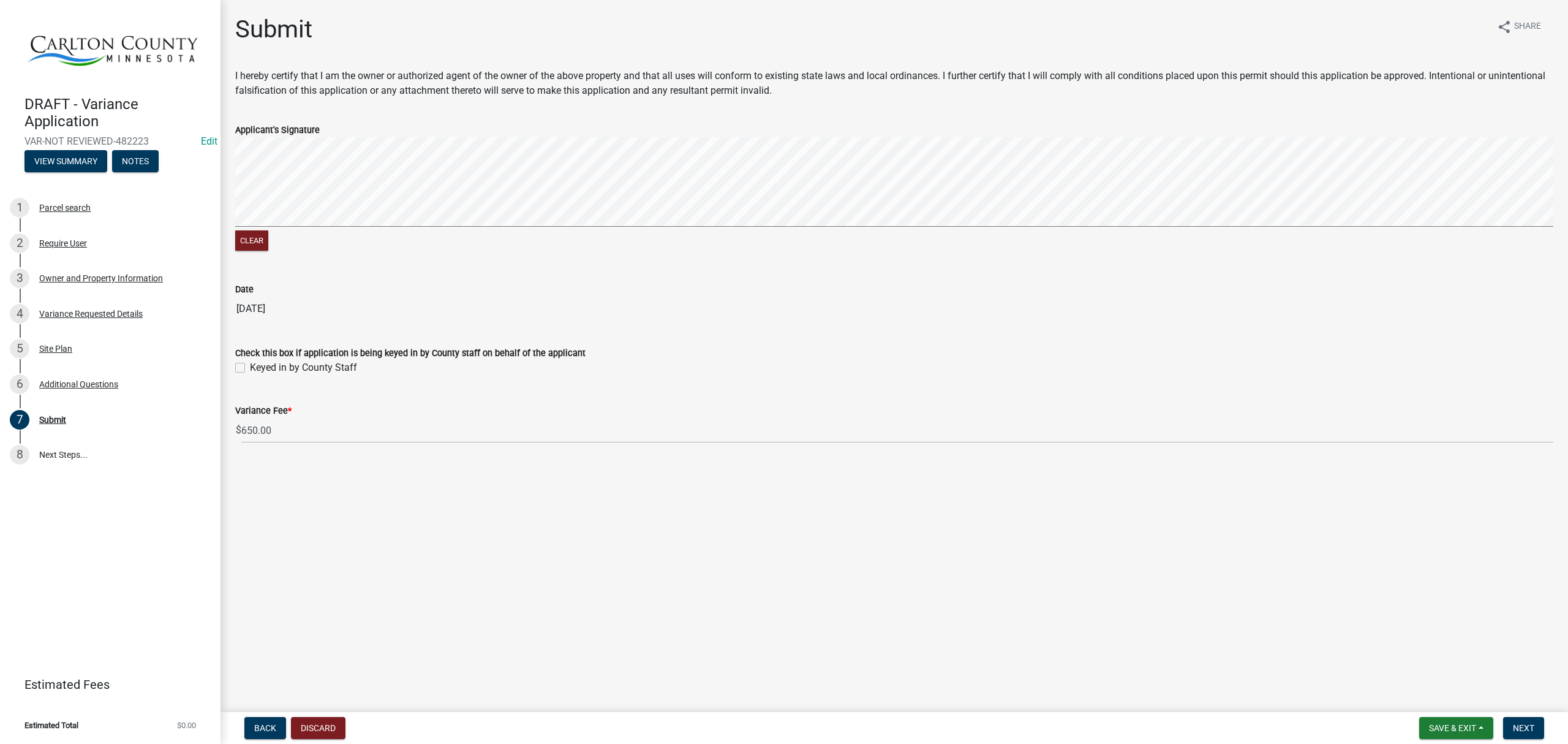
click at [542, 321] on wm-data-entity-input-list "I hereby certify that I am the owner or authorized agent of the owner of the ab…" at bounding box center [894, 261] width 1319 height 386
click at [252, 369] on label "Keyed in by County Staff" at bounding box center [303, 367] width 107 height 15
click at [252, 368] on input "Keyed in by County Staff" at bounding box center [254, 364] width 8 height 8
checkbox input "true"
click at [1515, 727] on span "Next" at bounding box center [1524, 728] width 22 height 10
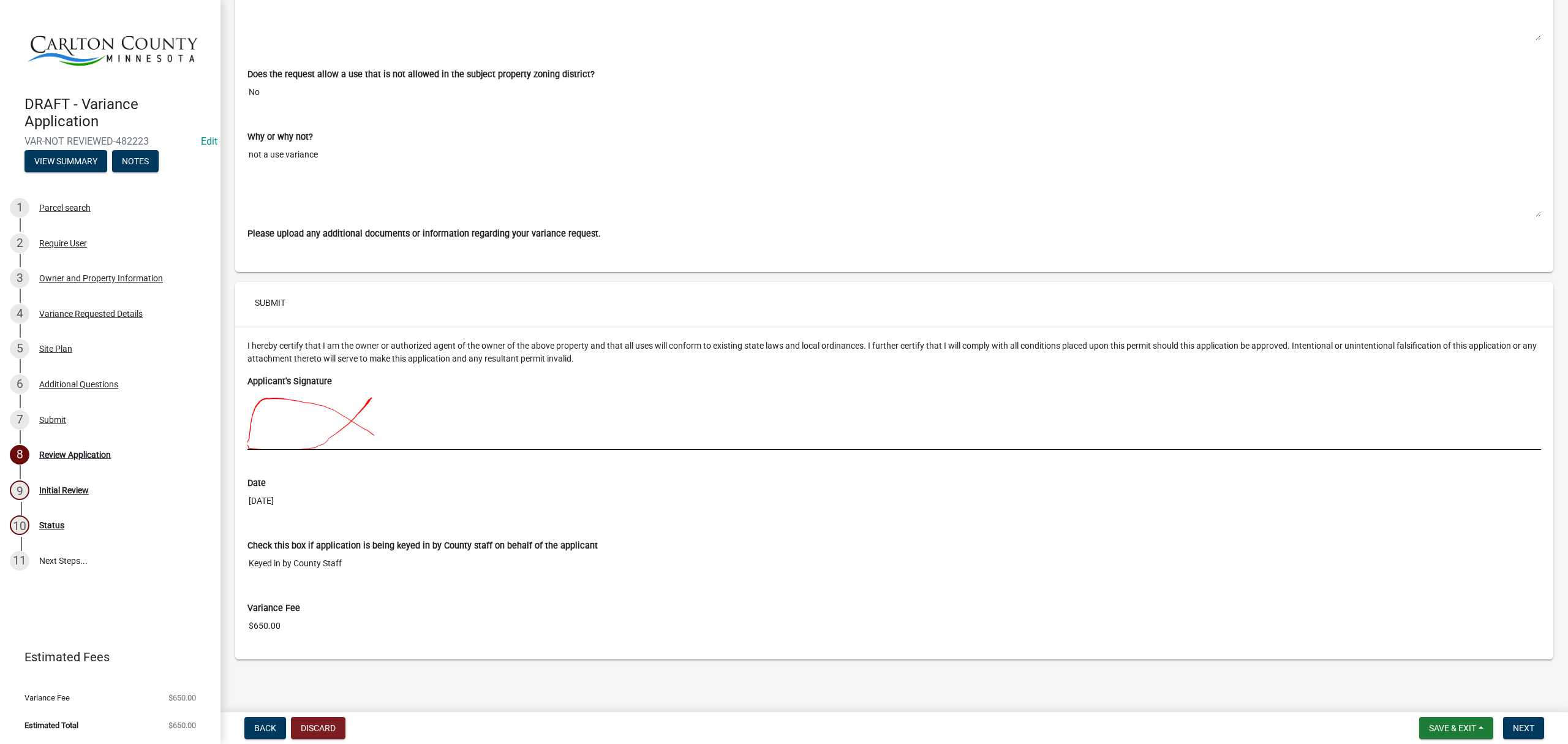
scroll to position [5149, 0]
click at [1526, 729] on span "Next" at bounding box center [1524, 728] width 22 height 10
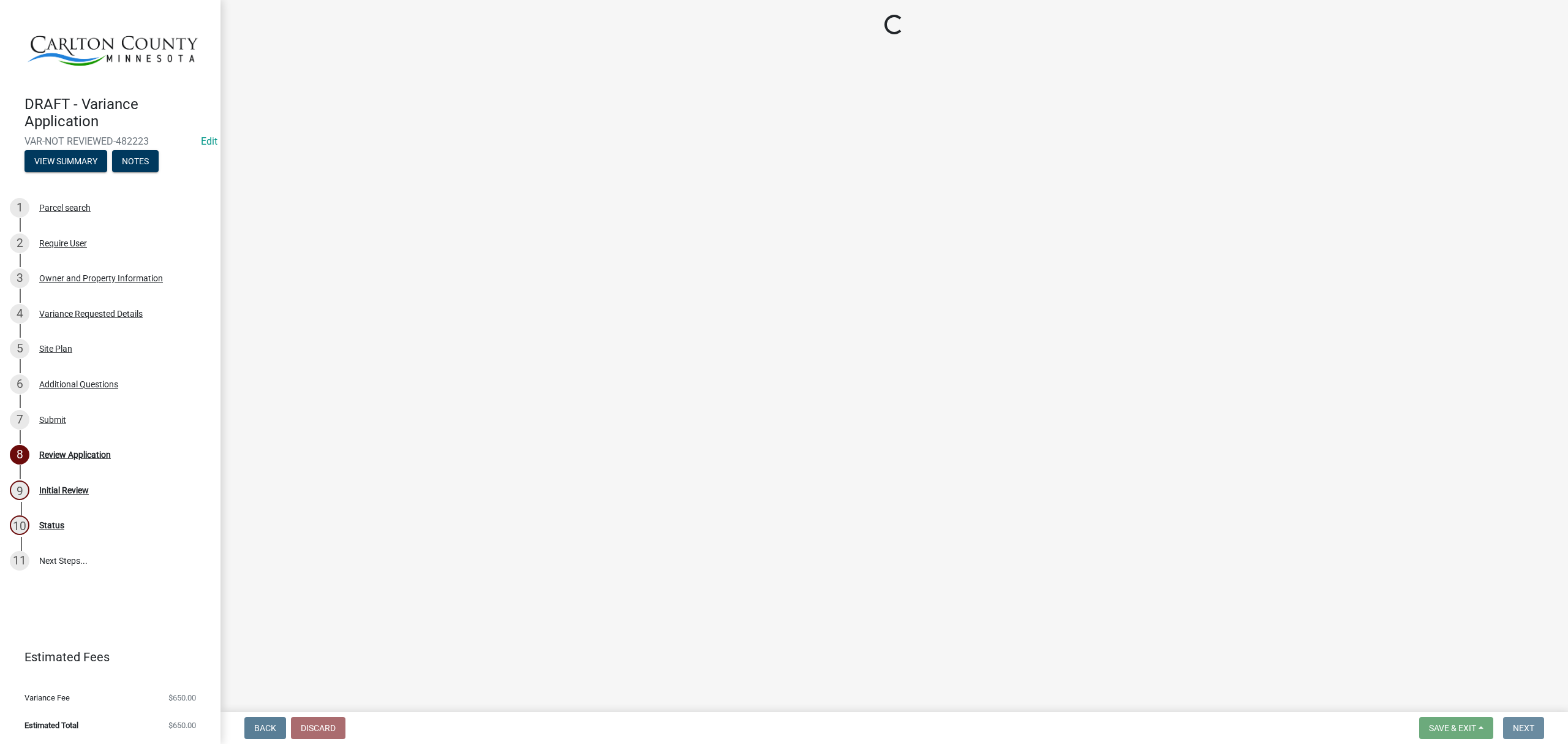
scroll to position [0, 0]
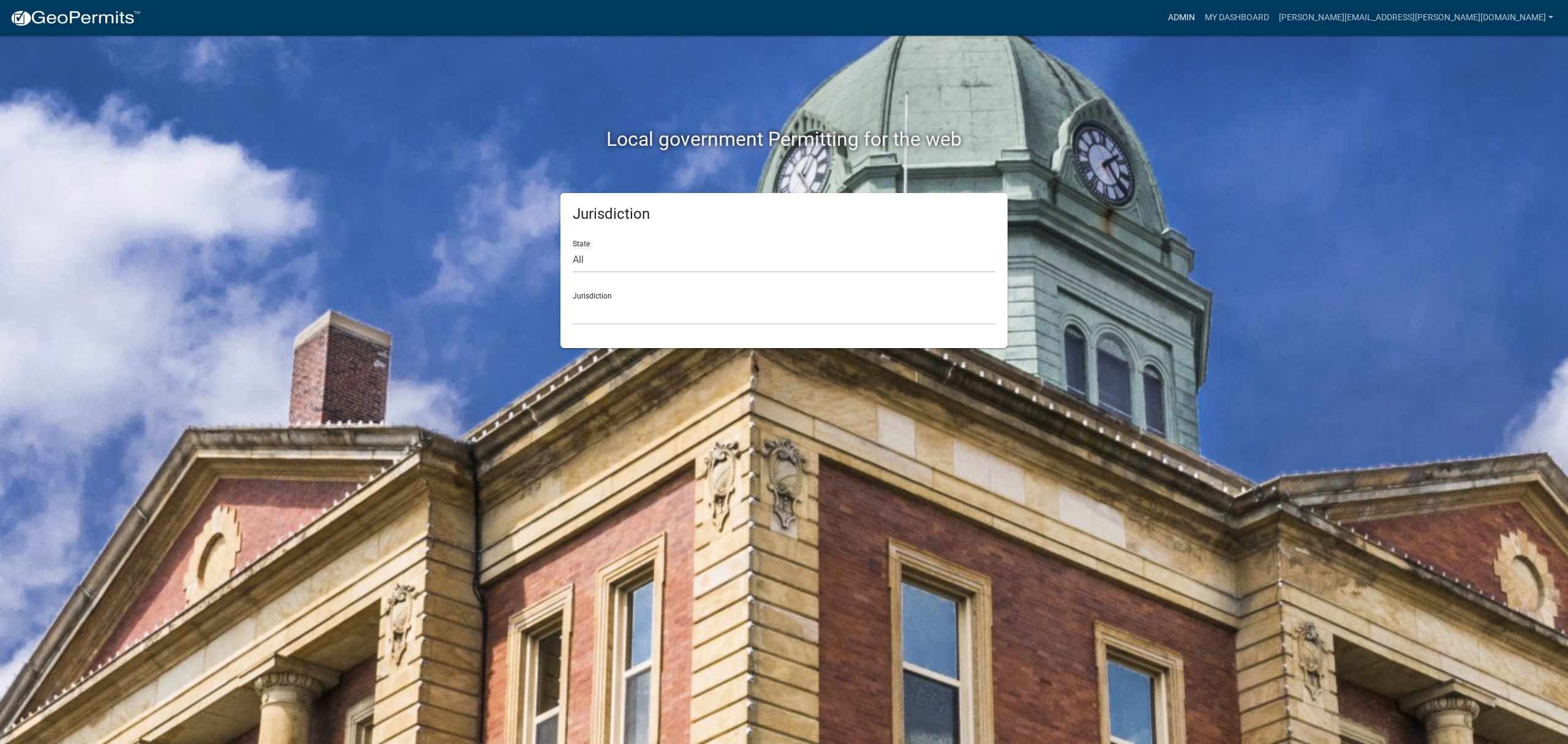
click at [1200, 22] on link "Admin" at bounding box center [1182, 18] width 37 height 23
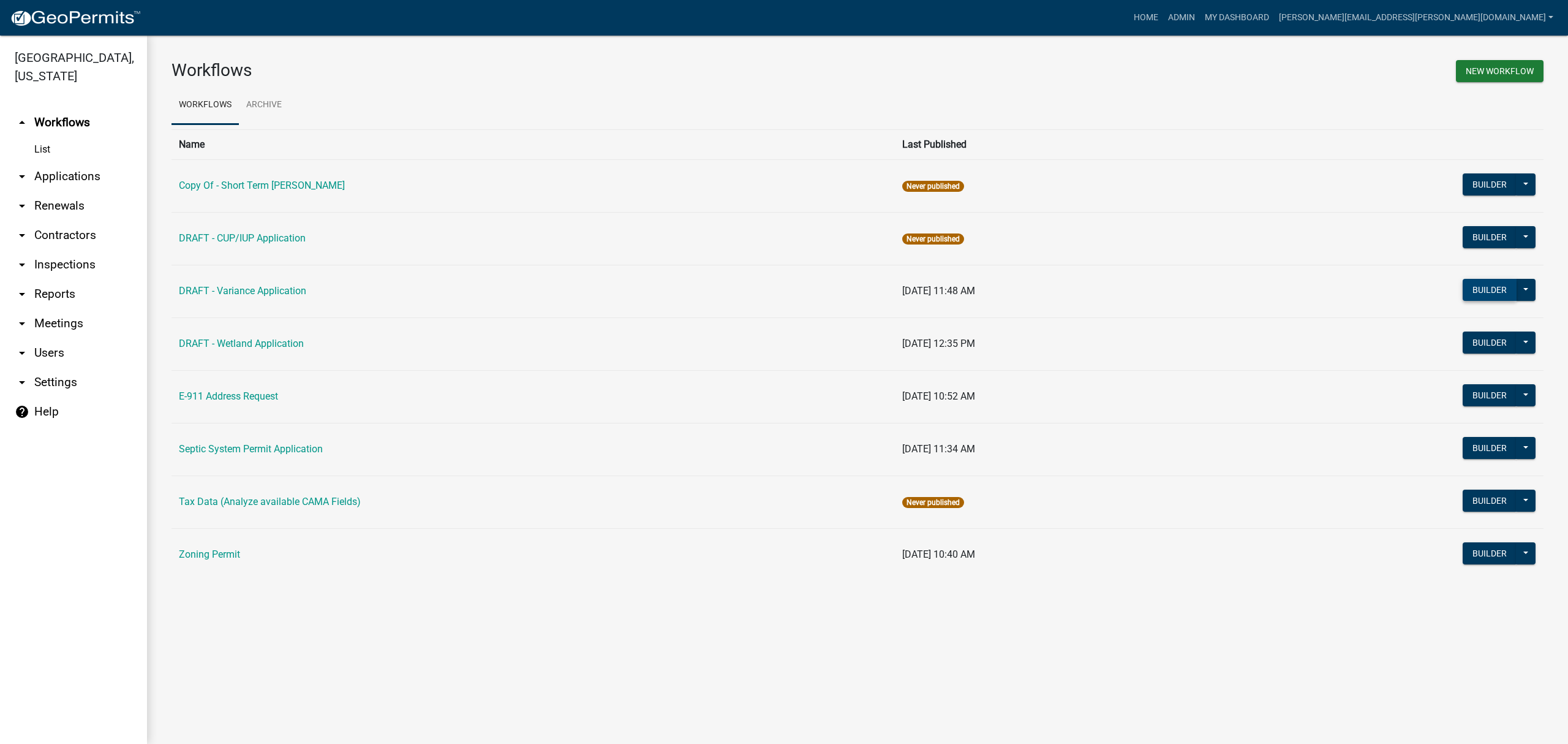
click at [1491, 292] on button "Builder" at bounding box center [1489, 290] width 54 height 22
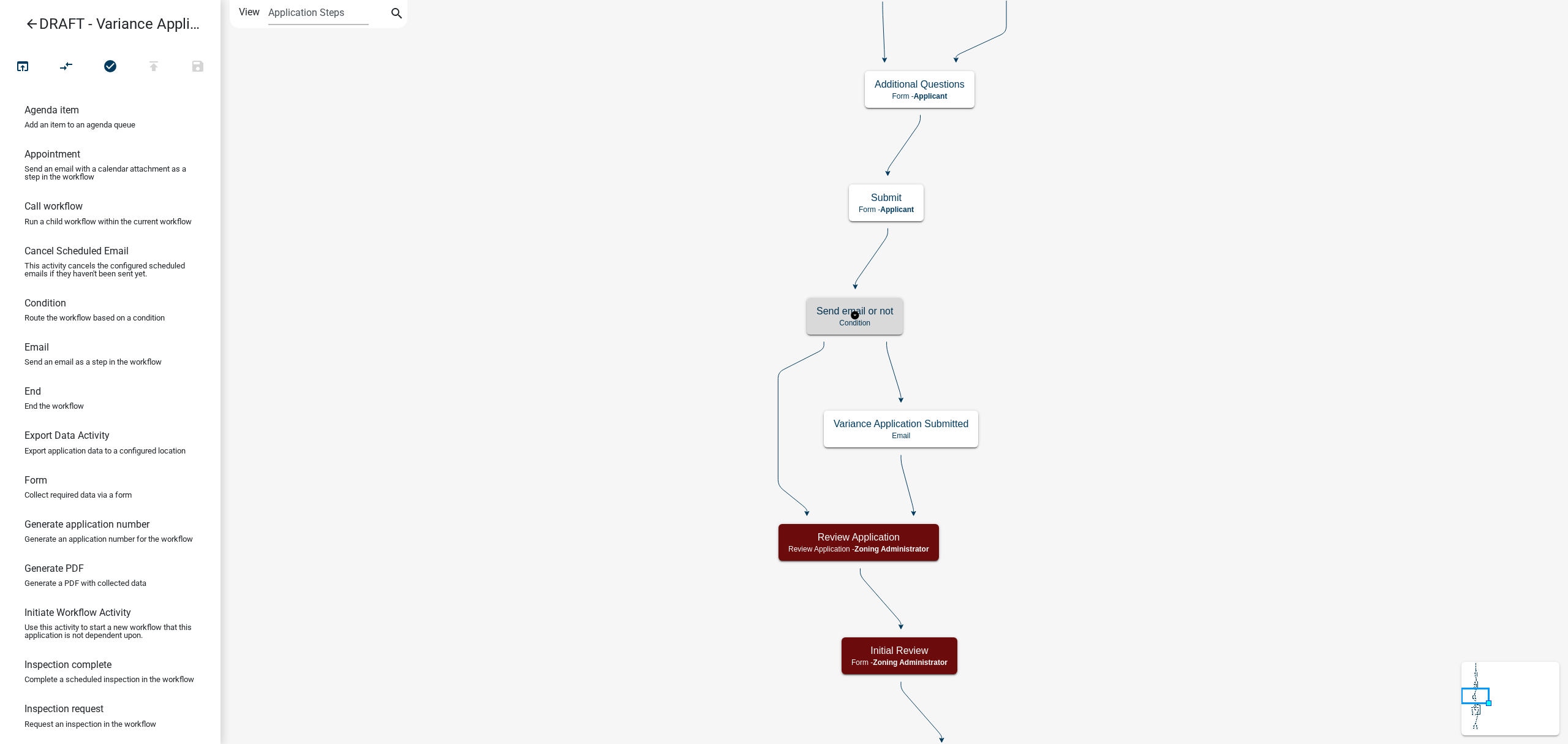
click at [854, 337] on rect at bounding box center [855, 316] width 132 height 52
click at [870, 311] on h5 "Send email or not" at bounding box center [854, 310] width 76 height 12
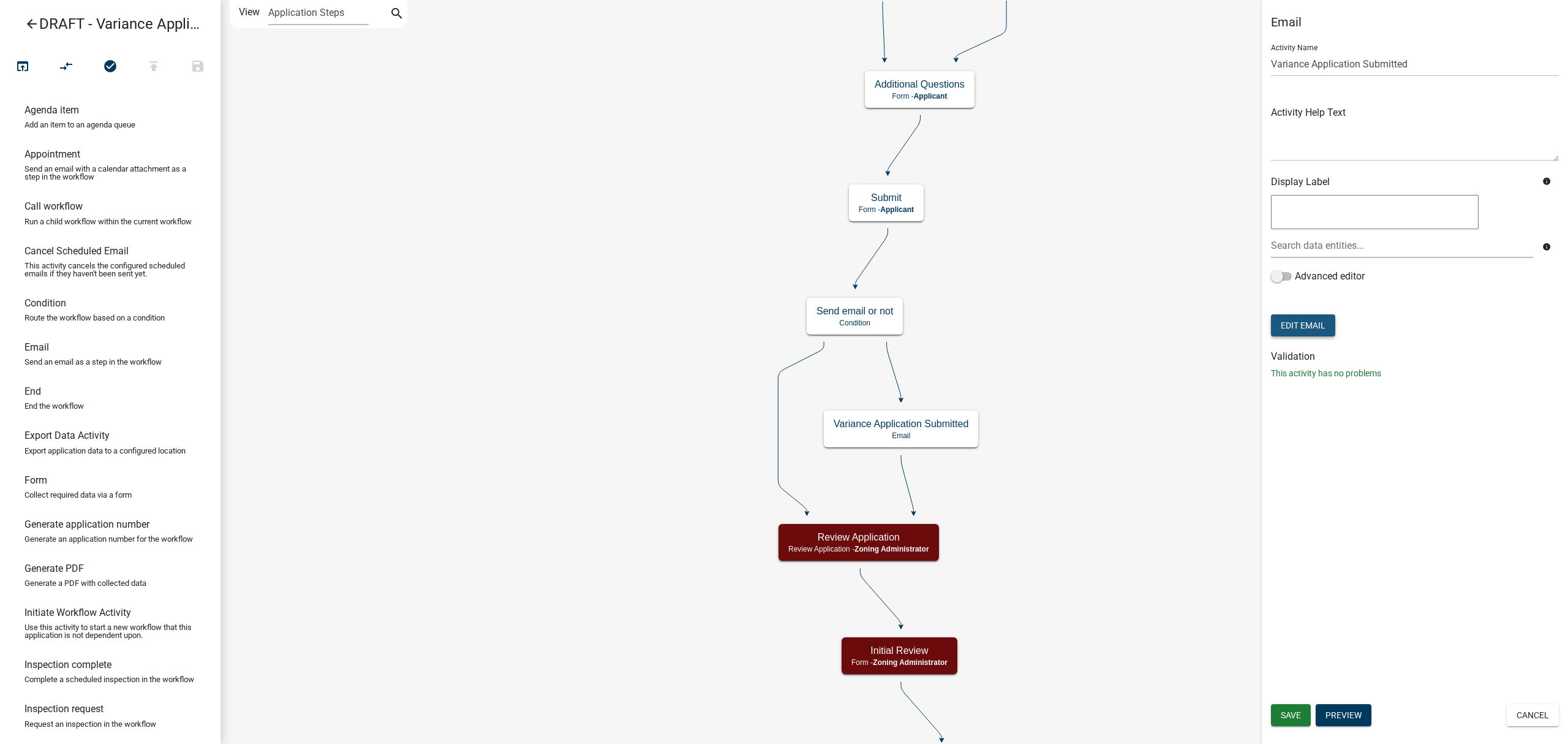
click at [1288, 323] on button "Edit Email" at bounding box center [1303, 325] width 65 height 22
select select "bb3eb707-ec94-40ff-880b-2a3396220d0e"
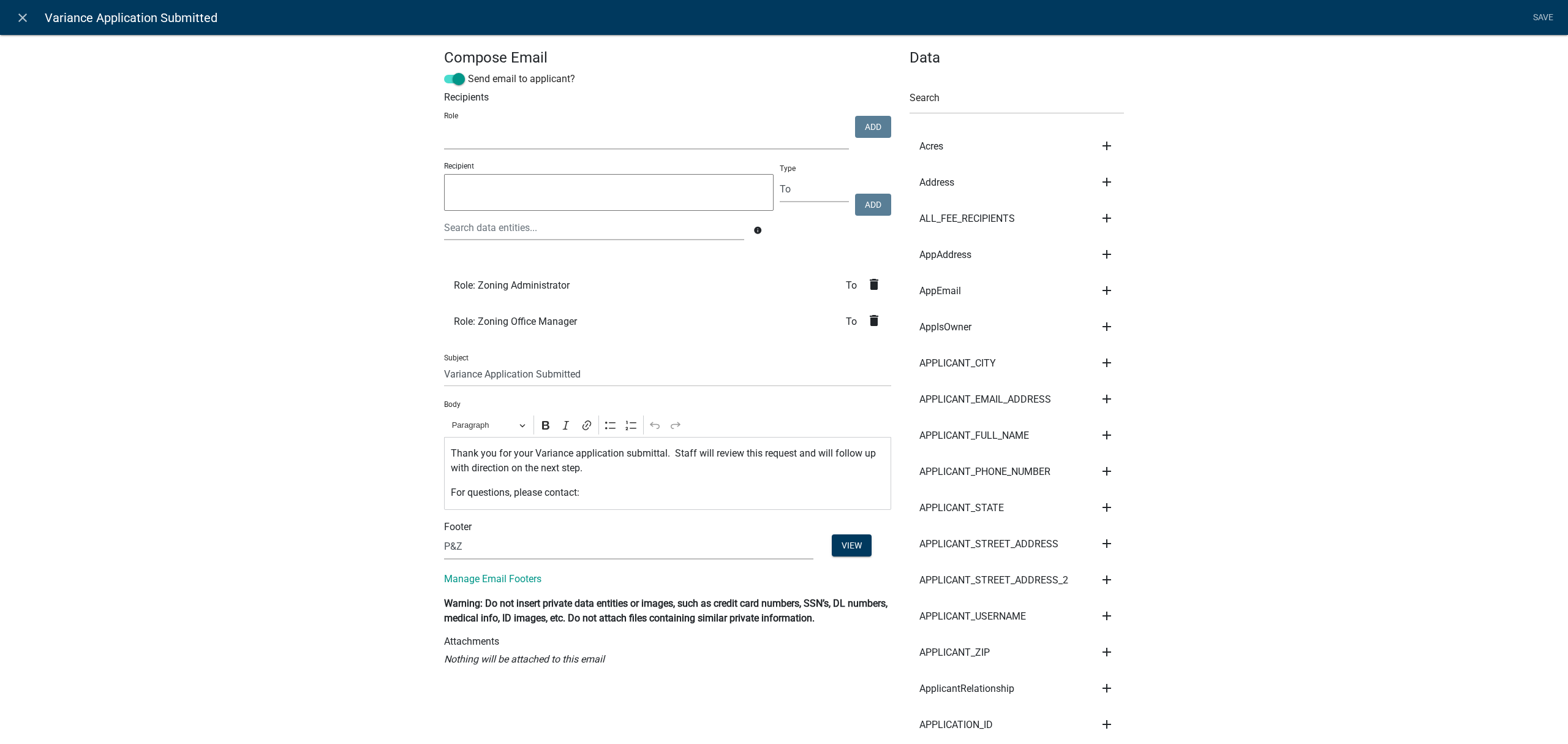
click at [780, 131] on select "Account Clerk Assessor Environmental Services Coordinator Zoning Administrator …" at bounding box center [647, 137] width 405 height 25
select select "92d1c2d2-4d39-4f7f-a2b6-45b23309b30a"
click at [444, 125] on select "Account Clerk Assessor Environmental Services Coordinator Zoning Administrator …" at bounding box center [647, 137] width 405 height 25
click at [28, 14] on icon "close" at bounding box center [22, 18] width 15 height 15
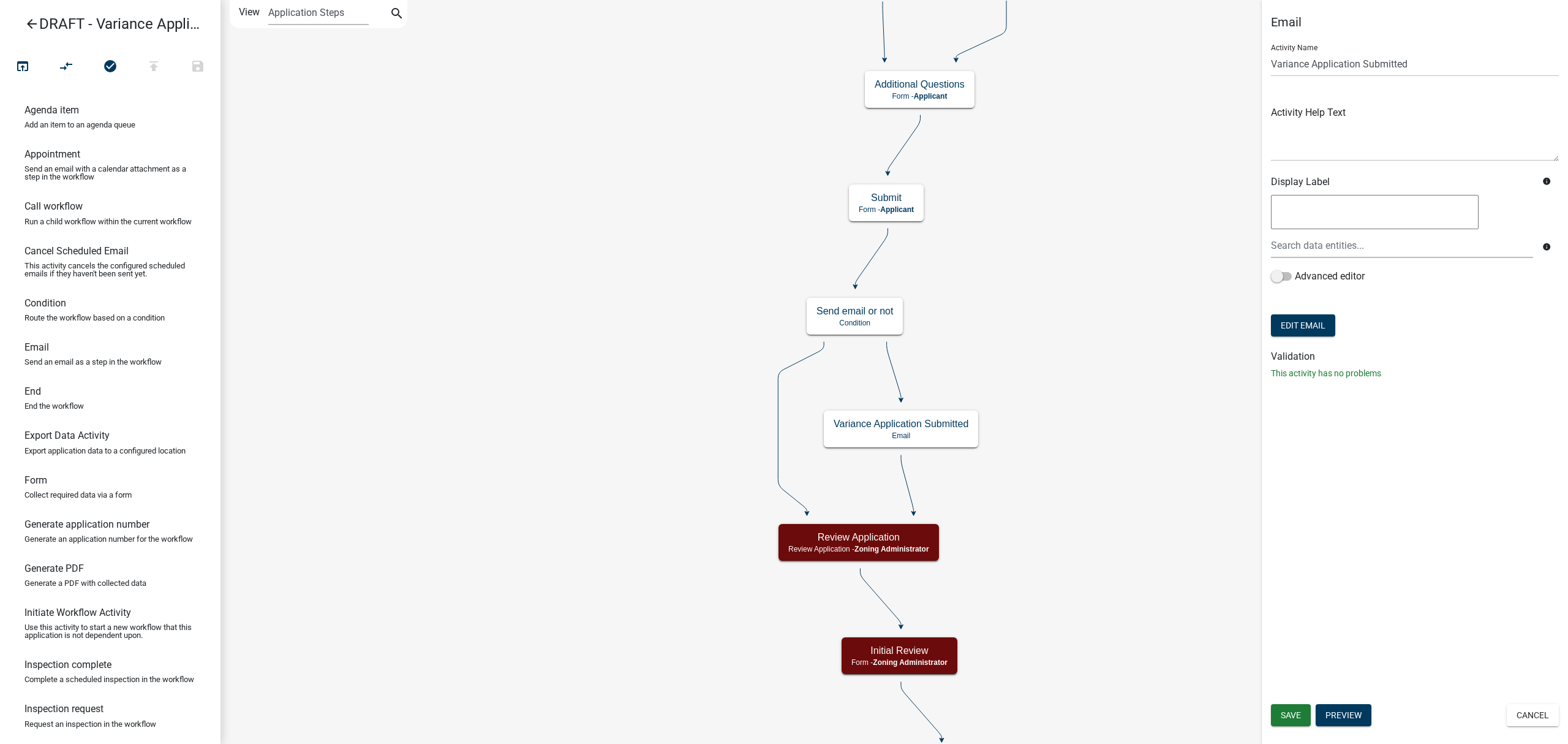
click at [778, 418] on icon at bounding box center [801, 427] width 46 height 171
